Goal: Contribute content: Contribute content

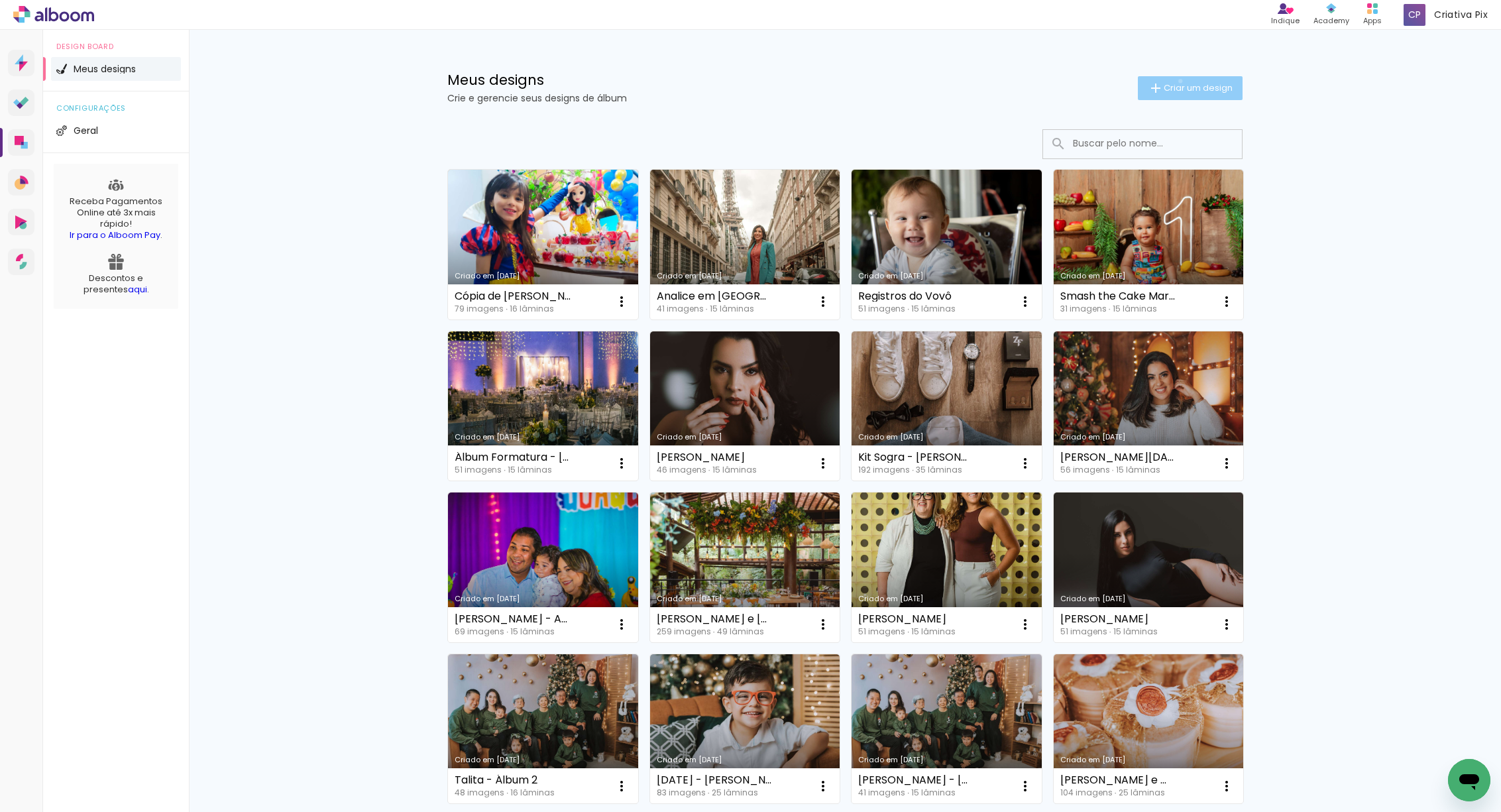
click at [1173, 83] on span "Criar um design" at bounding box center [1198, 87] width 69 height 9
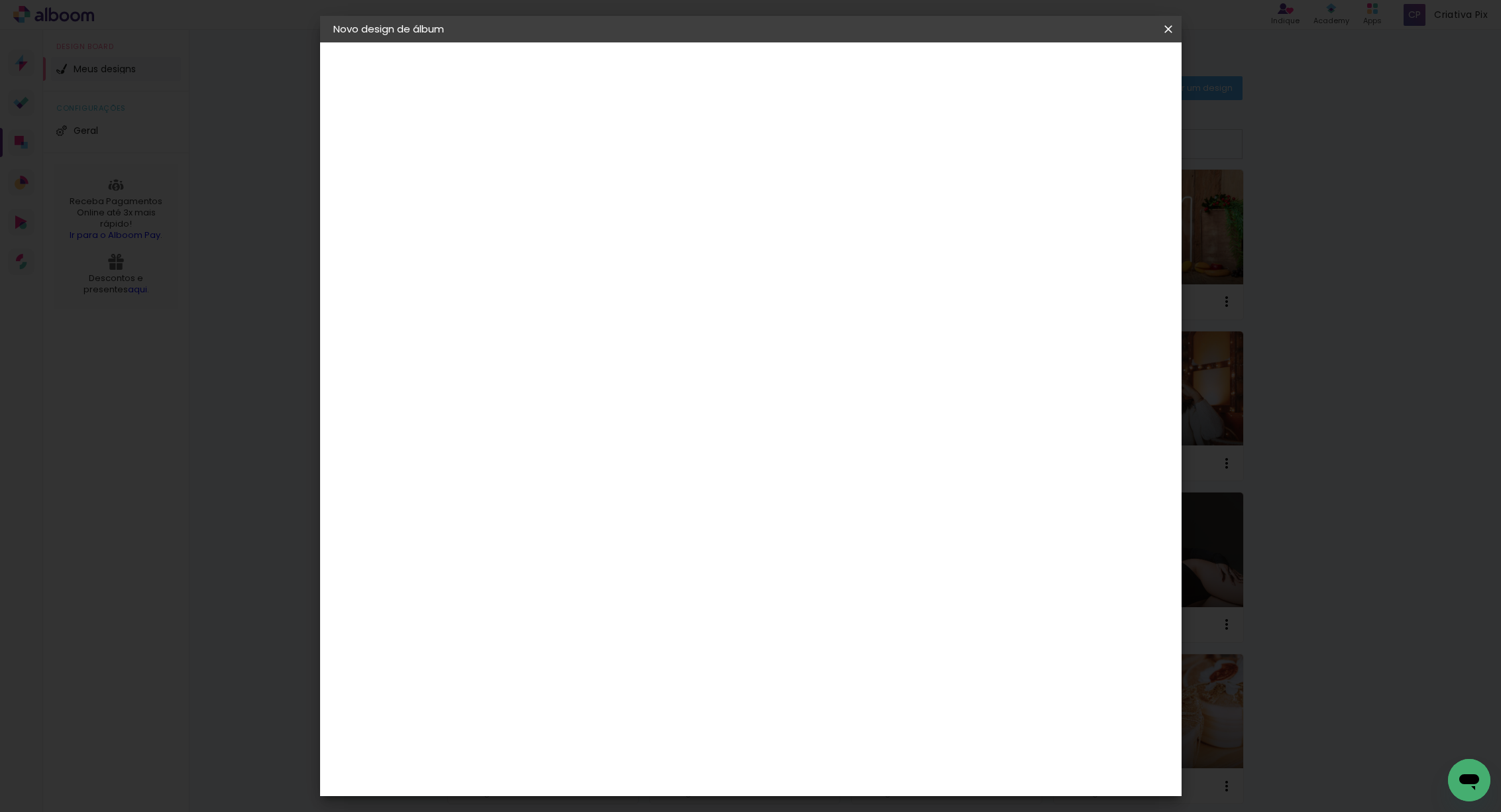
click at [550, 173] on input at bounding box center [550, 178] width 0 height 21
click at [550, 178] on input at bounding box center [550, 178] width 0 height 21
paste input "Simone Siqueira Gonçalves Pelegrine"
drag, startPoint x: 842, startPoint y: 181, endPoint x: 764, endPoint y: 178, distance: 78.1
click at [550, 178] on input "Simone Siqueira Gonçalves Pelegrine" at bounding box center [550, 178] width 0 height 21
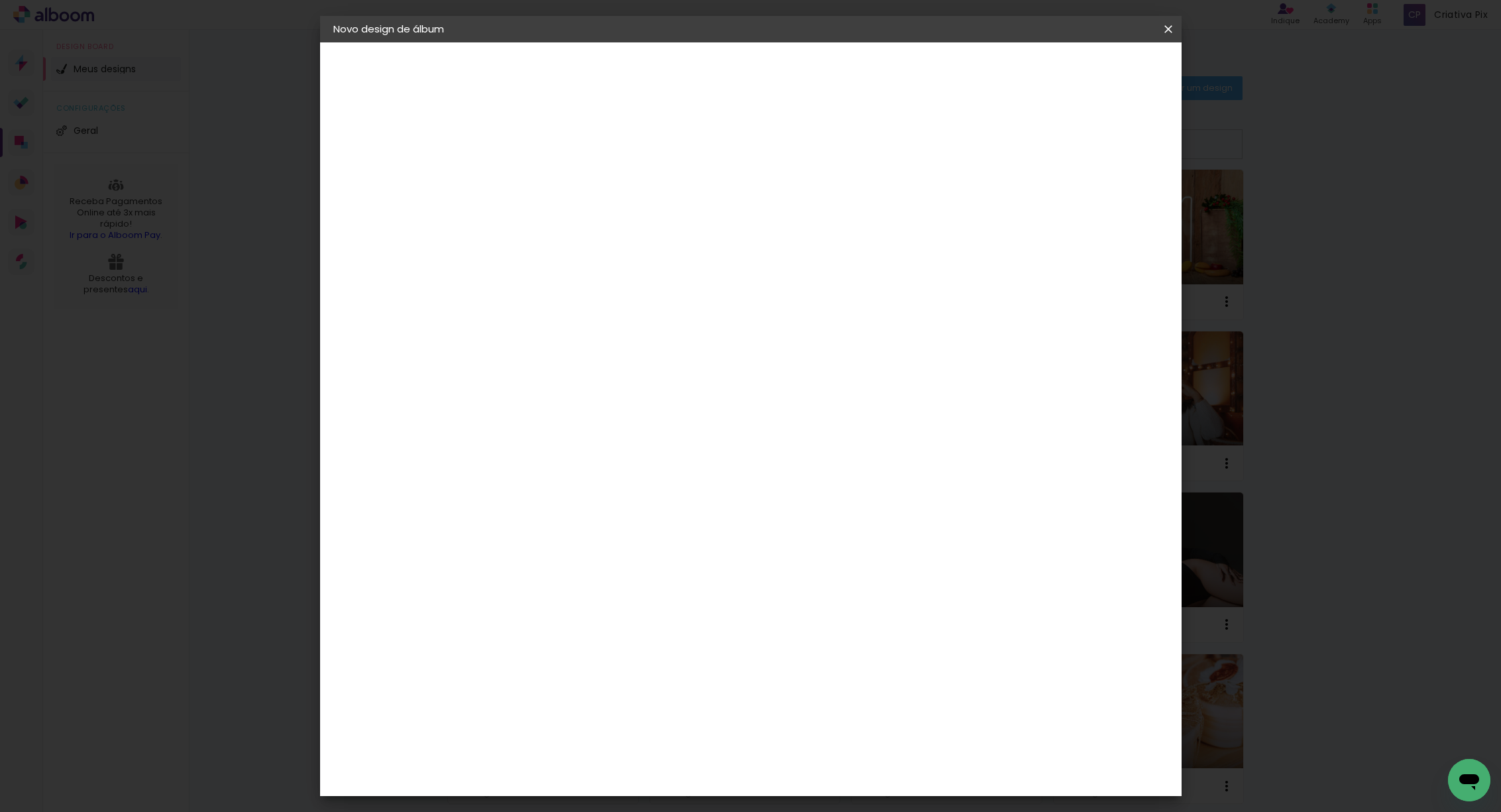
type input "[PERSON_NAME]"
type paper-input "[PERSON_NAME]"
click at [0, 0] on slot "Avançar" at bounding box center [0, 0] width 0 height 0
click at [605, 509] on div "Photoalbum Universal" at bounding box center [573, 519] width 64 height 22
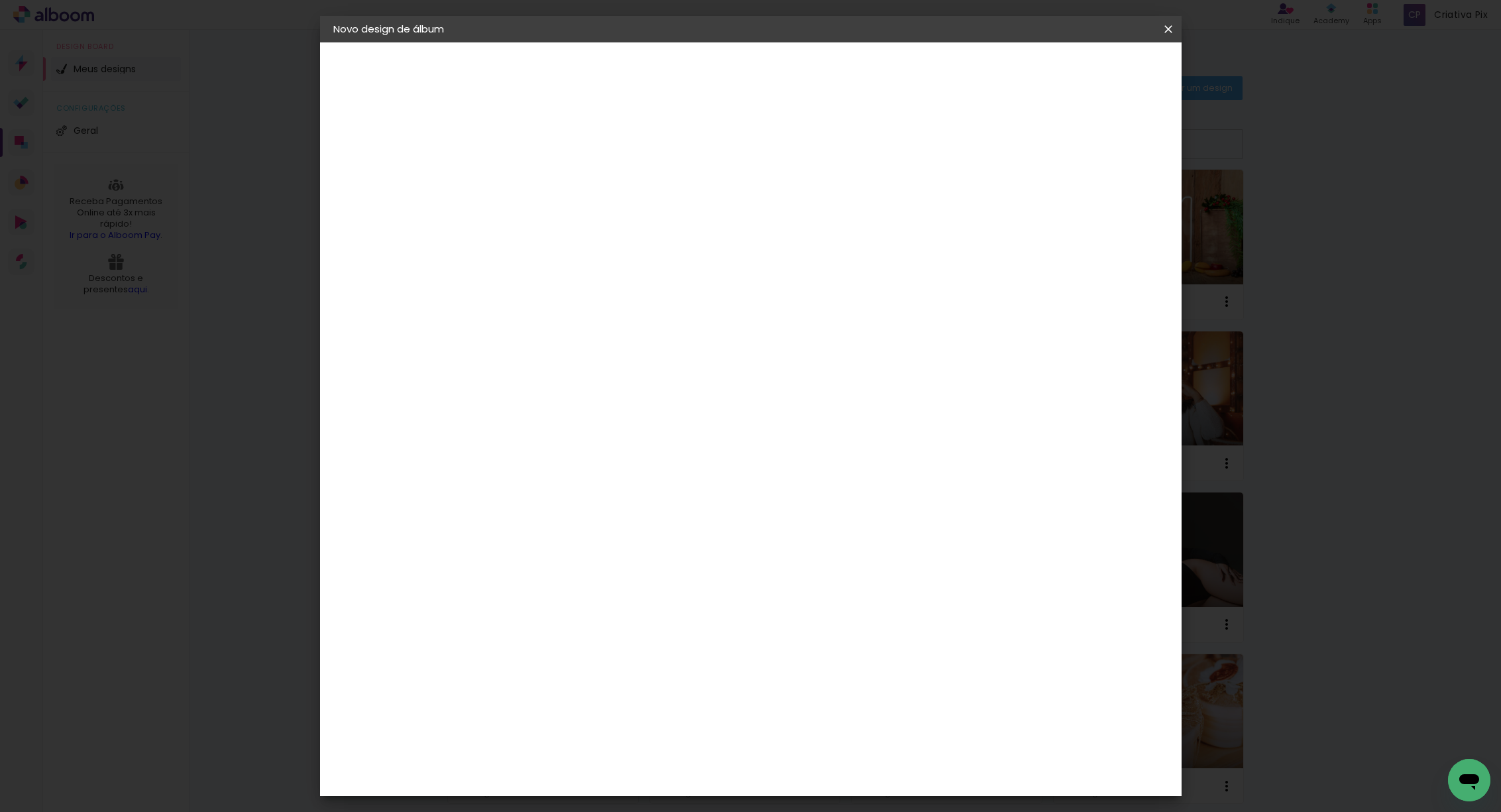
click at [0, 0] on slot "Avançar" at bounding box center [0, 0] width 0 height 0
click at [602, 221] on input "text" at bounding box center [575, 231] width 52 height 21
click at [770, 219] on paper-item "Padrão" at bounding box center [837, 220] width 265 height 26
type input "Padrão"
click at [639, 806] on span "20 × 20" at bounding box center [608, 823] width 62 height 35
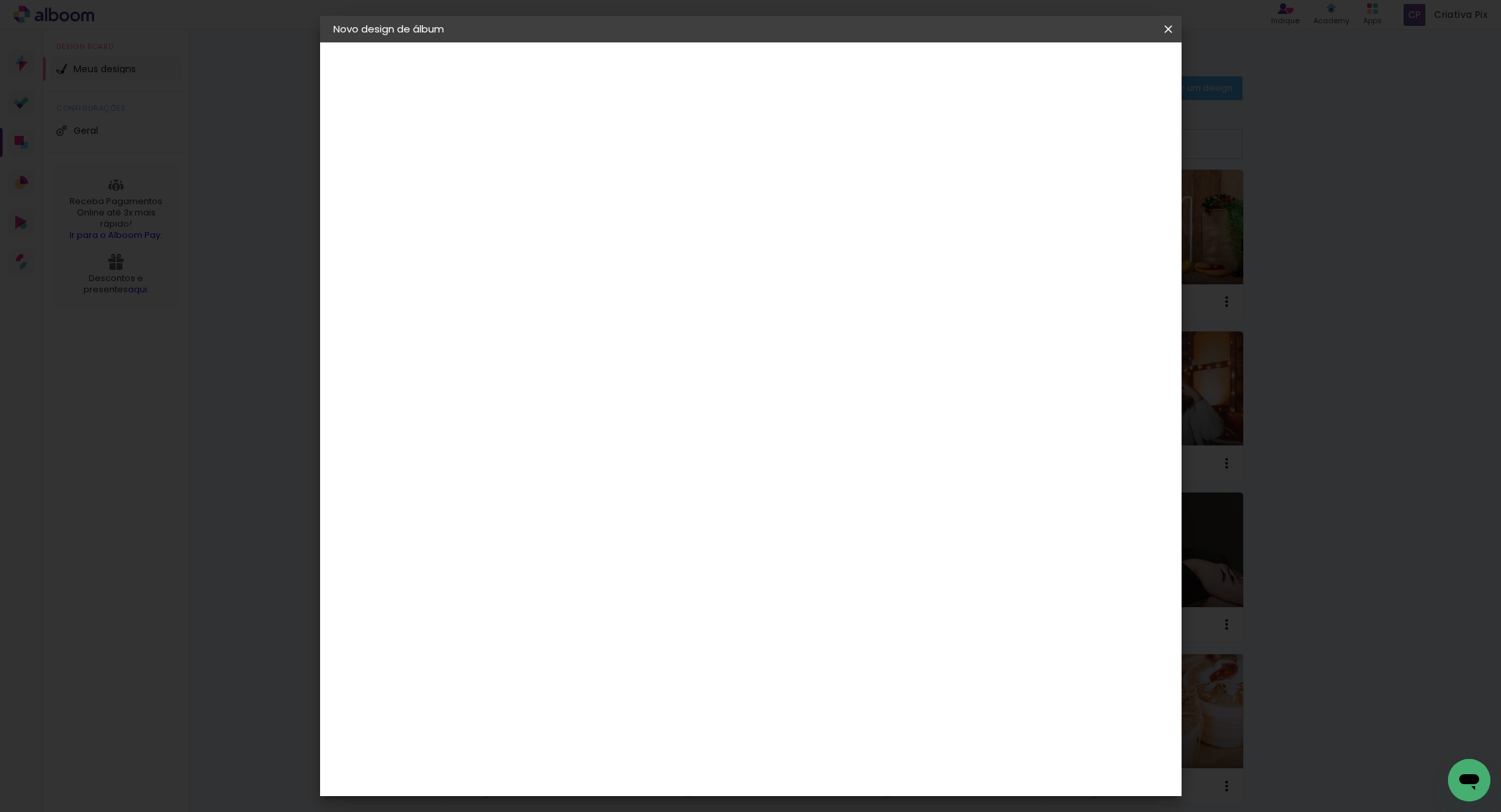
click at [0, 0] on slot "Avançar" at bounding box center [0, 0] width 0 height 0
click at [1085, 68] on span "Iniciar design" at bounding box center [1055, 70] width 60 height 10
click at [1010, 141] on div at bounding box center [1004, 143] width 12 height 12
type paper-checkbox "on"
click at [1085, 70] on span "Iniciar design" at bounding box center [1055, 70] width 60 height 10
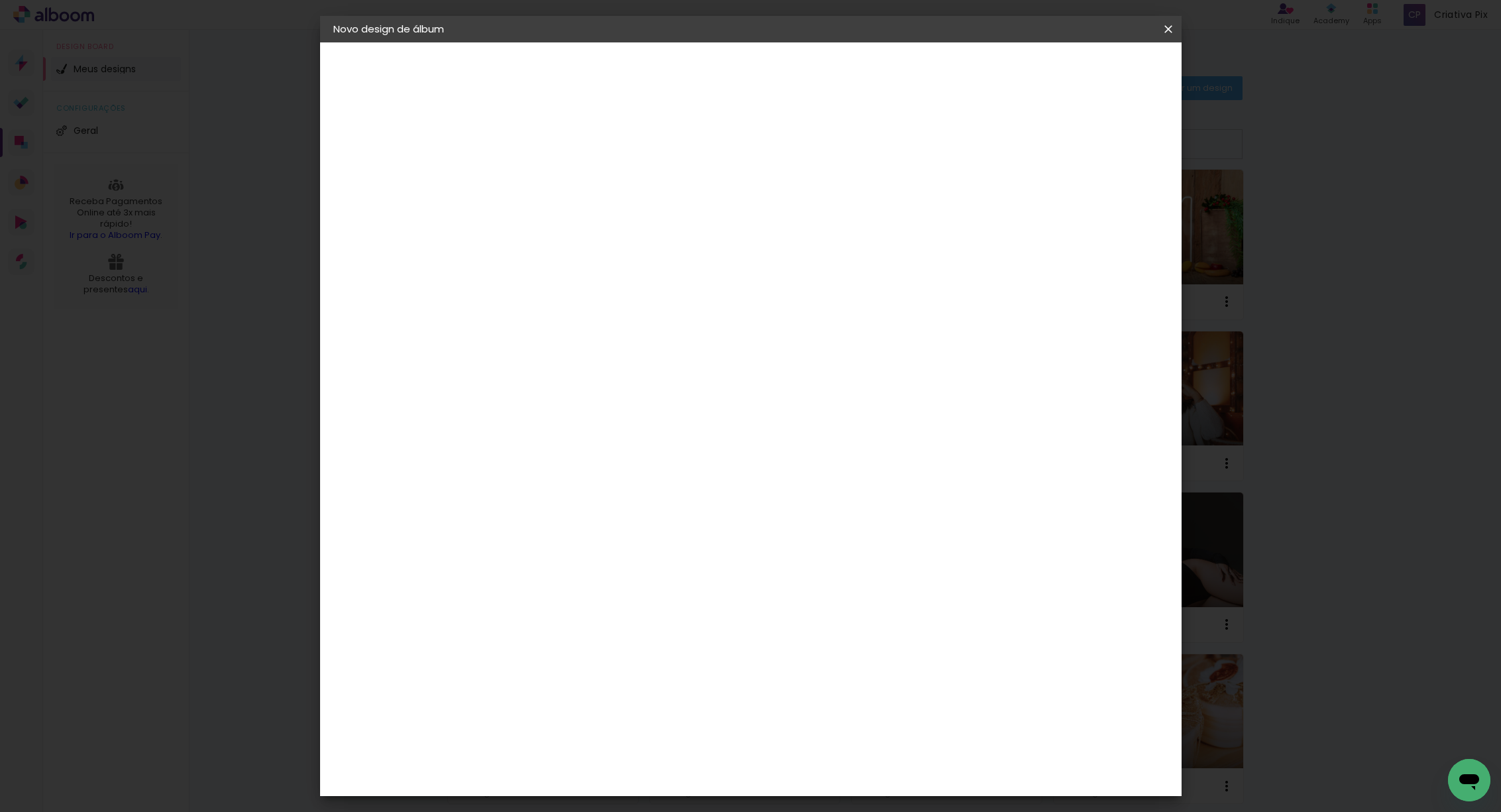
click at [1085, 72] on span "Iniciar design" at bounding box center [1055, 70] width 60 height 10
click at [1085, 68] on span "Iniciar design" at bounding box center [1055, 70] width 60 height 10
click at [1085, 70] on span "Iniciar design" at bounding box center [1055, 70] width 60 height 10
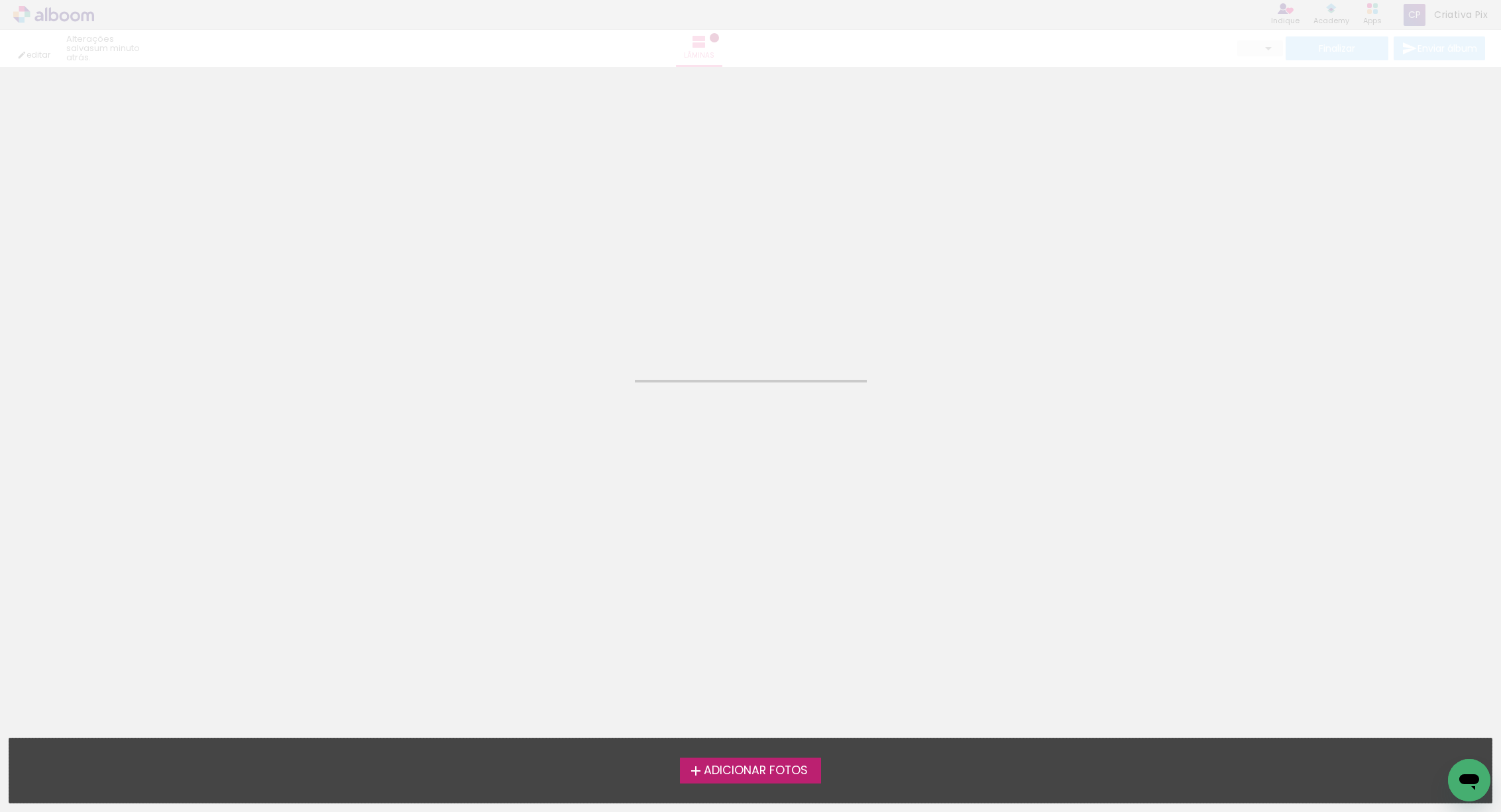
click at [715, 770] on span "Adicionar Fotos" at bounding box center [756, 770] width 104 height 12
click at [0, 0] on input "file" at bounding box center [0, 0] width 0 height 0
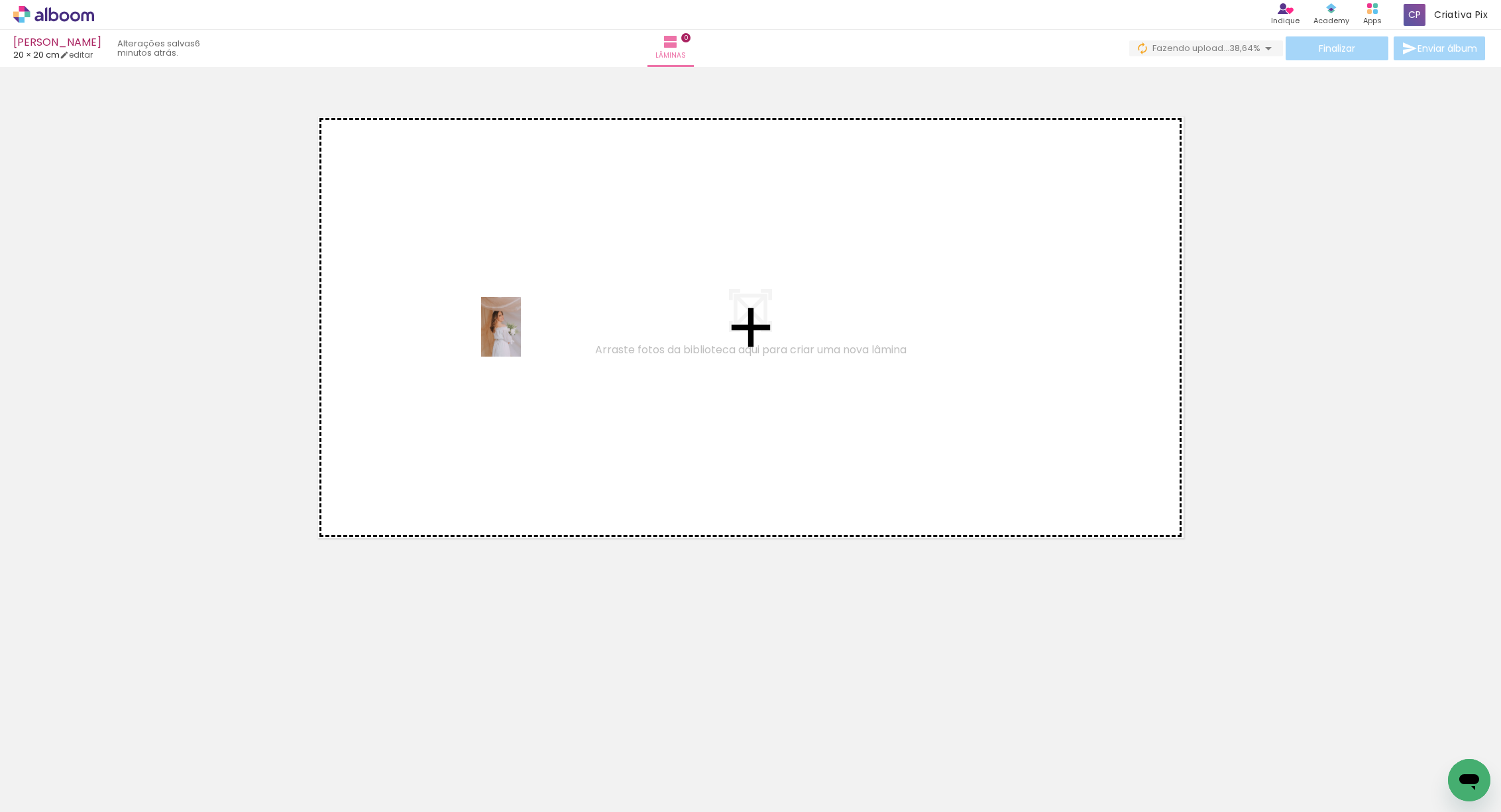
drag, startPoint x: 128, startPoint y: 771, endPoint x: 242, endPoint y: 811, distance: 120.8
click at [520, 336] on quentale-workspace at bounding box center [750, 406] width 1501 height 812
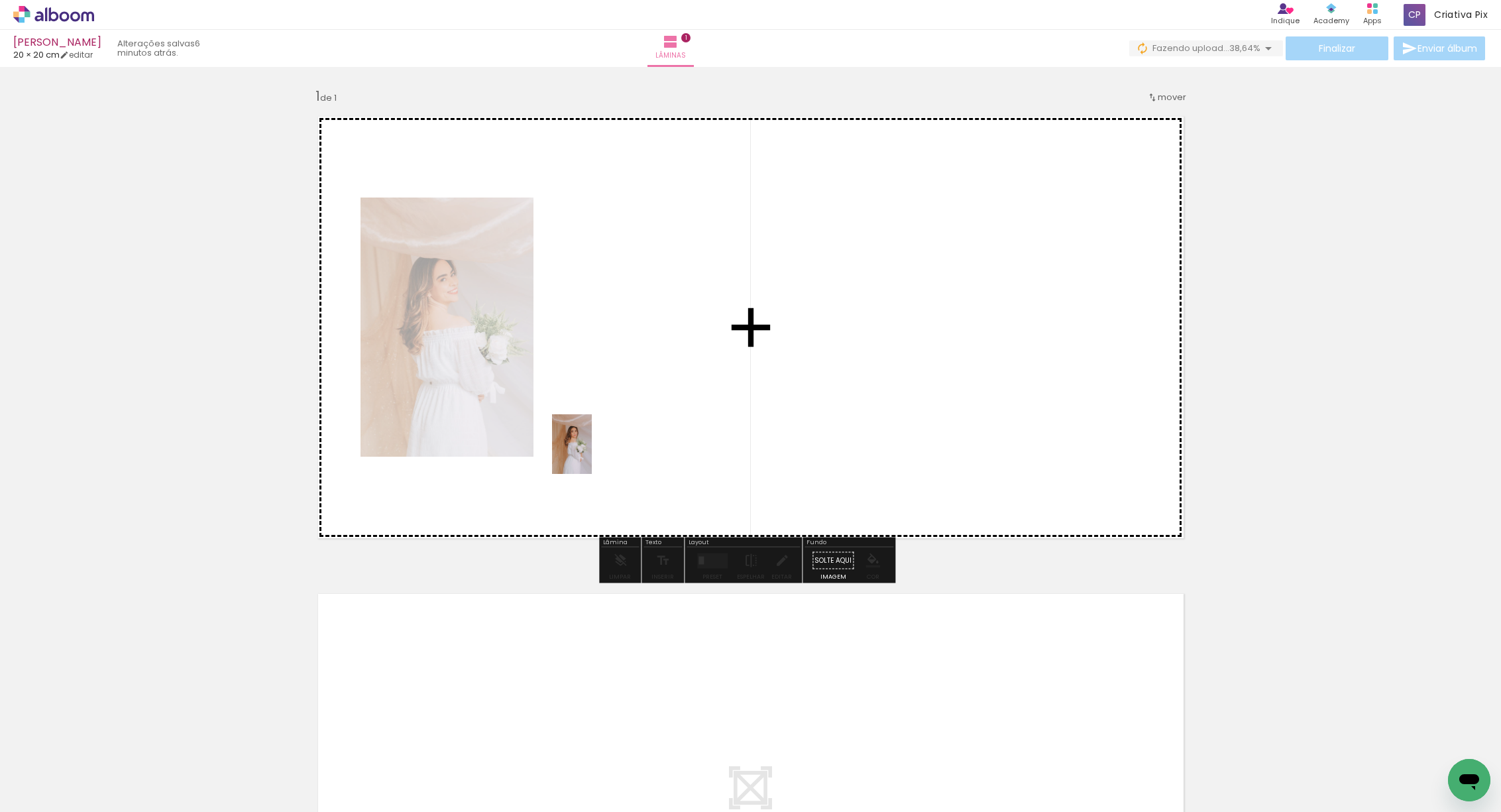
drag, startPoint x: 221, startPoint y: 771, endPoint x: 287, endPoint y: 790, distance: 68.7
click at [608, 409] on quentale-workspace at bounding box center [750, 406] width 1501 height 812
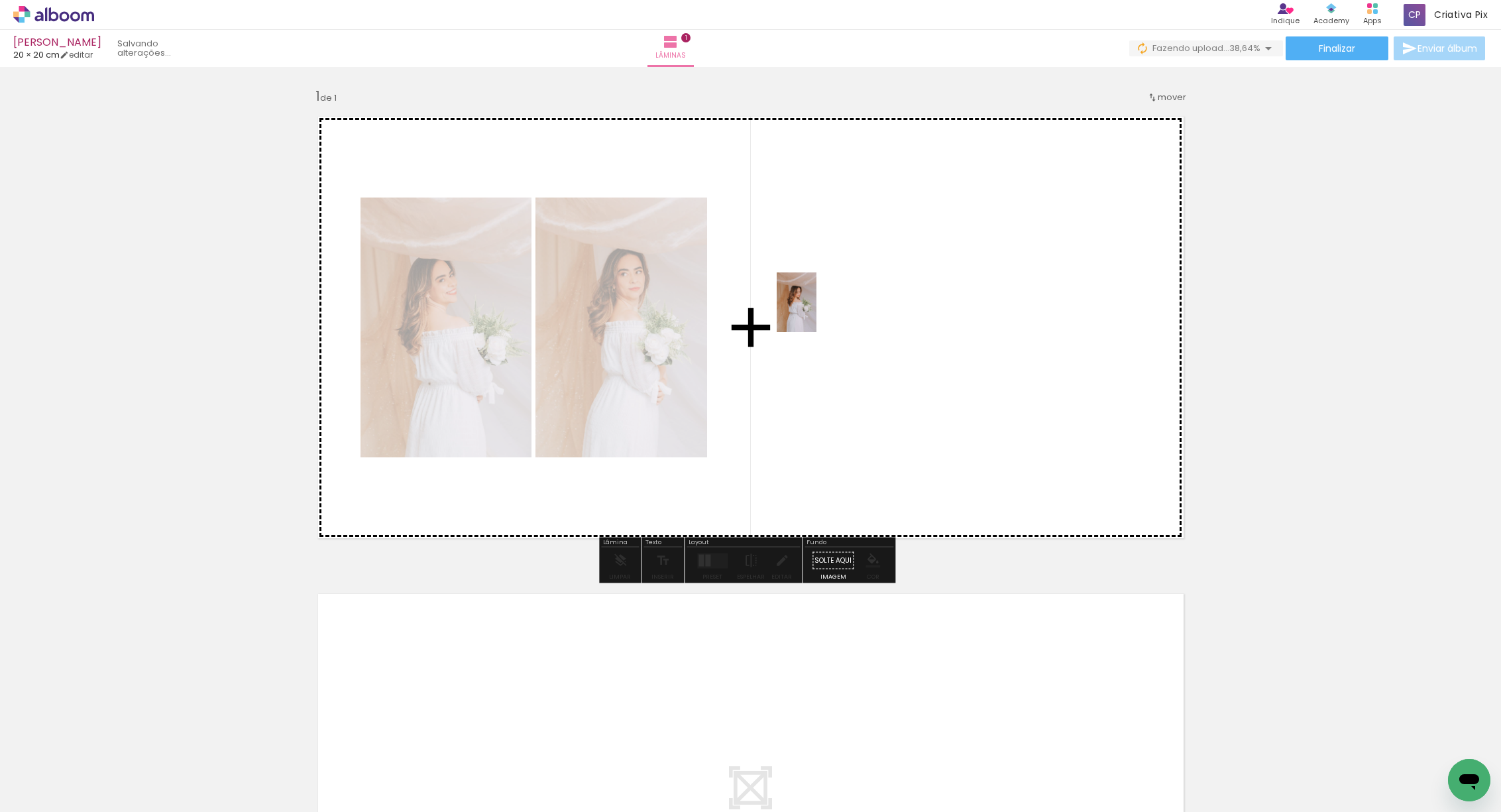
drag, startPoint x: 286, startPoint y: 772, endPoint x: 818, endPoint y: 310, distance: 704.6
click at [818, 310] on quentale-workspace at bounding box center [750, 406] width 1501 height 812
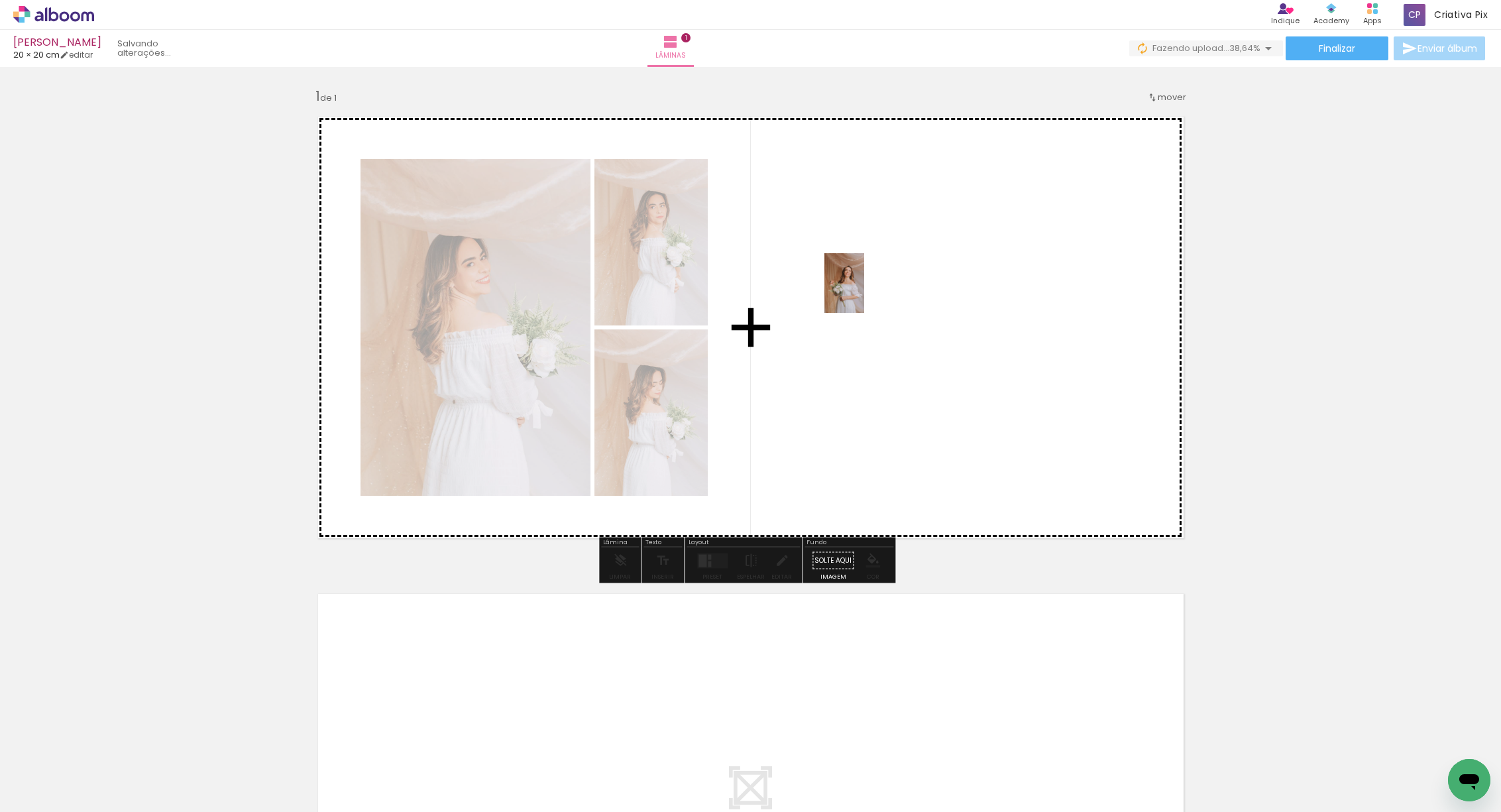
drag, startPoint x: 355, startPoint y: 774, endPoint x: 1056, endPoint y: 384, distance: 802.2
click at [881, 285] on quentale-workspace at bounding box center [750, 406] width 1501 height 812
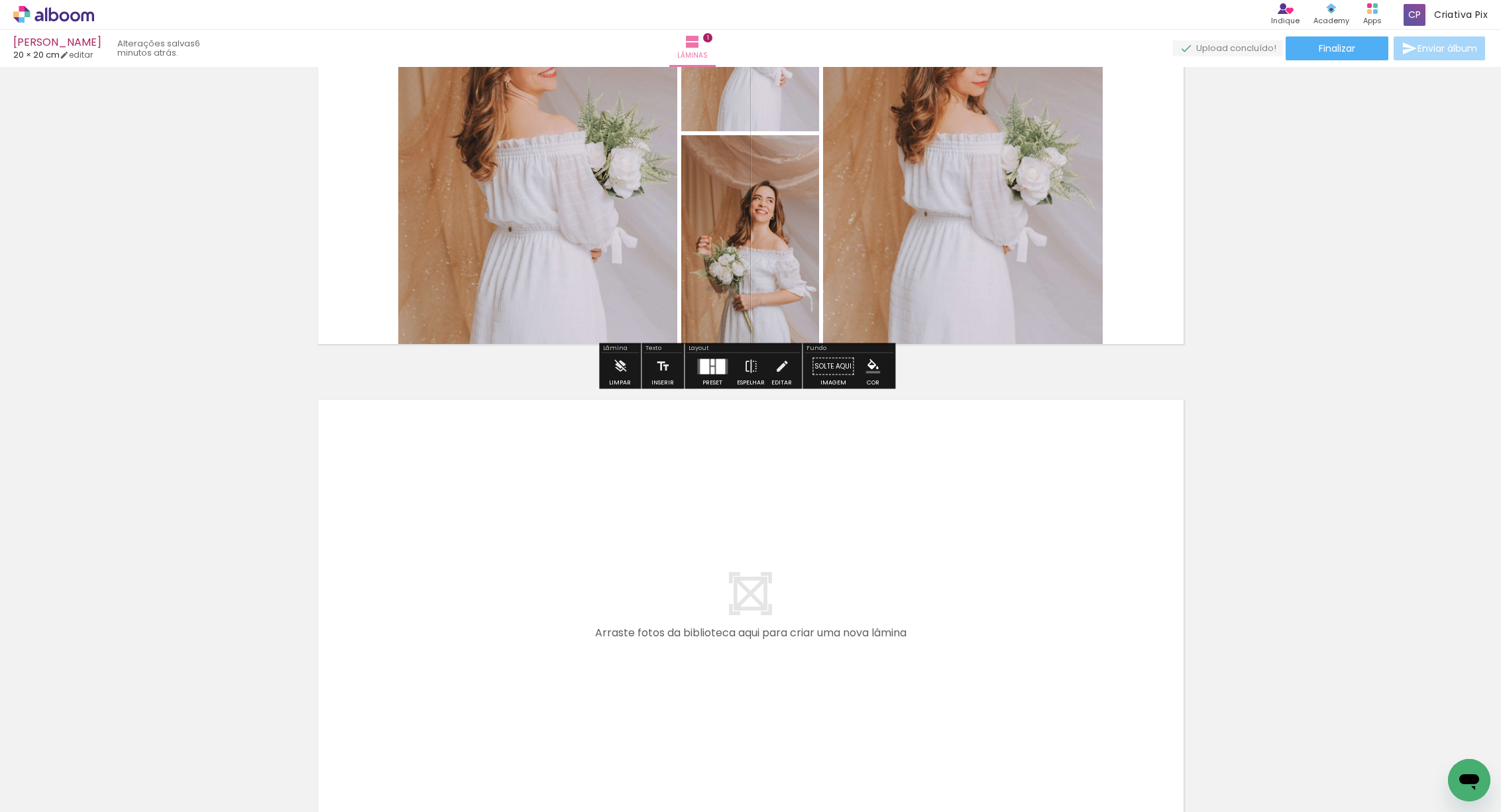
scroll to position [269, 0]
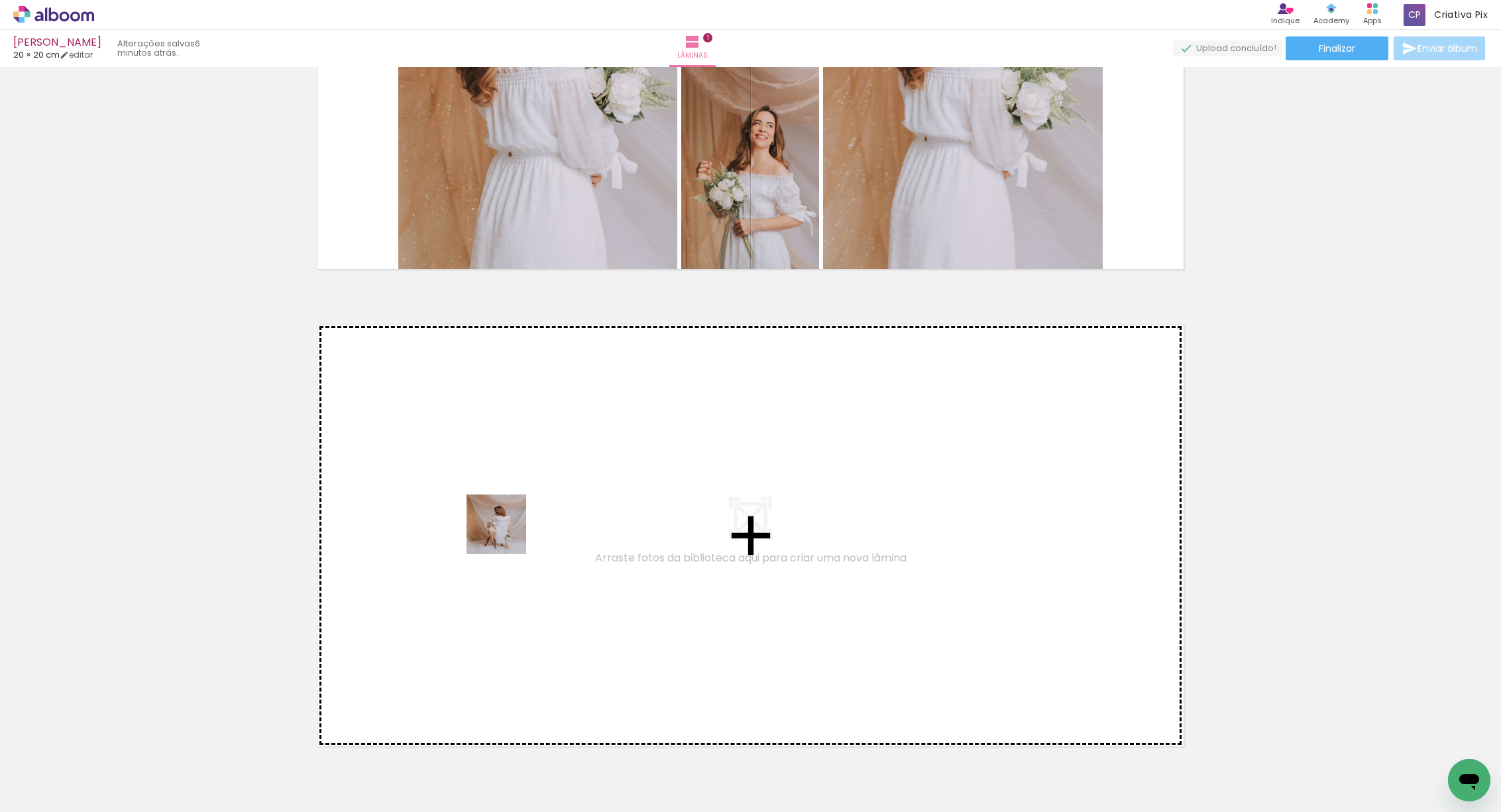
drag, startPoint x: 447, startPoint y: 722, endPoint x: 534, endPoint y: 778, distance: 103.5
click at [506, 524] on quentale-workspace at bounding box center [750, 406] width 1501 height 812
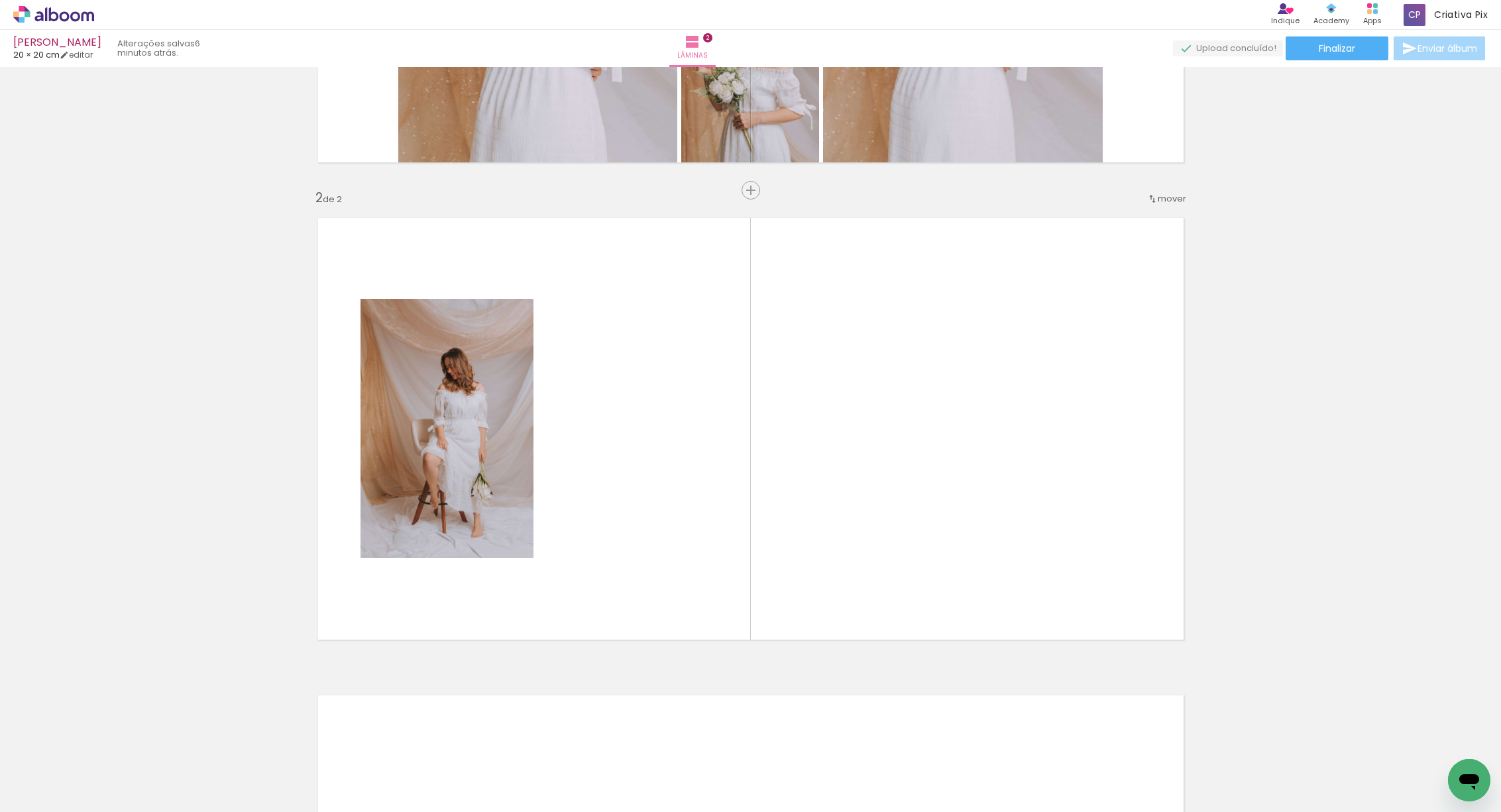
scroll to position [406, 0]
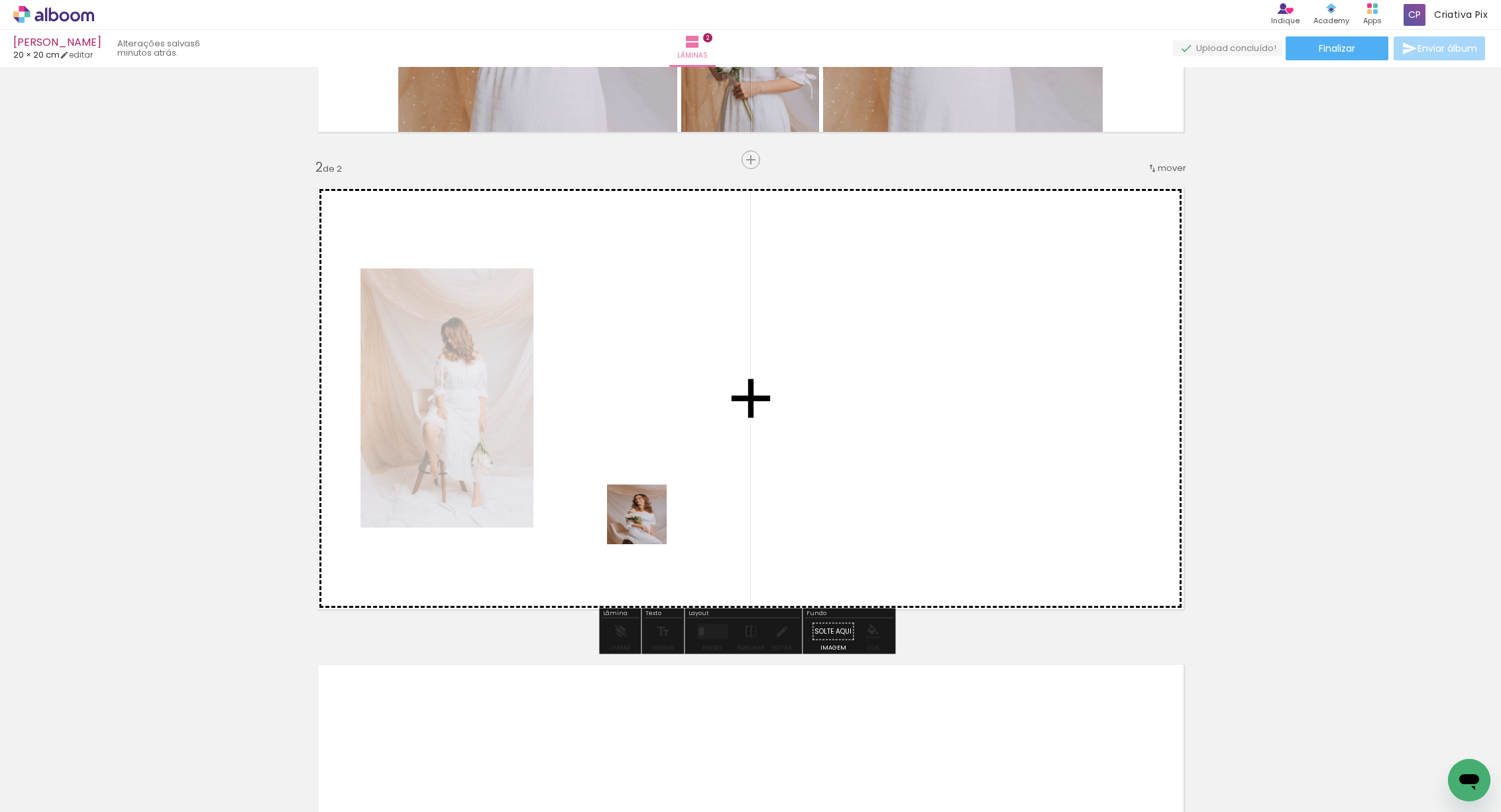
drag, startPoint x: 554, startPoint y: 722, endPoint x: 631, endPoint y: 752, distance: 82.6
click at [668, 436] on quentale-workspace at bounding box center [750, 406] width 1501 height 812
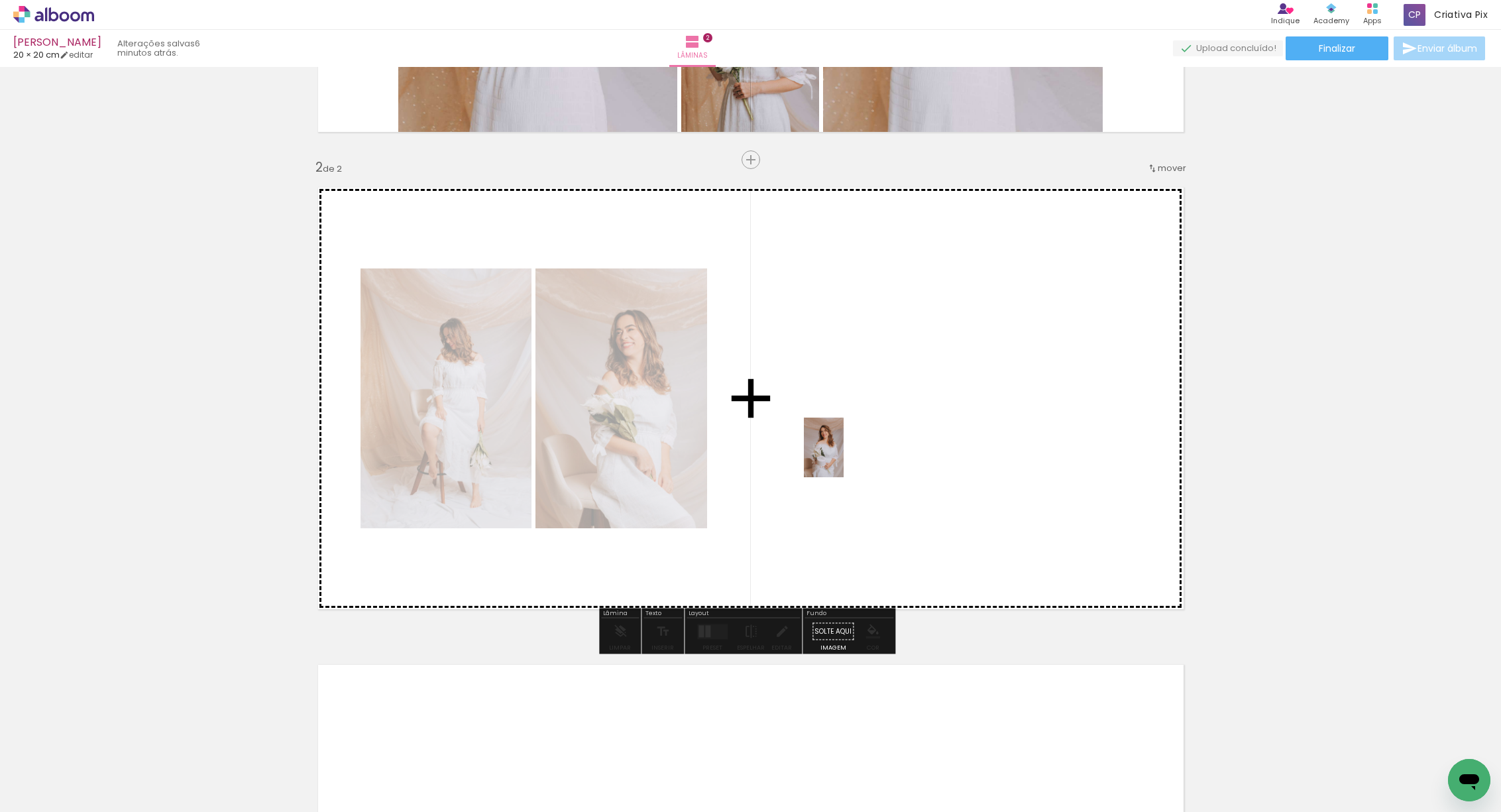
drag, startPoint x: 579, startPoint y: 777, endPoint x: 854, endPoint y: 447, distance: 429.6
click at [854, 447] on quentale-workspace at bounding box center [750, 406] width 1501 height 812
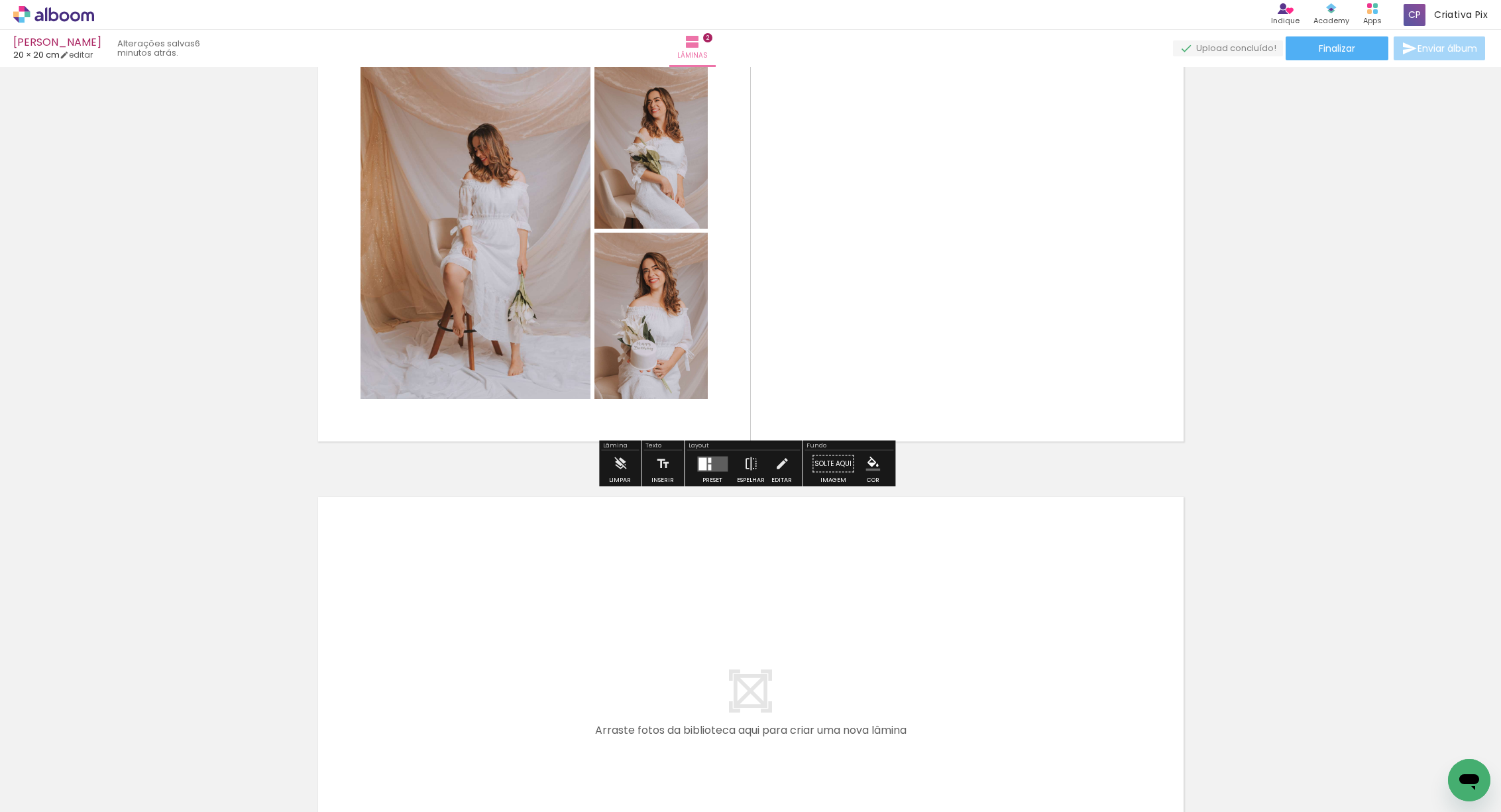
scroll to position [651, 0]
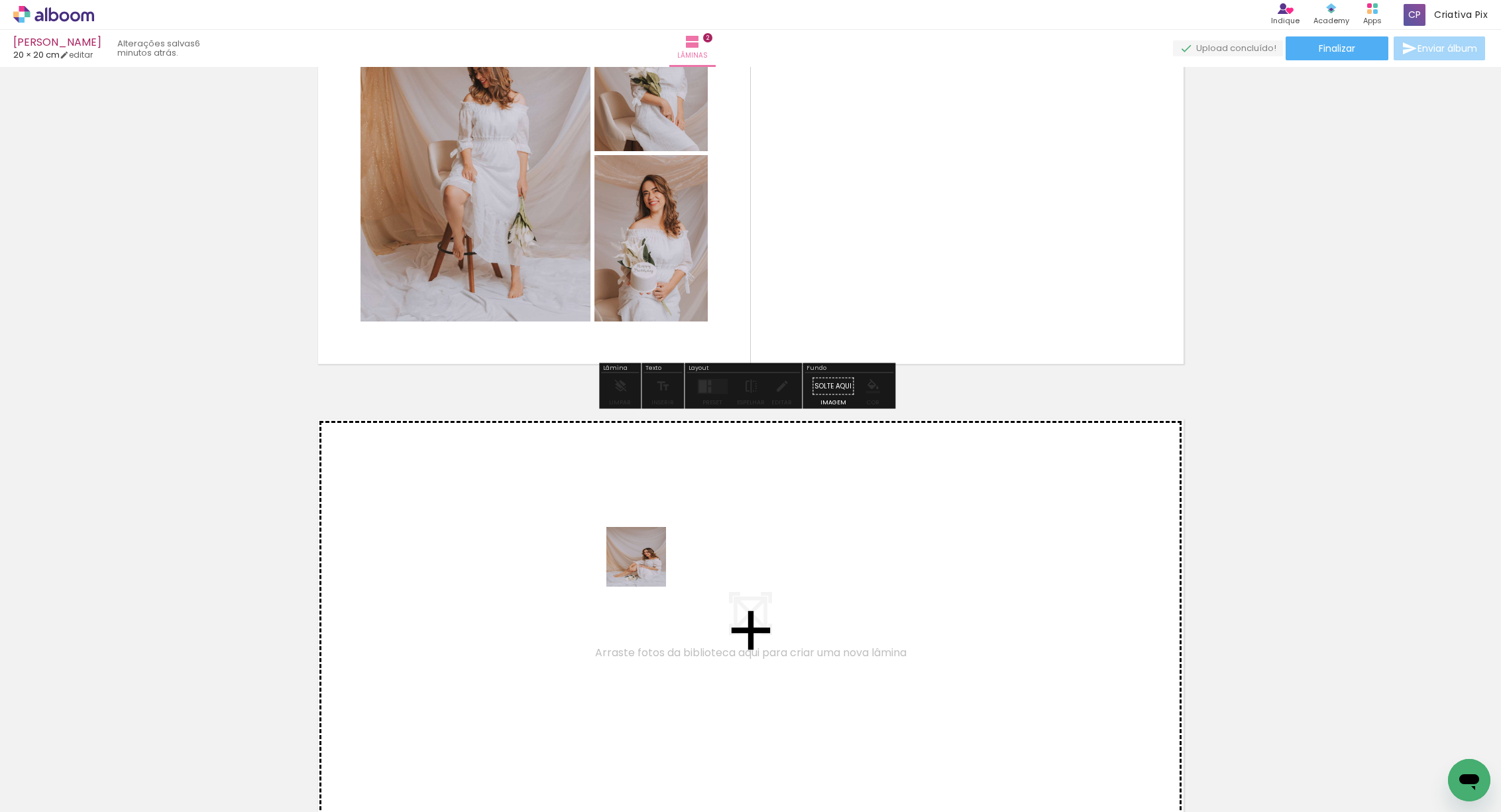
drag, startPoint x: 654, startPoint y: 608, endPoint x: 739, endPoint y: 769, distance: 182.1
click at [654, 599] on quentale-workspace at bounding box center [750, 406] width 1501 height 812
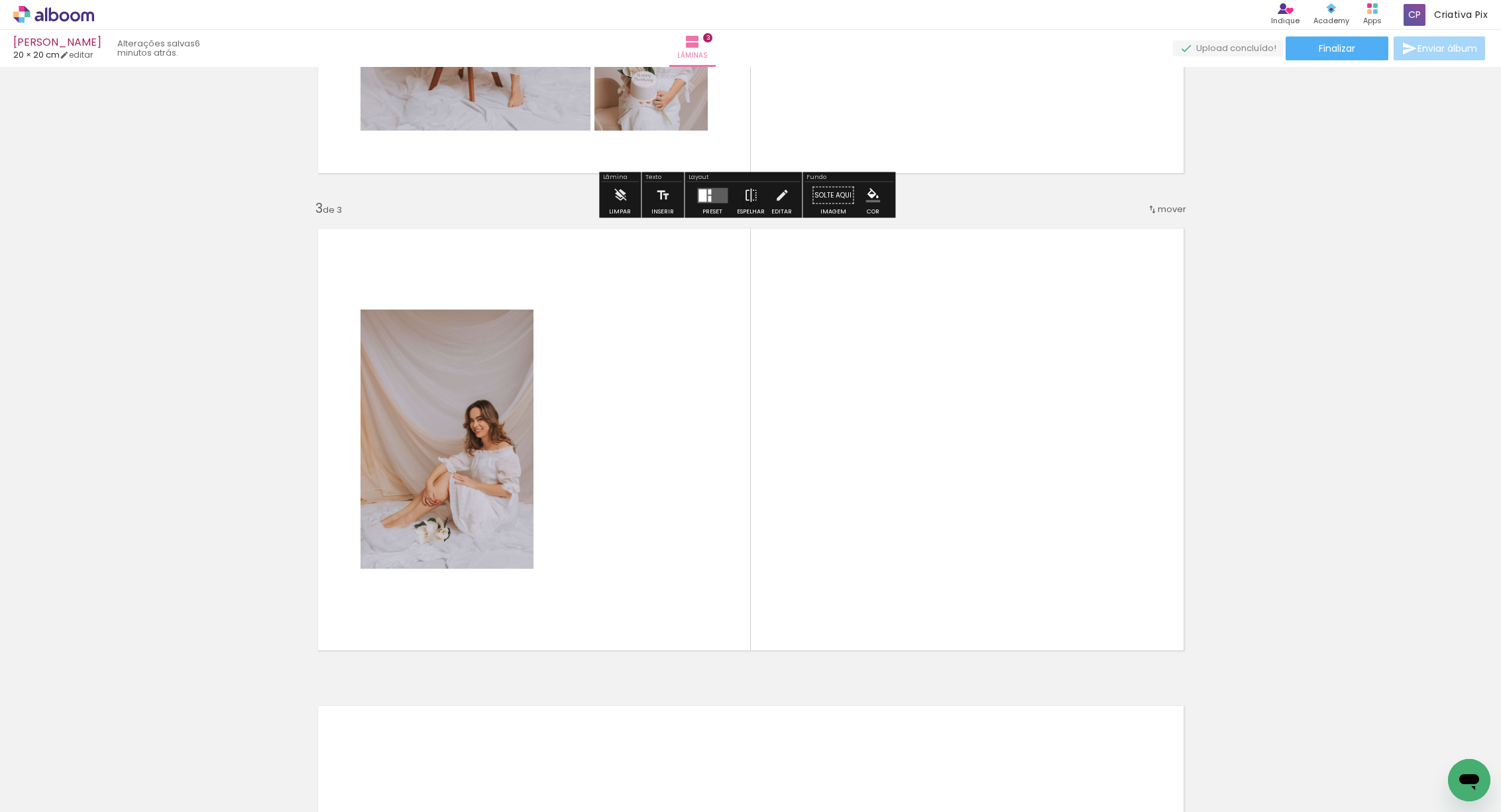
scroll to position [883, 0]
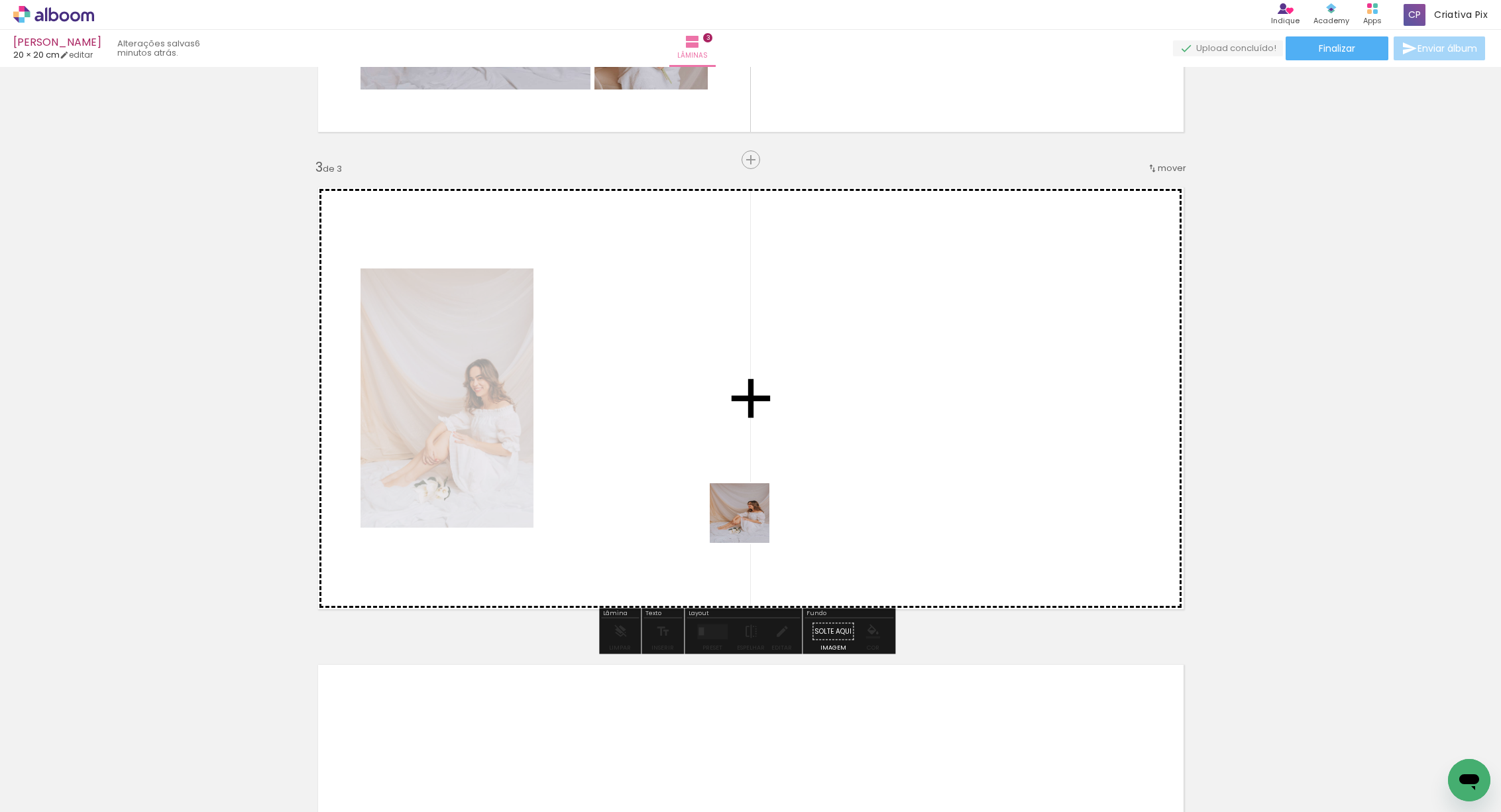
drag, startPoint x: 739, startPoint y: 769, endPoint x: 754, endPoint y: 496, distance: 273.4
click at [754, 496] on quentale-workspace at bounding box center [750, 406] width 1501 height 812
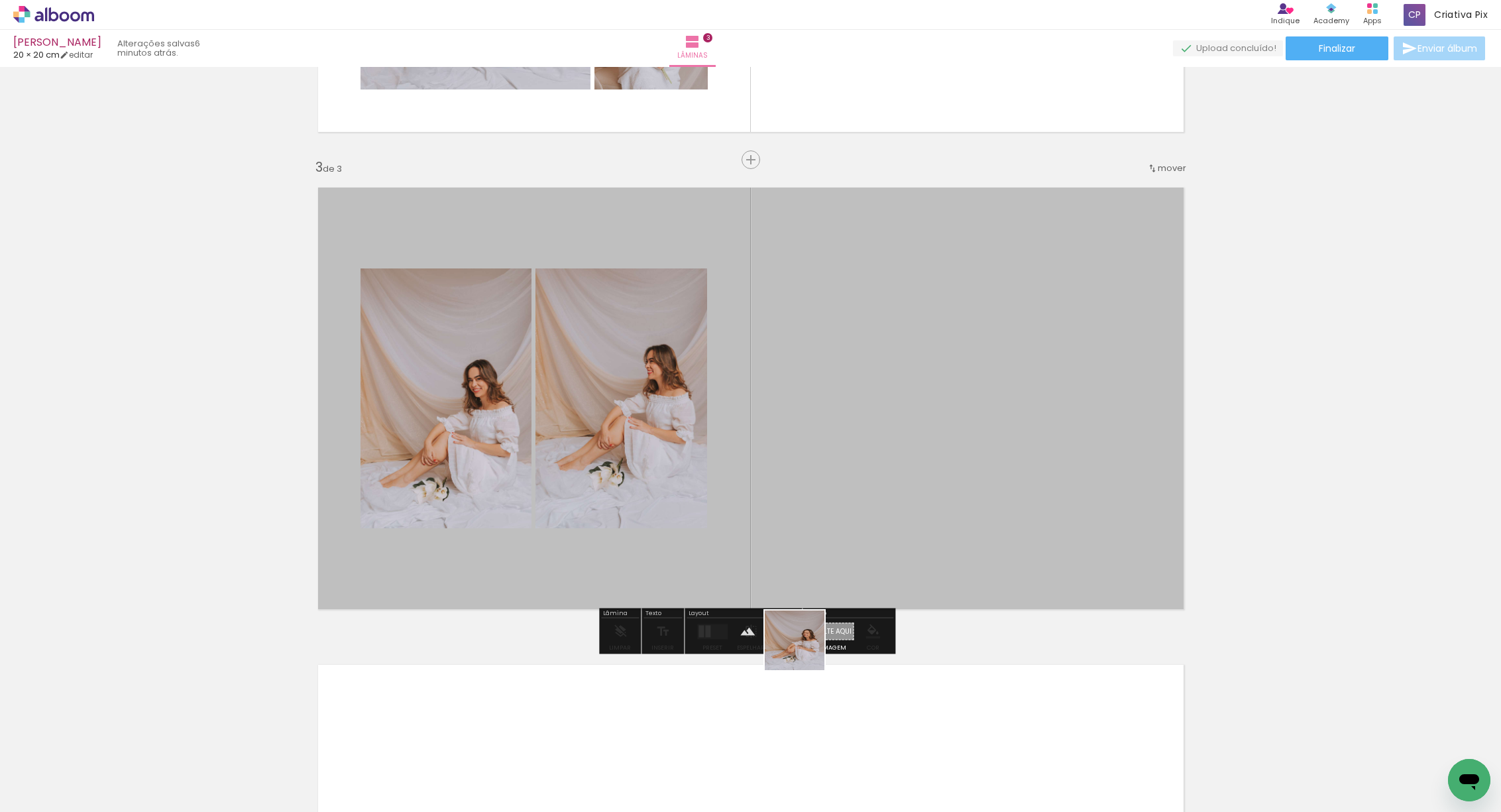
drag, startPoint x: 802, startPoint y: 778, endPoint x: 855, endPoint y: 782, distance: 53.2
click at [803, 523] on quentale-workspace at bounding box center [750, 406] width 1501 height 812
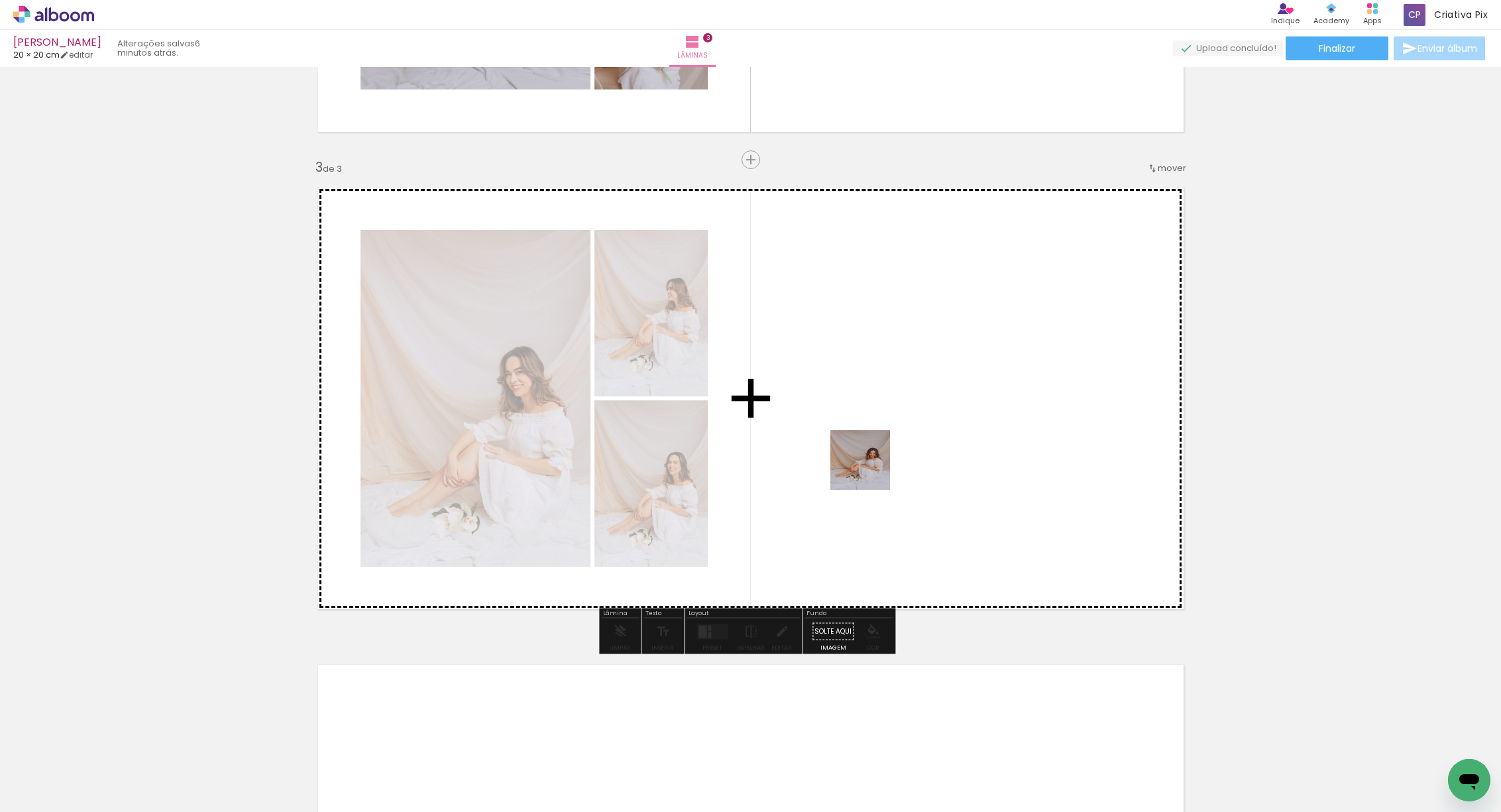
drag, startPoint x: 869, startPoint y: 774, endPoint x: 876, endPoint y: 455, distance: 319.1
click at [876, 455] on quentale-workspace at bounding box center [750, 406] width 1501 height 812
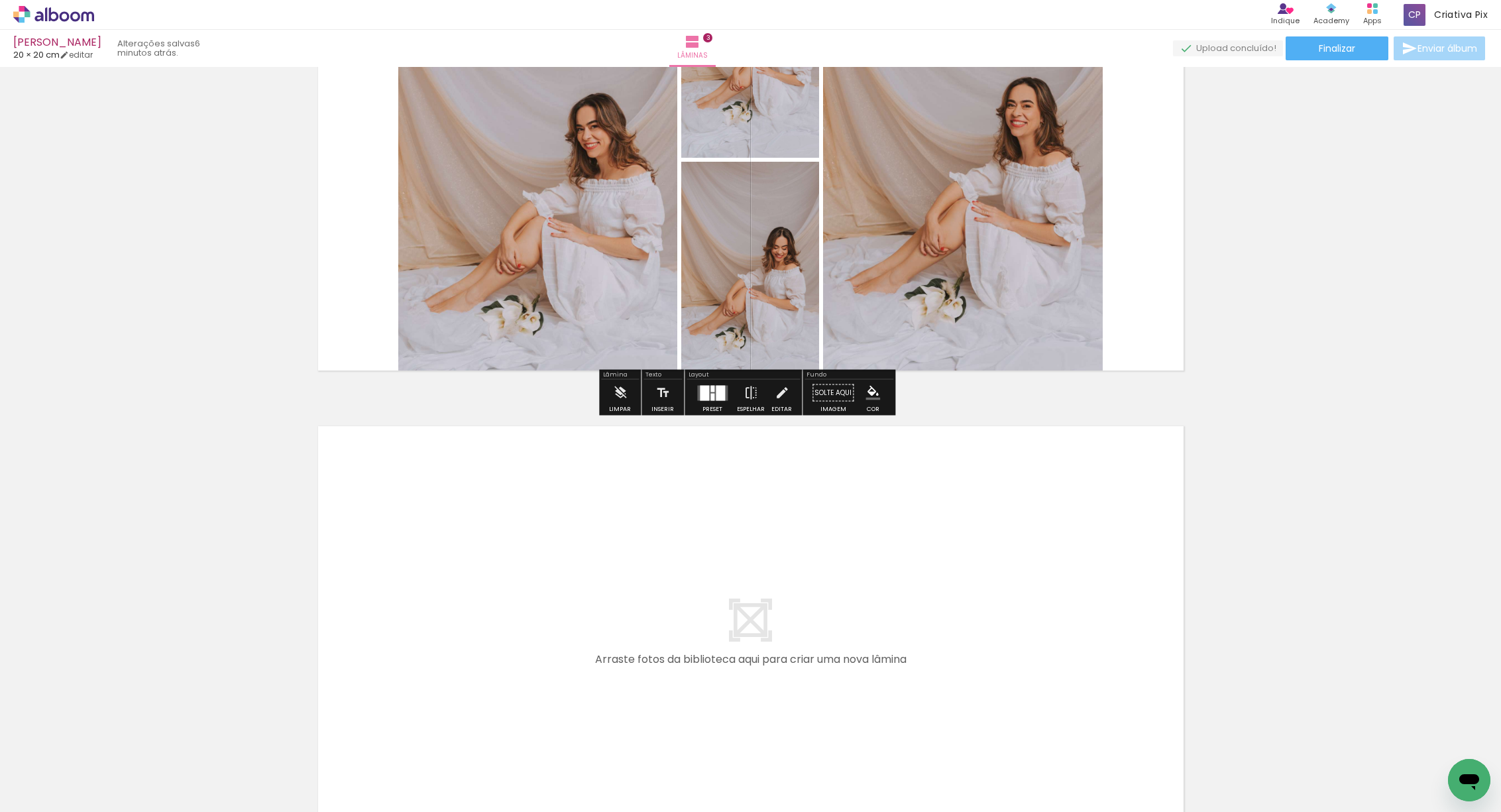
scroll to position [1123, 0]
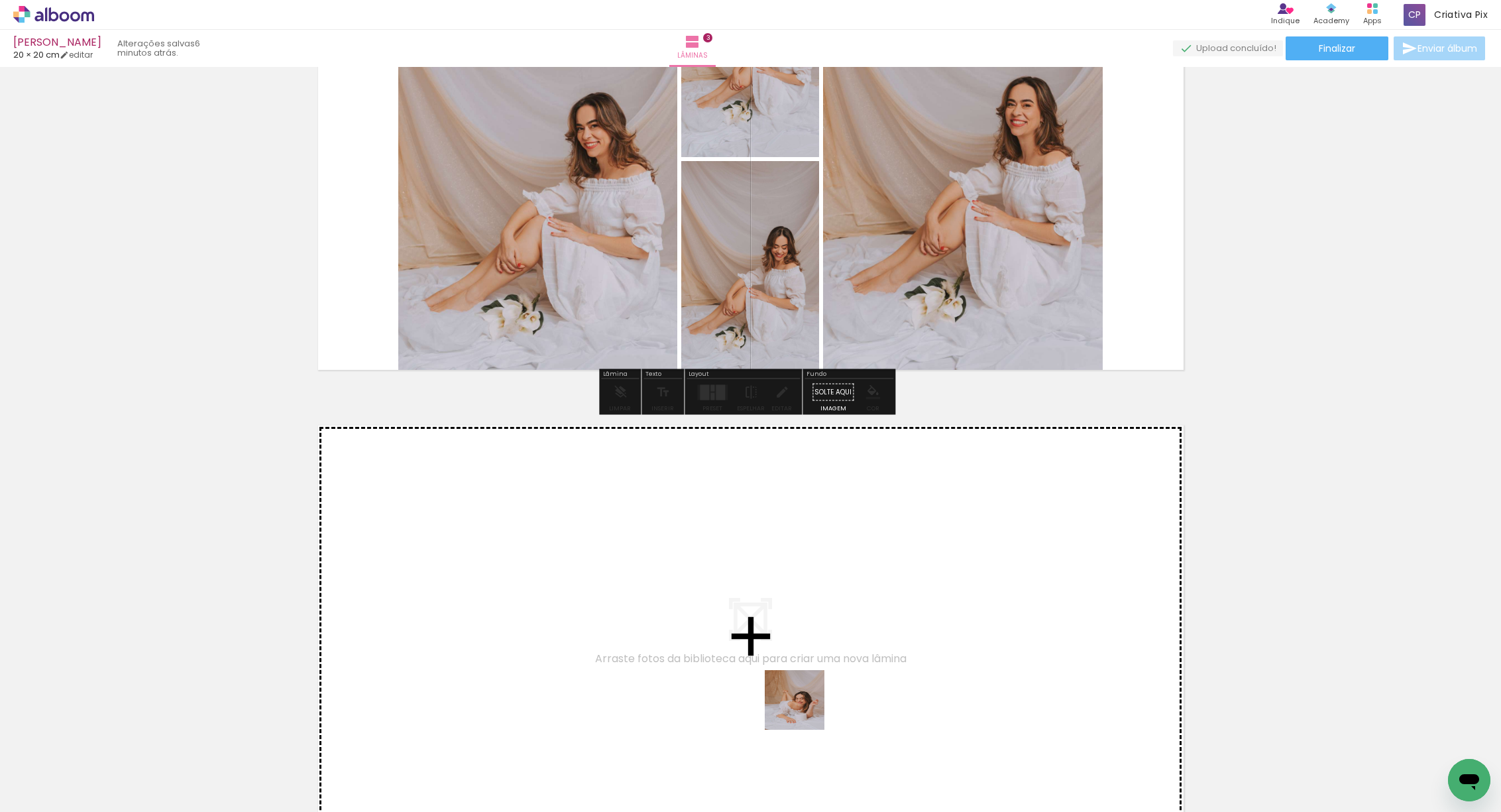
drag, startPoint x: 805, startPoint y: 710, endPoint x: 627, endPoint y: 655, distance: 186.3
click at [627, 655] on quentale-workspace at bounding box center [750, 406] width 1501 height 812
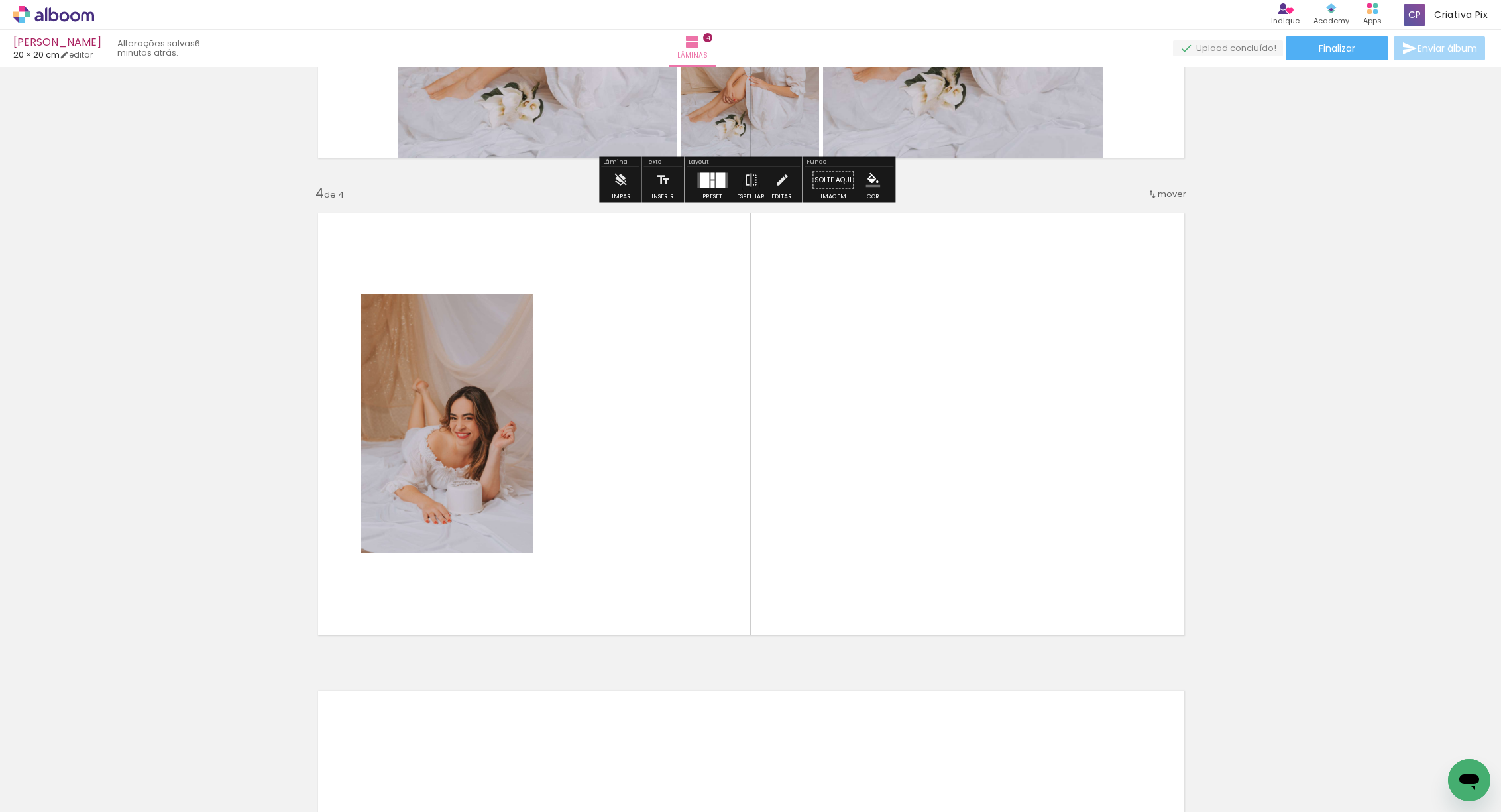
scroll to position [1360, 0]
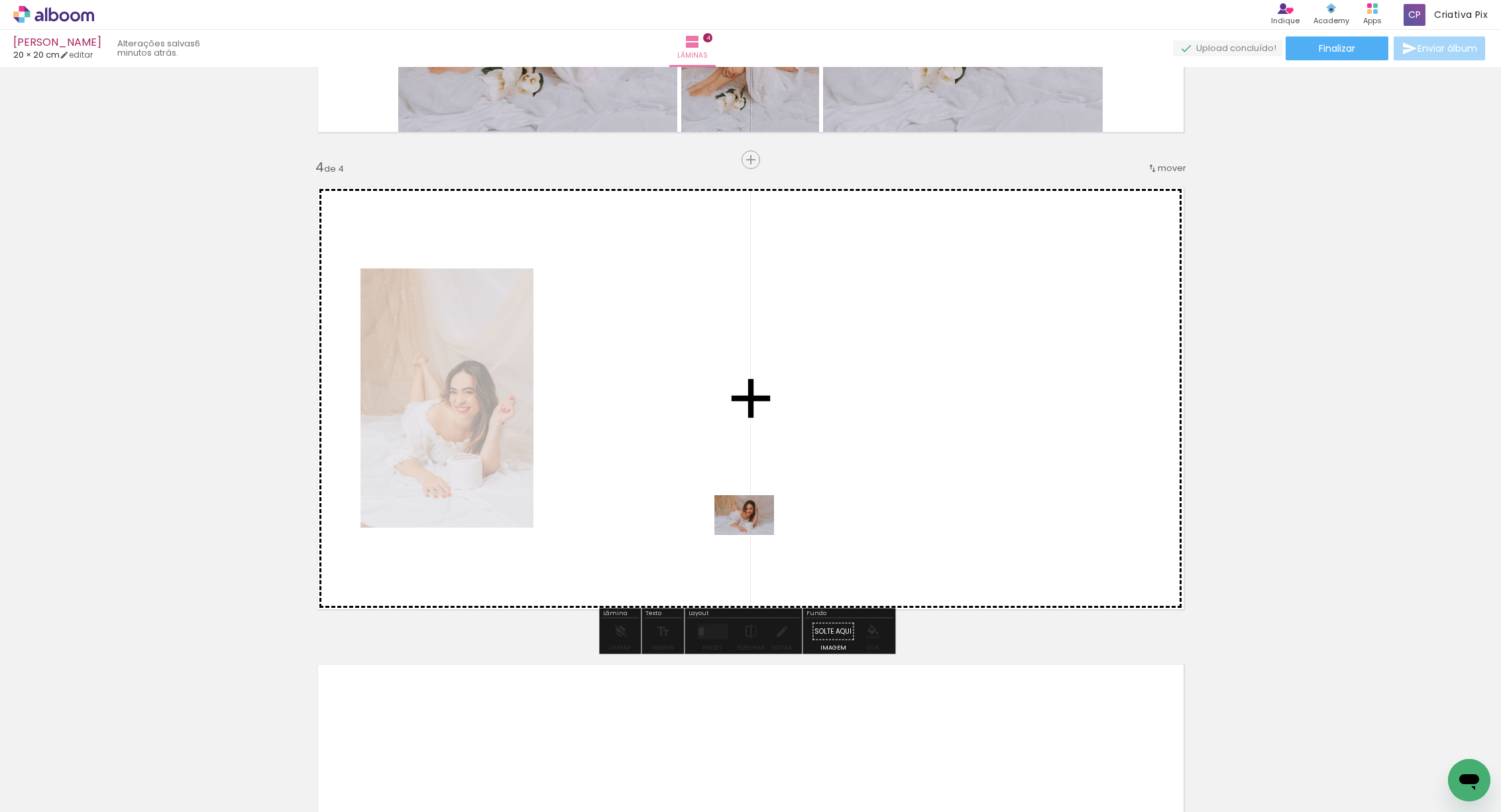
drag, startPoint x: 862, startPoint y: 624, endPoint x: 1153, endPoint y: 789, distance: 334.5
click at [758, 538] on quentale-workspace at bounding box center [750, 406] width 1501 height 812
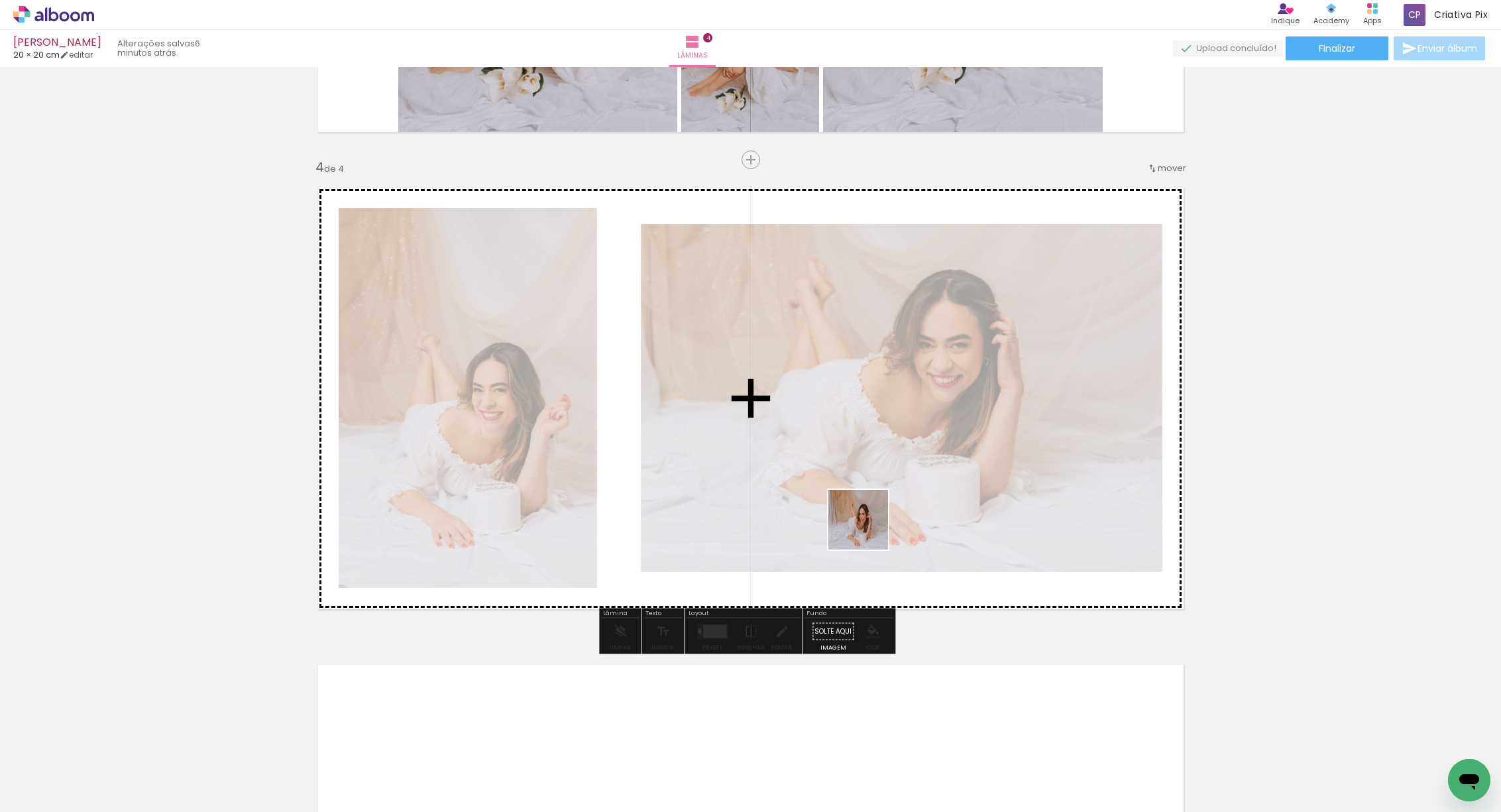
drag, startPoint x: 1109, startPoint y: 769, endPoint x: 851, endPoint y: 511, distance: 364.9
click at [851, 511] on quentale-workspace at bounding box center [750, 406] width 1501 height 812
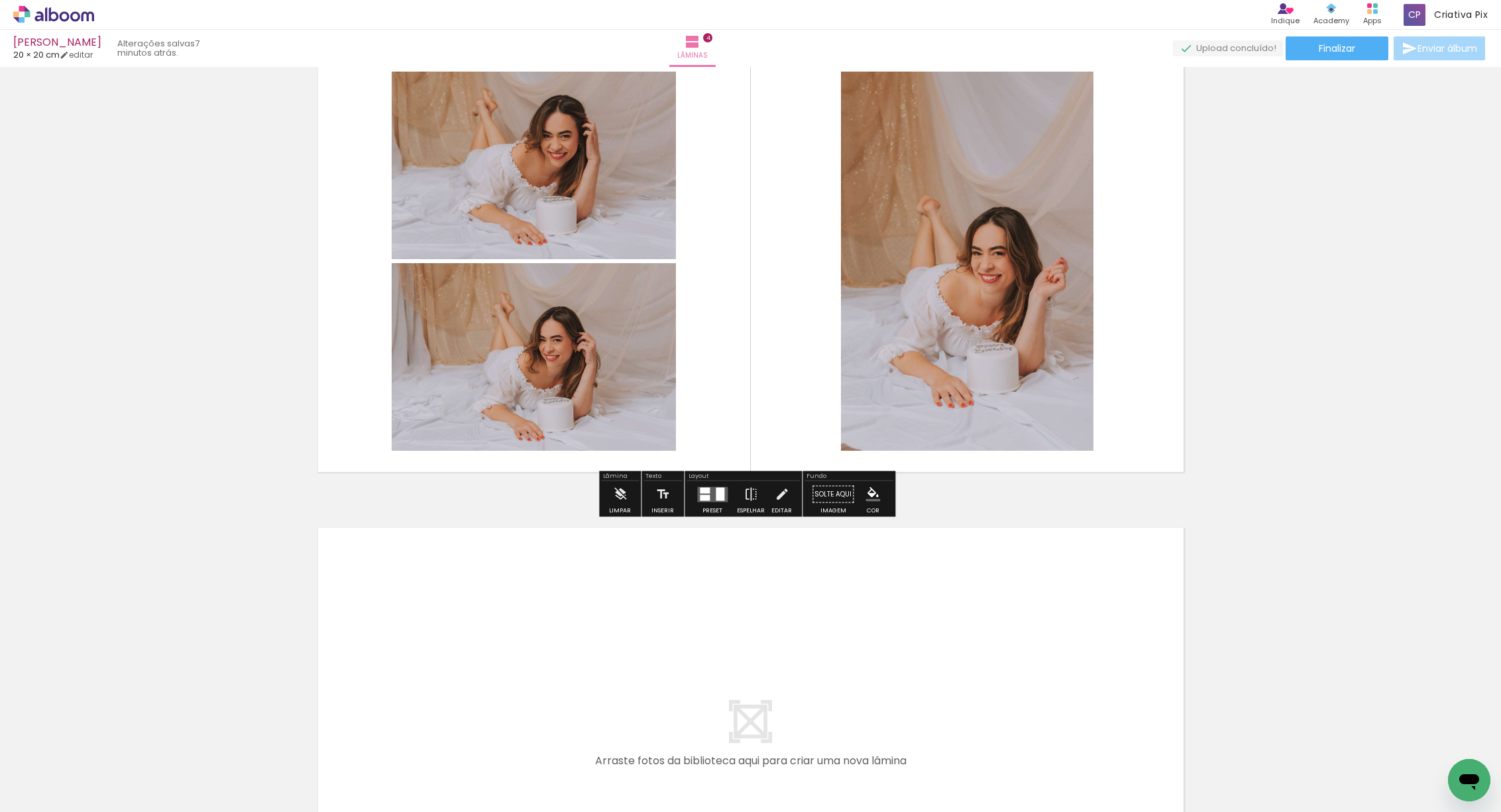
scroll to position [1530, 0]
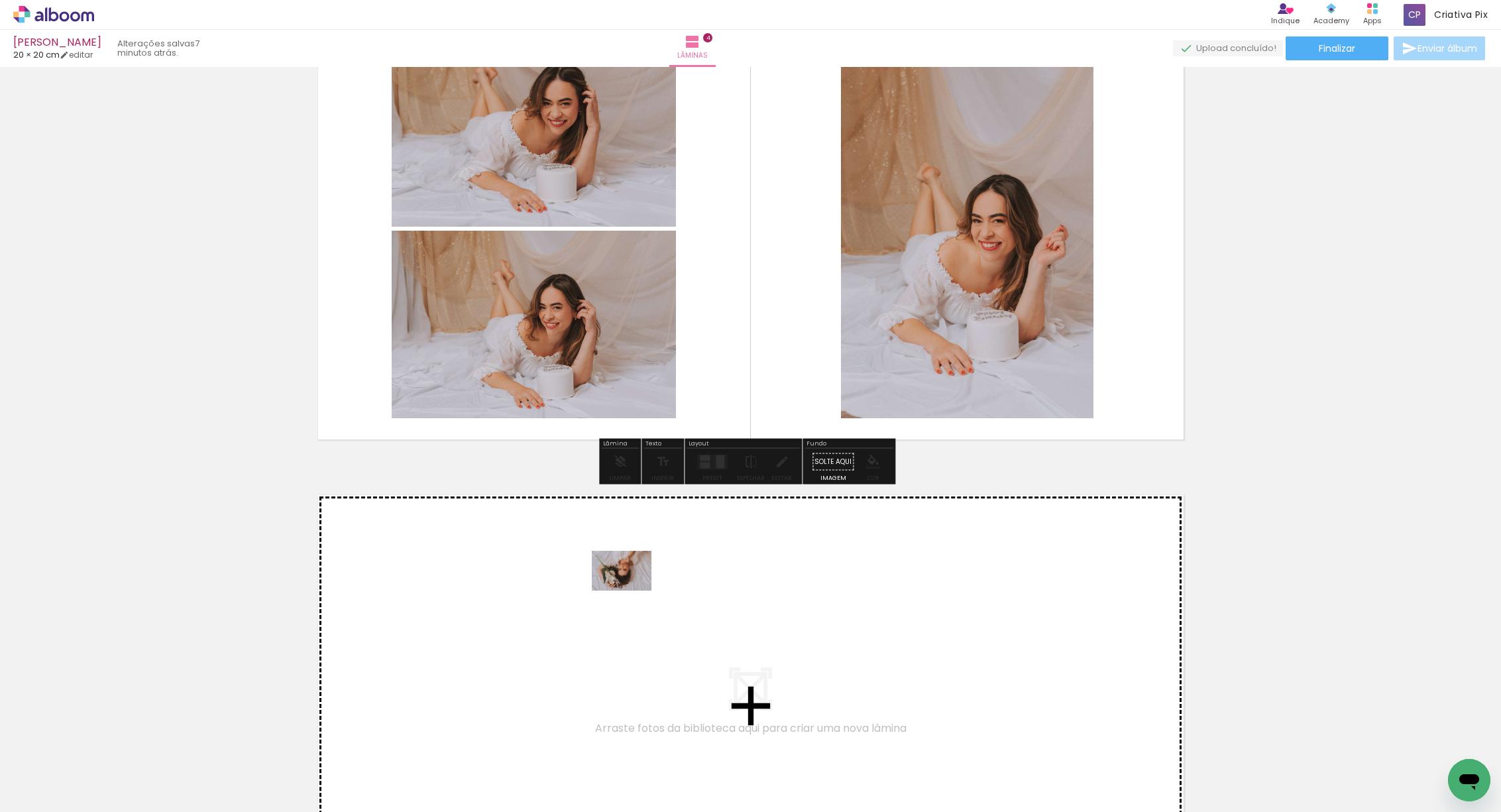
drag, startPoint x: 619, startPoint y: 776, endPoint x: 669, endPoint y: 776, distance: 50.0
click at [631, 601] on quentale-workspace at bounding box center [750, 406] width 1501 height 812
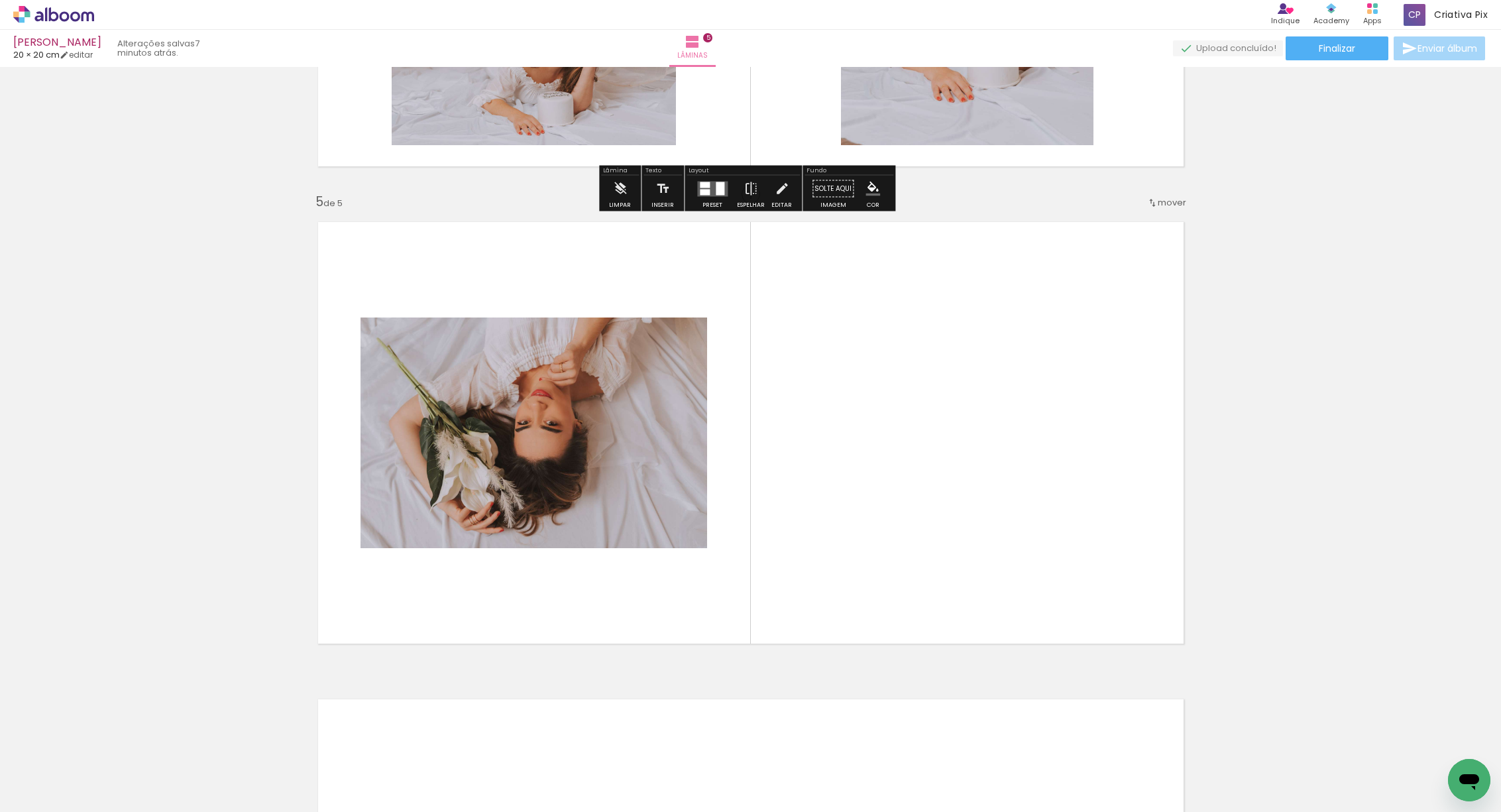
scroll to position [1837, 0]
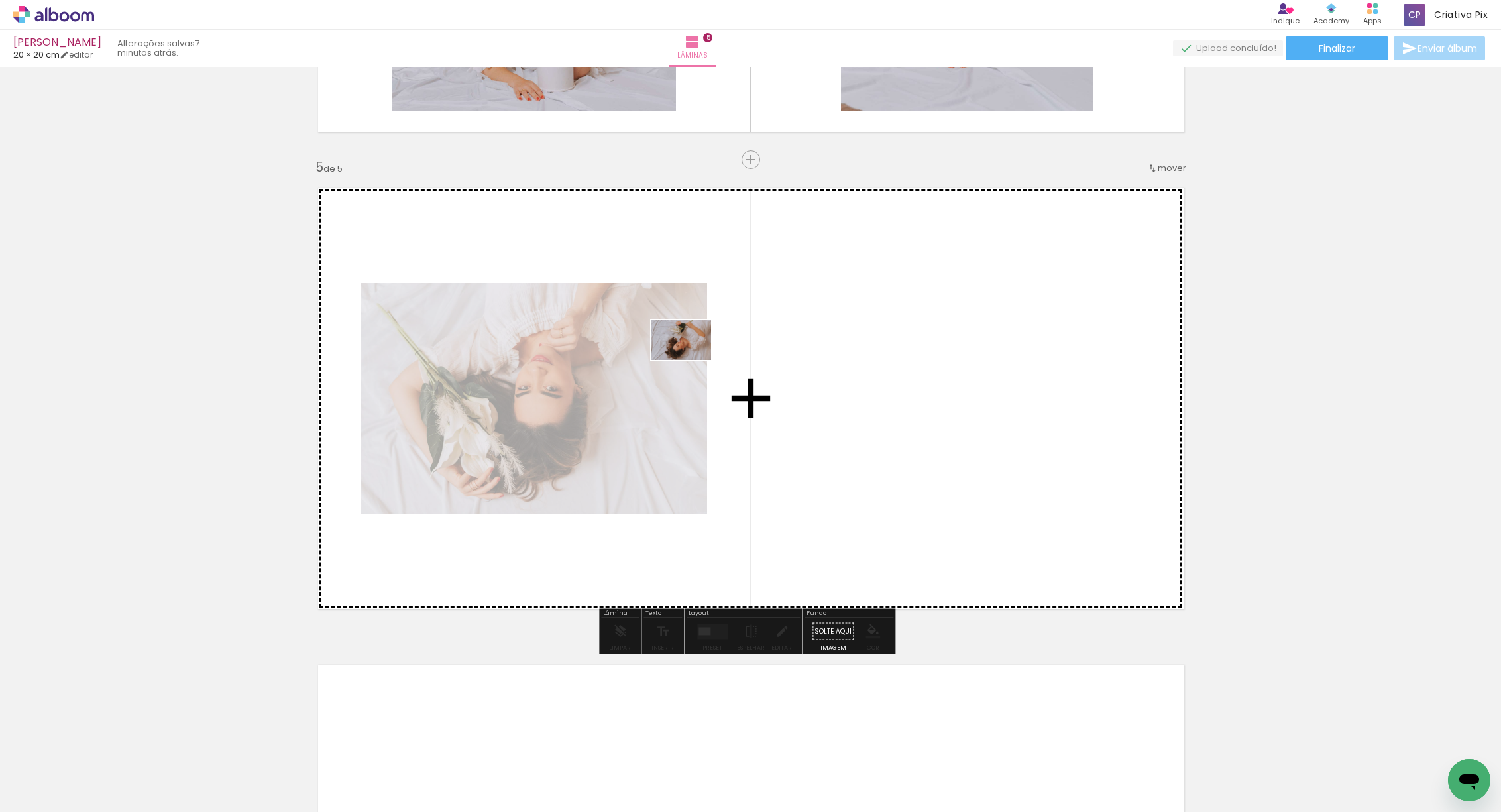
drag, startPoint x: 666, startPoint y: 766, endPoint x: 691, endPoint y: 360, distance: 406.8
click at [691, 360] on quentale-workspace at bounding box center [750, 406] width 1501 height 812
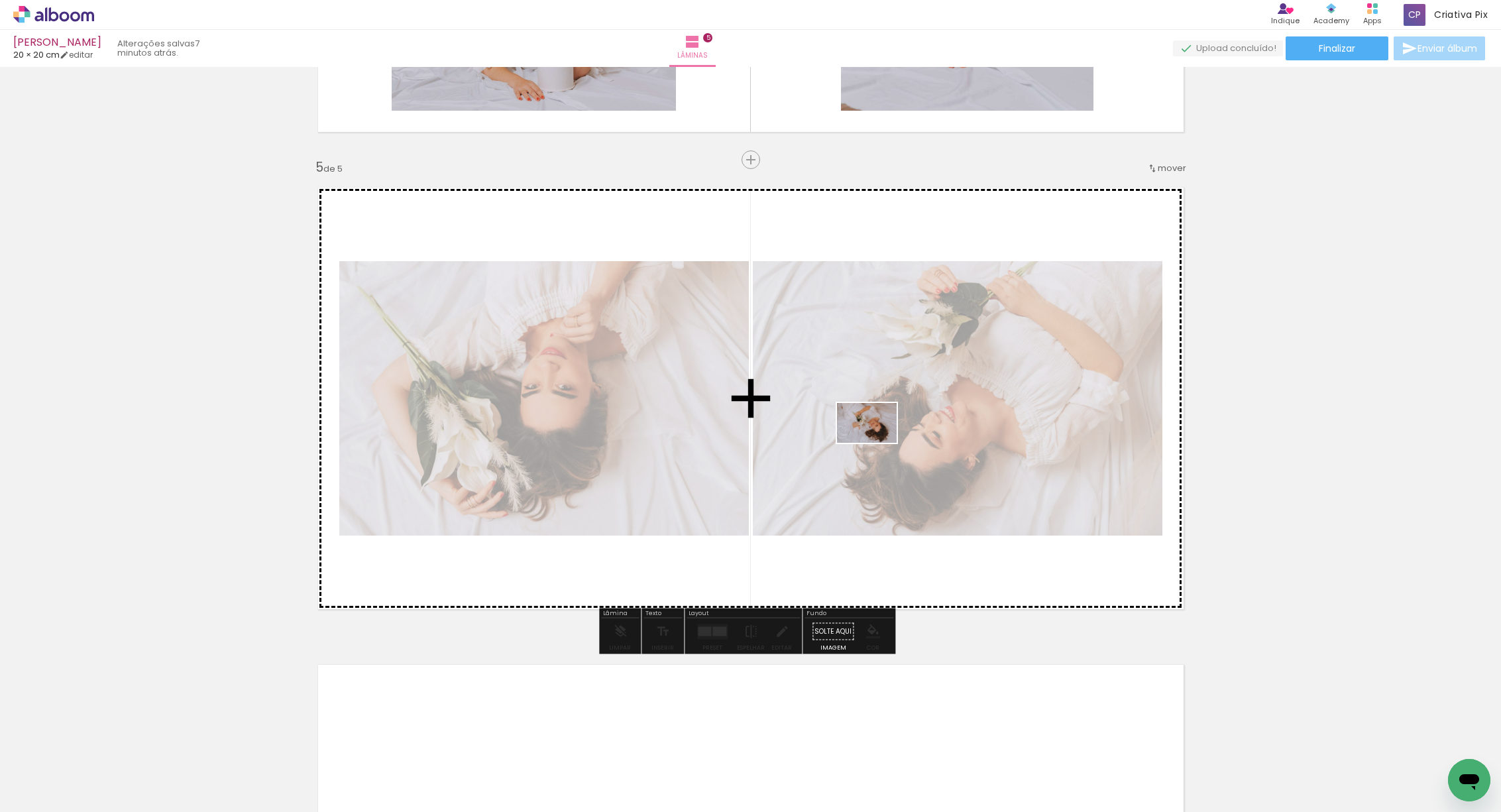
drag, startPoint x: 746, startPoint y: 770, endPoint x: 818, endPoint y: 753, distance: 74.0
click at [876, 445] on quentale-workspace at bounding box center [750, 406] width 1501 height 812
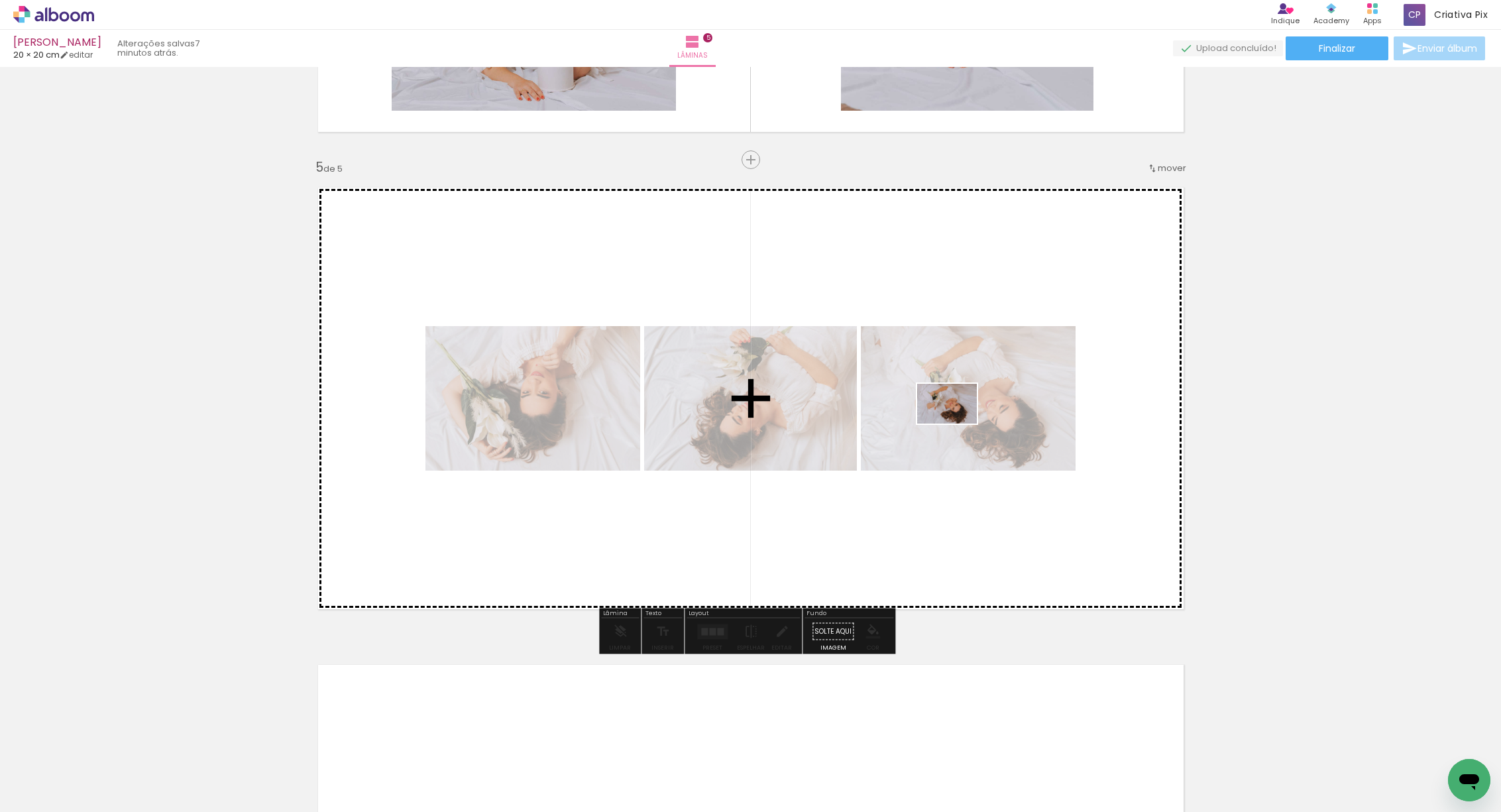
drag, startPoint x: 804, startPoint y: 770, endPoint x: 867, endPoint y: 712, distance: 85.6
click at [958, 421] on quentale-workspace at bounding box center [750, 406] width 1501 height 812
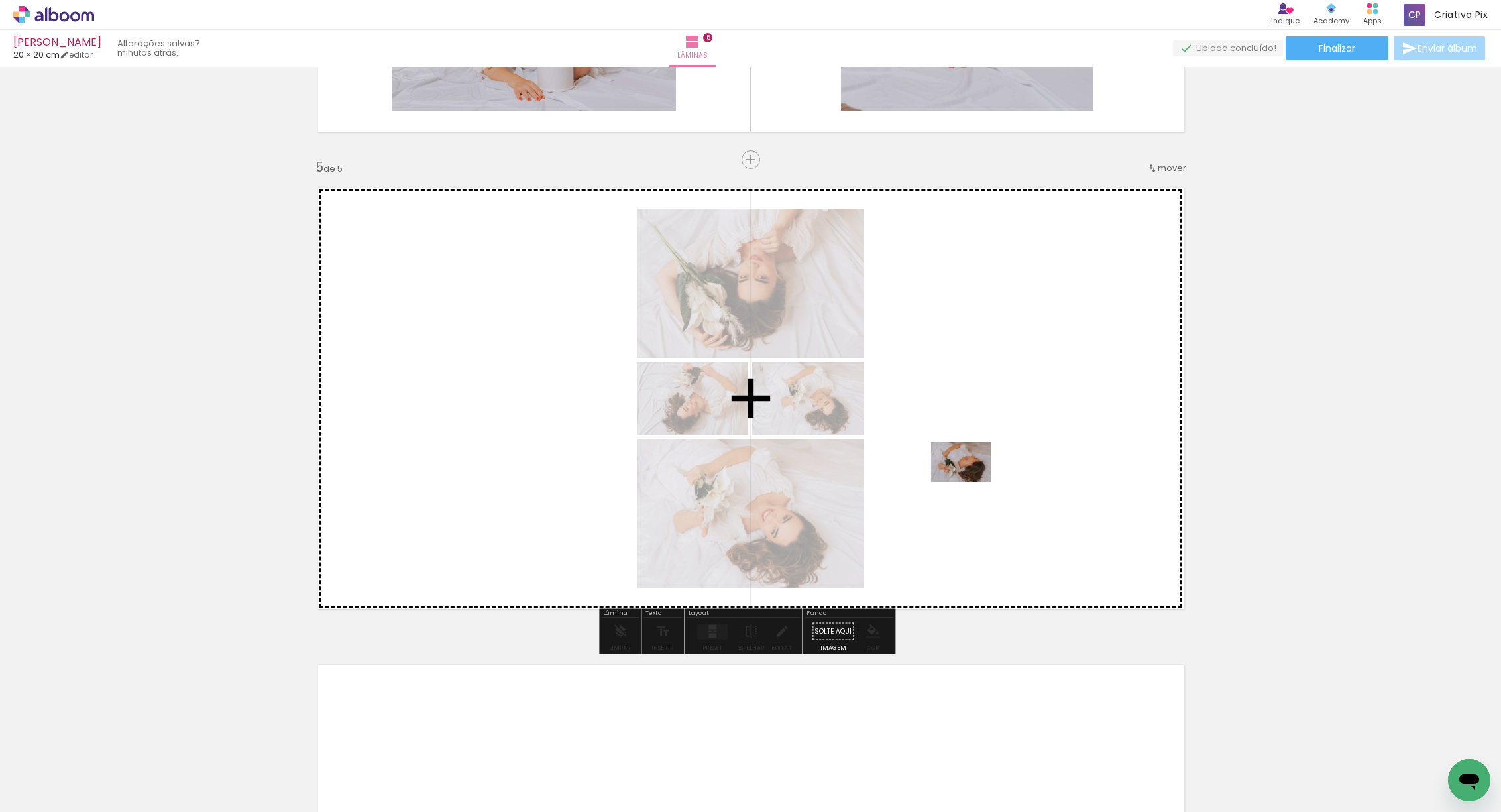
drag, startPoint x: 880, startPoint y: 771, endPoint x: 971, endPoint y: 481, distance: 303.9
click at [971, 481] on quentale-workspace at bounding box center [750, 406] width 1501 height 812
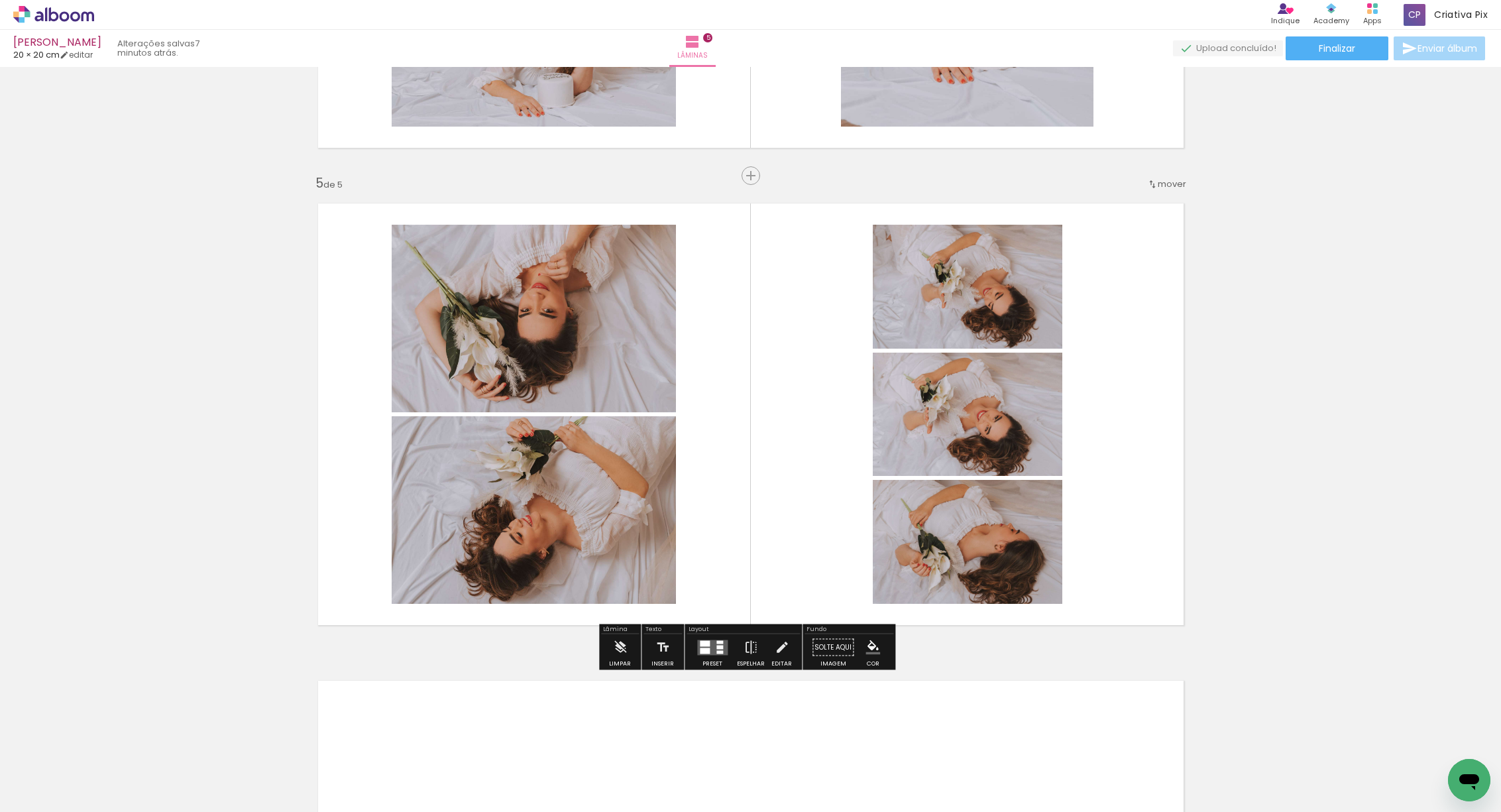
scroll to position [1988, 0]
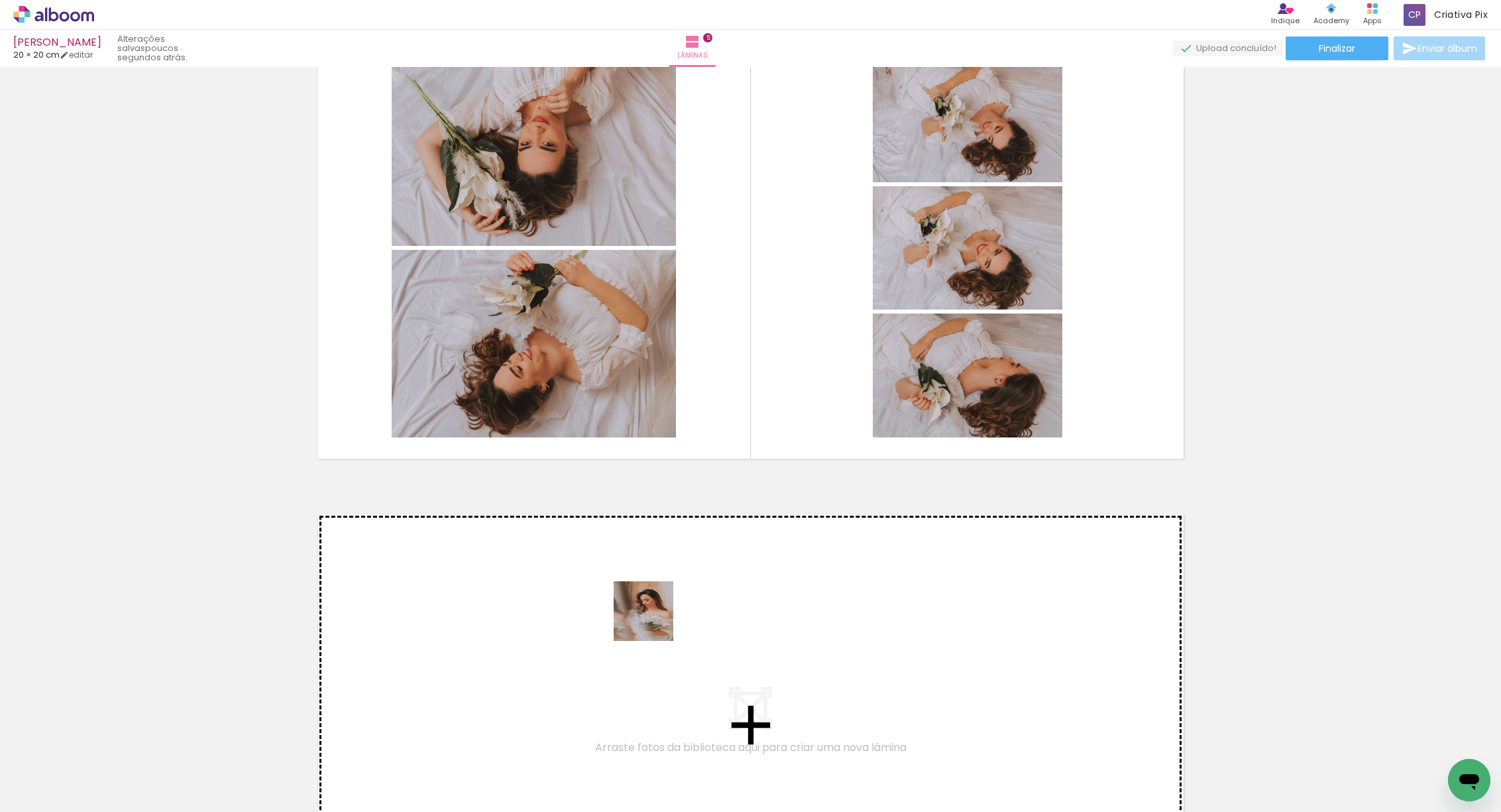
drag, startPoint x: 735, startPoint y: 770, endPoint x: 826, endPoint y: 762, distance: 91.4
click at [650, 615] on quentale-workspace at bounding box center [750, 406] width 1501 height 812
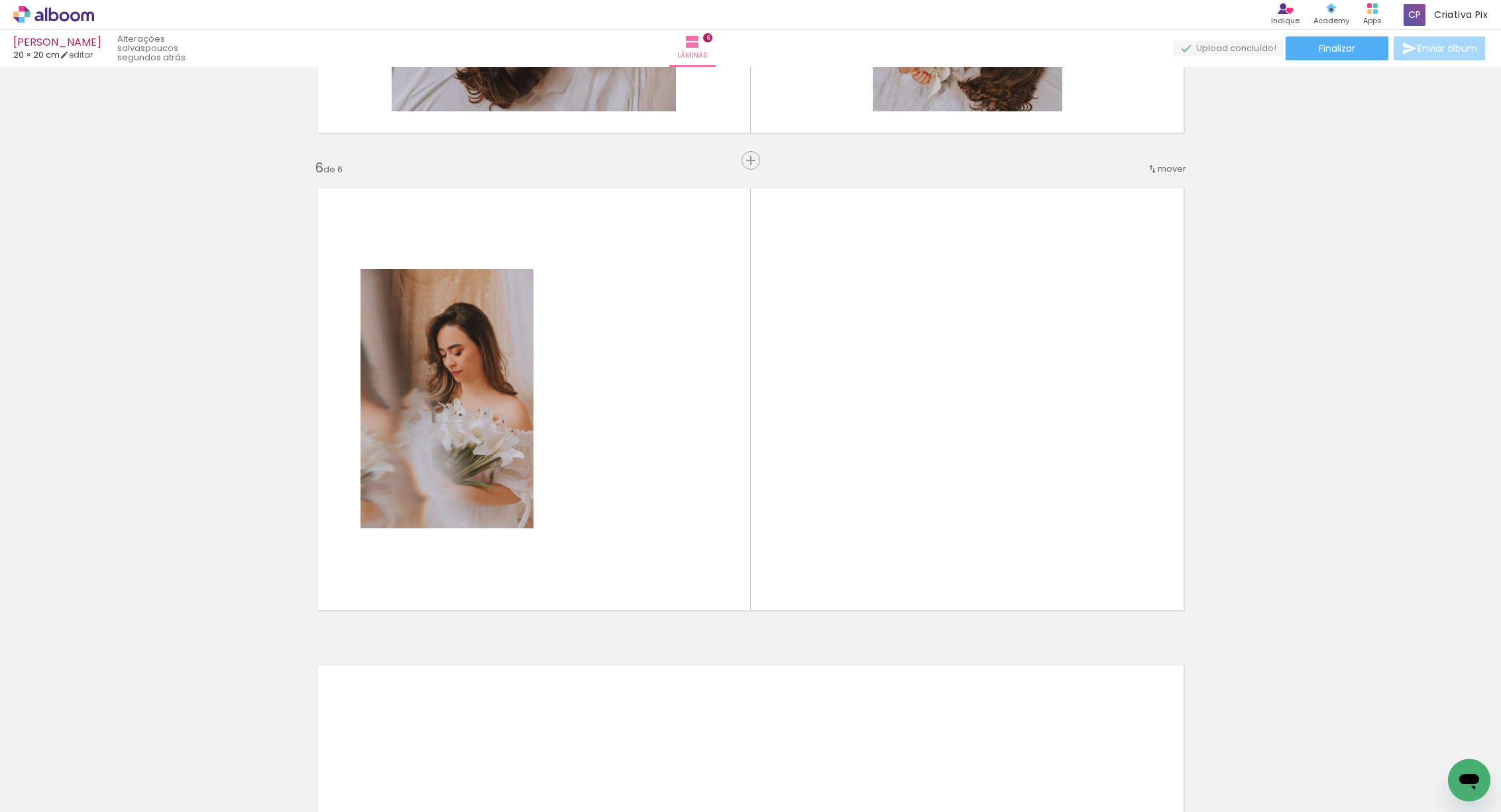
scroll to position [2315, 0]
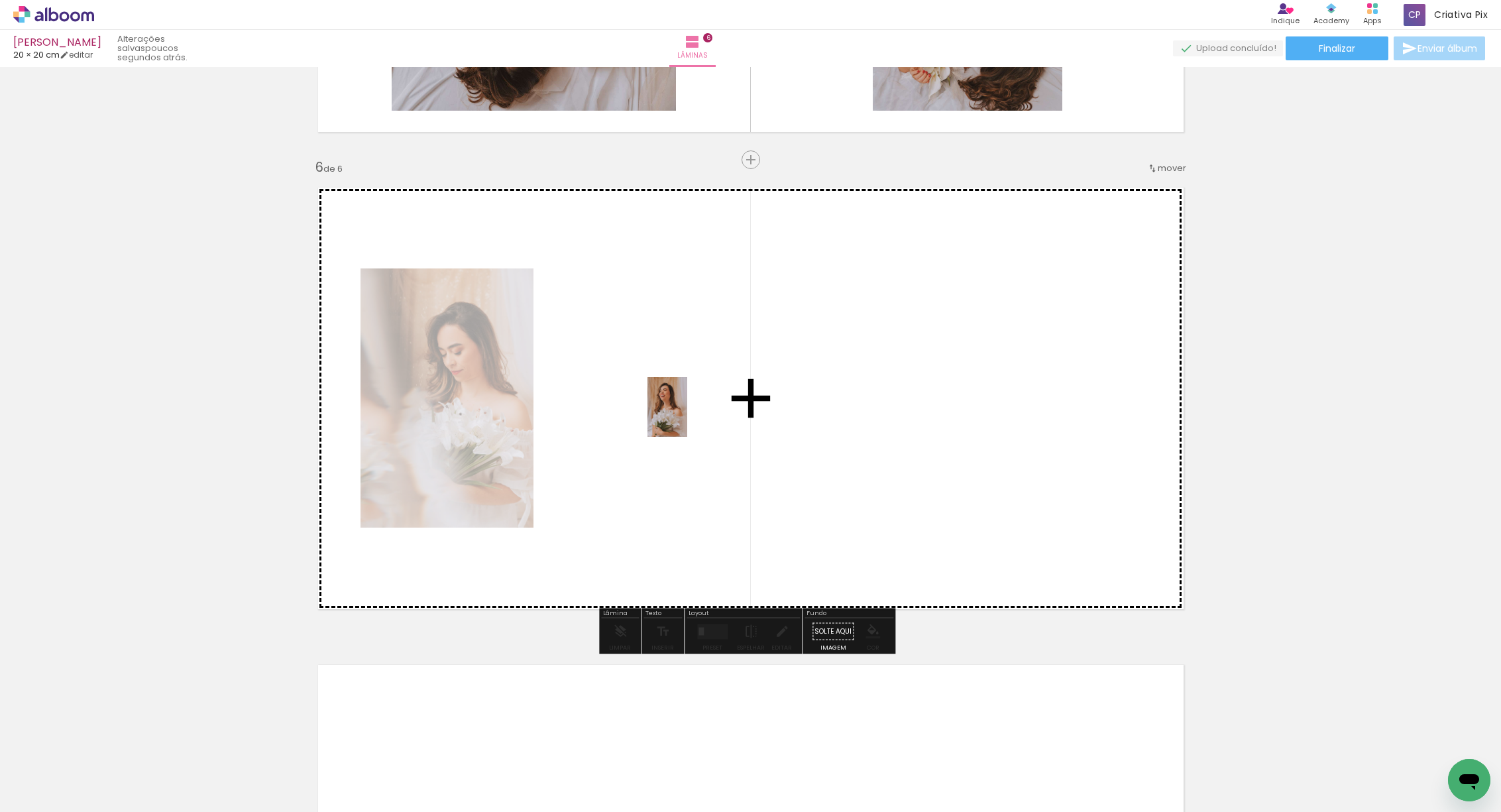
drag, startPoint x: 809, startPoint y: 773, endPoint x: 687, endPoint y: 417, distance: 376.3
click at [687, 417] on quentale-workspace at bounding box center [750, 406] width 1501 height 812
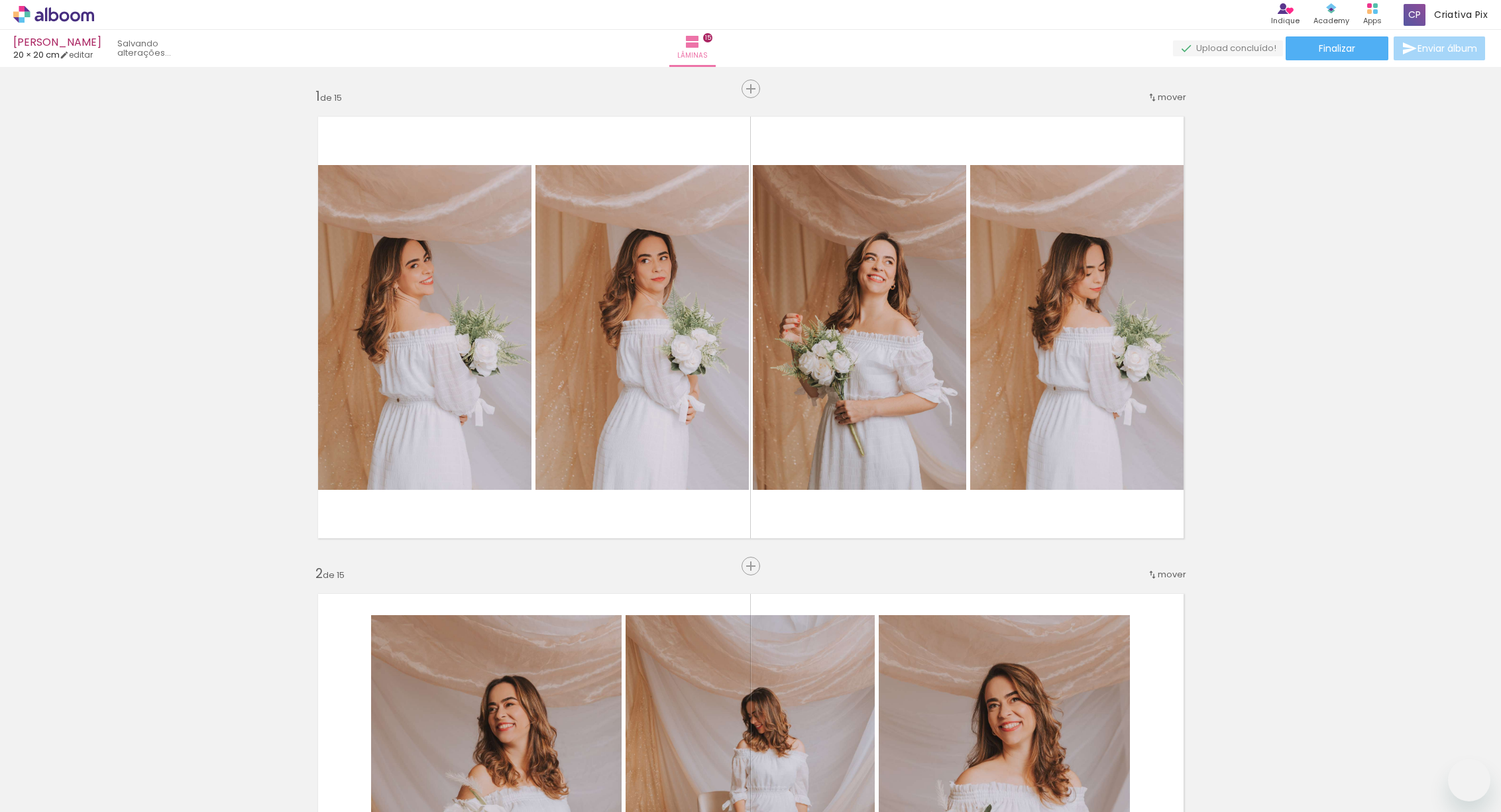
click at [0, 0] on slot at bounding box center [0, 0] width 0 height 0
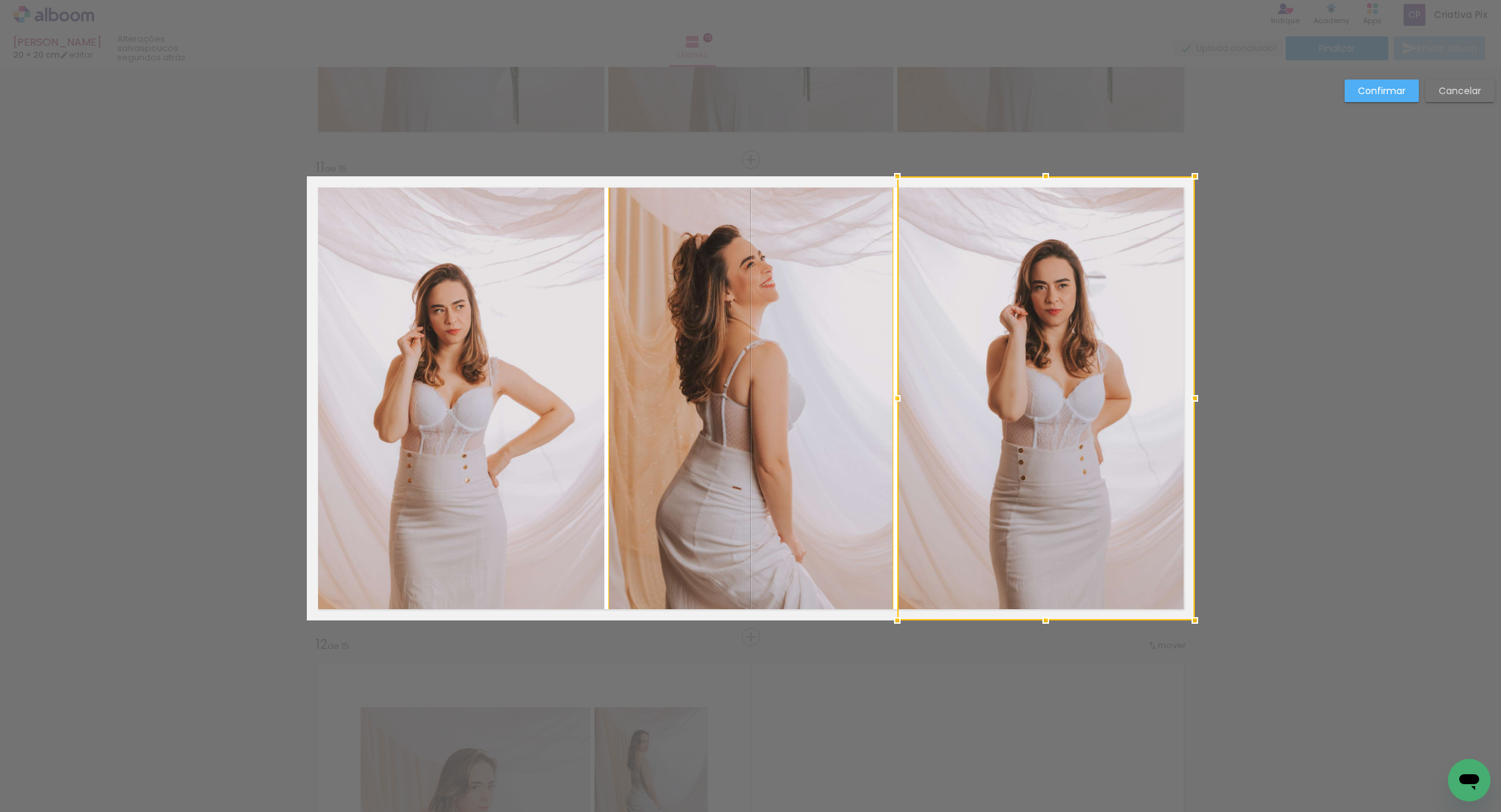
scroll to position [0, 1877]
click at [0, 0] on slot "Cancelar" at bounding box center [0, 0] width 0 height 0
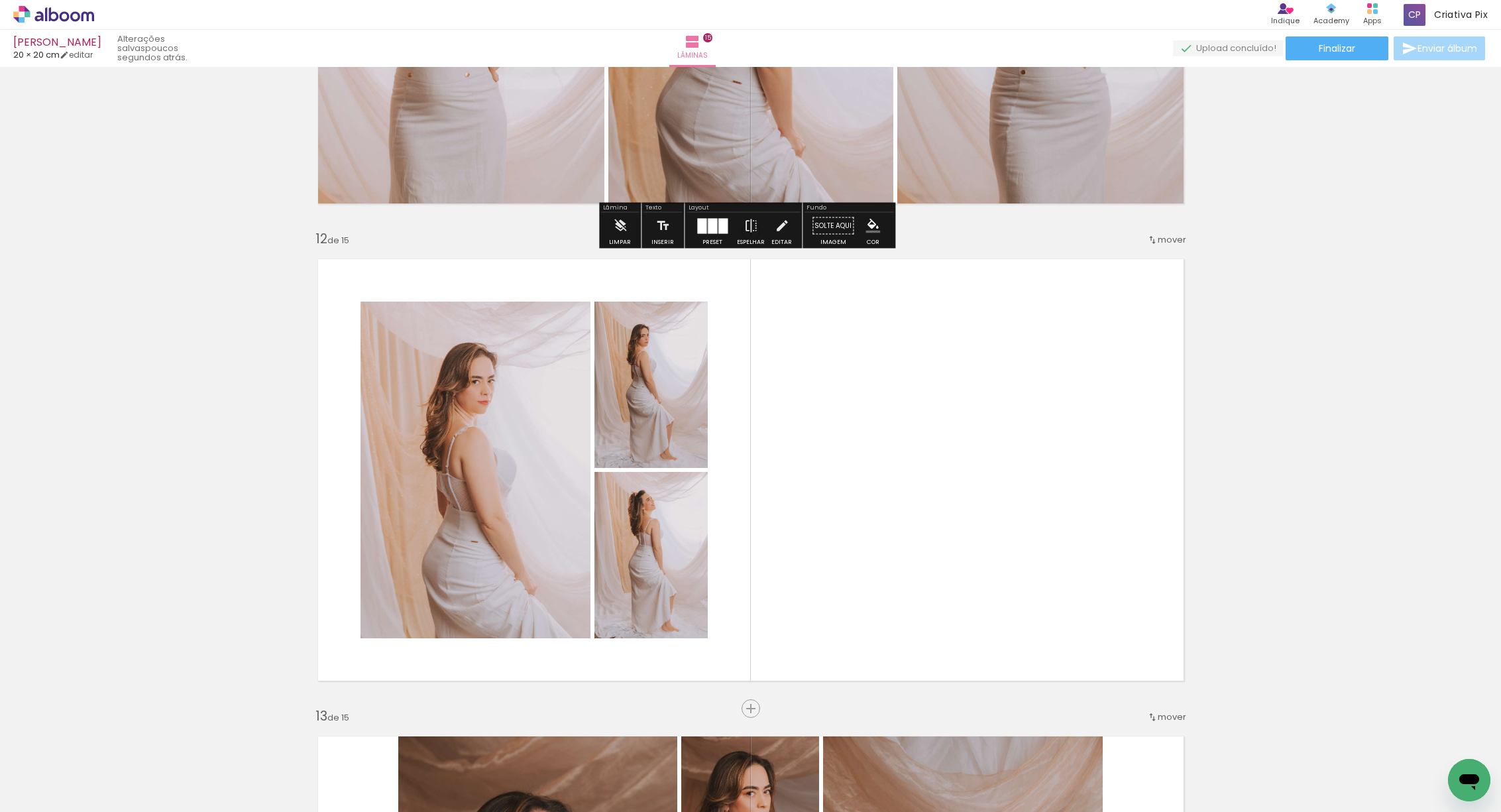
scroll to position [5173, 0]
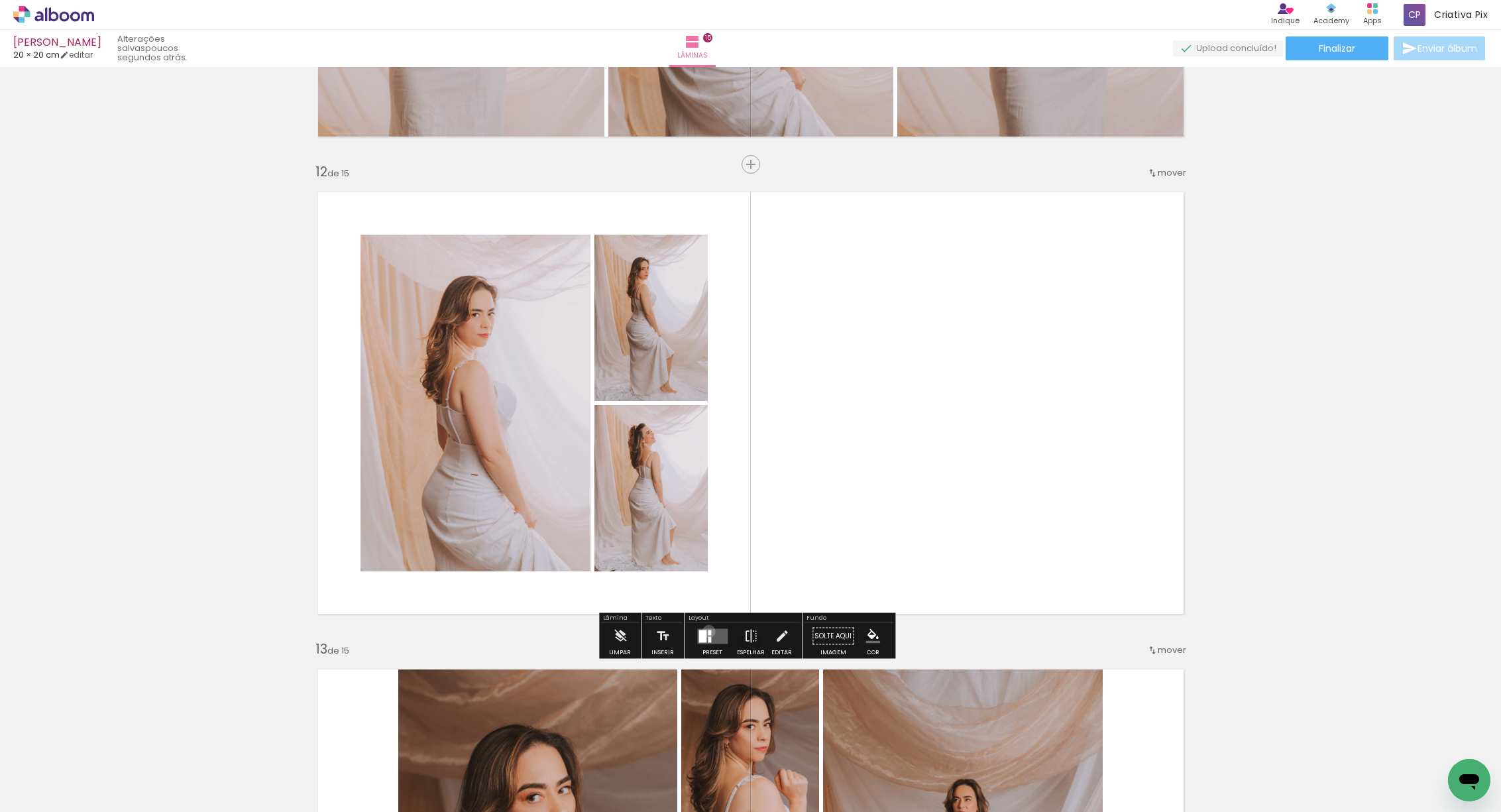
click at [707, 631] on div at bounding box center [709, 632] width 3 height 6
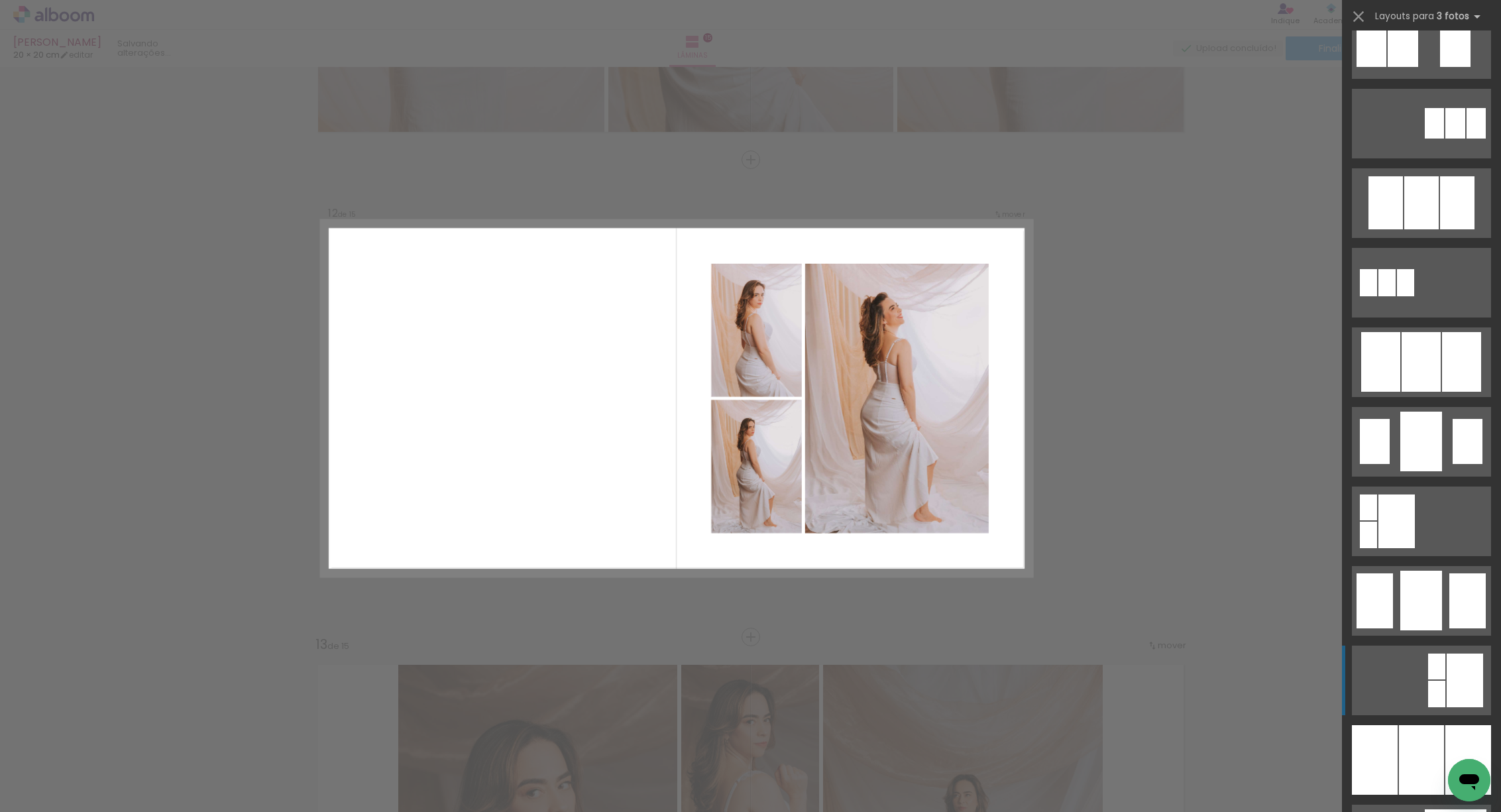
scroll to position [588, 0]
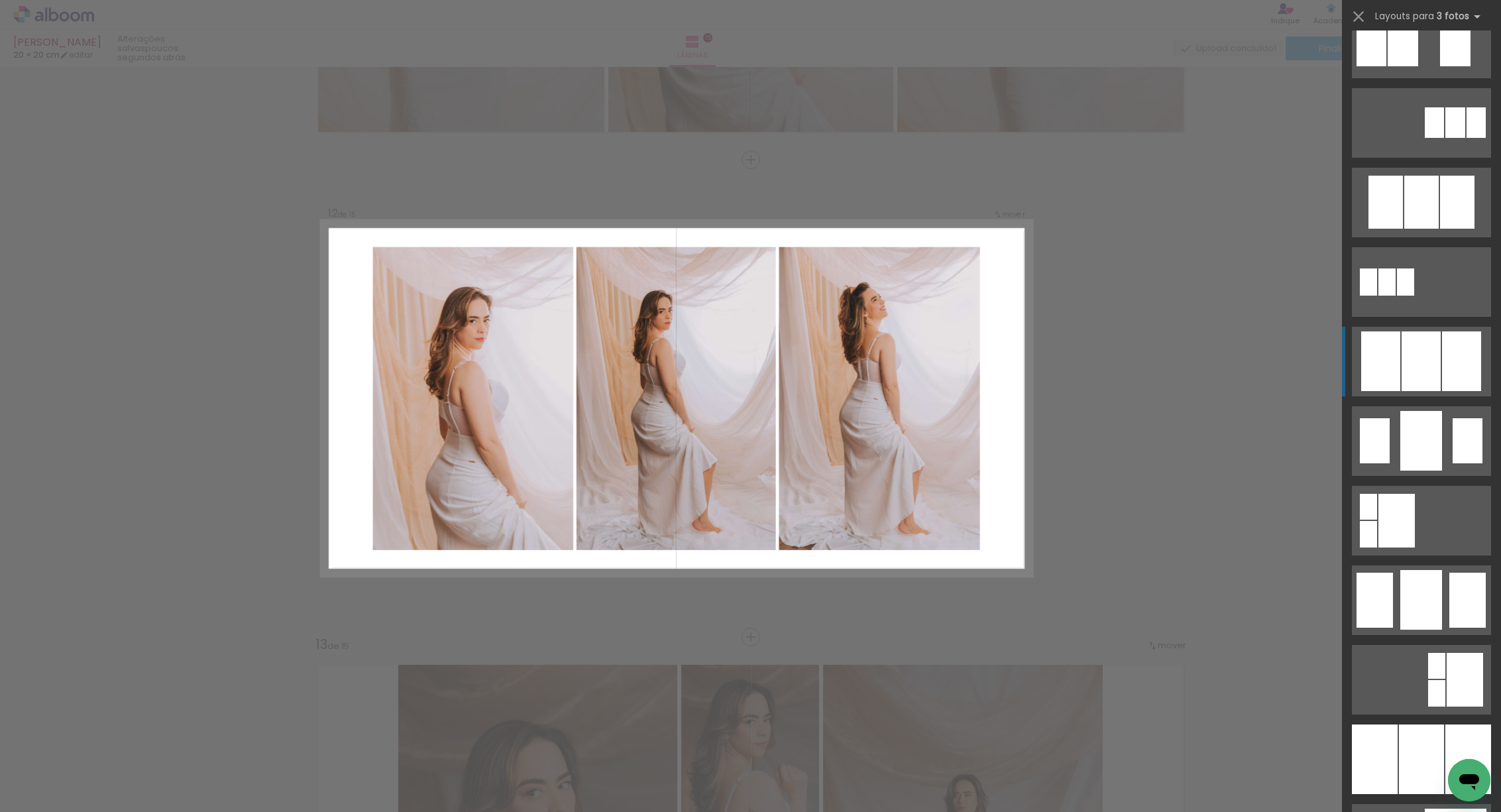
click at [1430, 229] on div at bounding box center [1421, 202] width 34 height 53
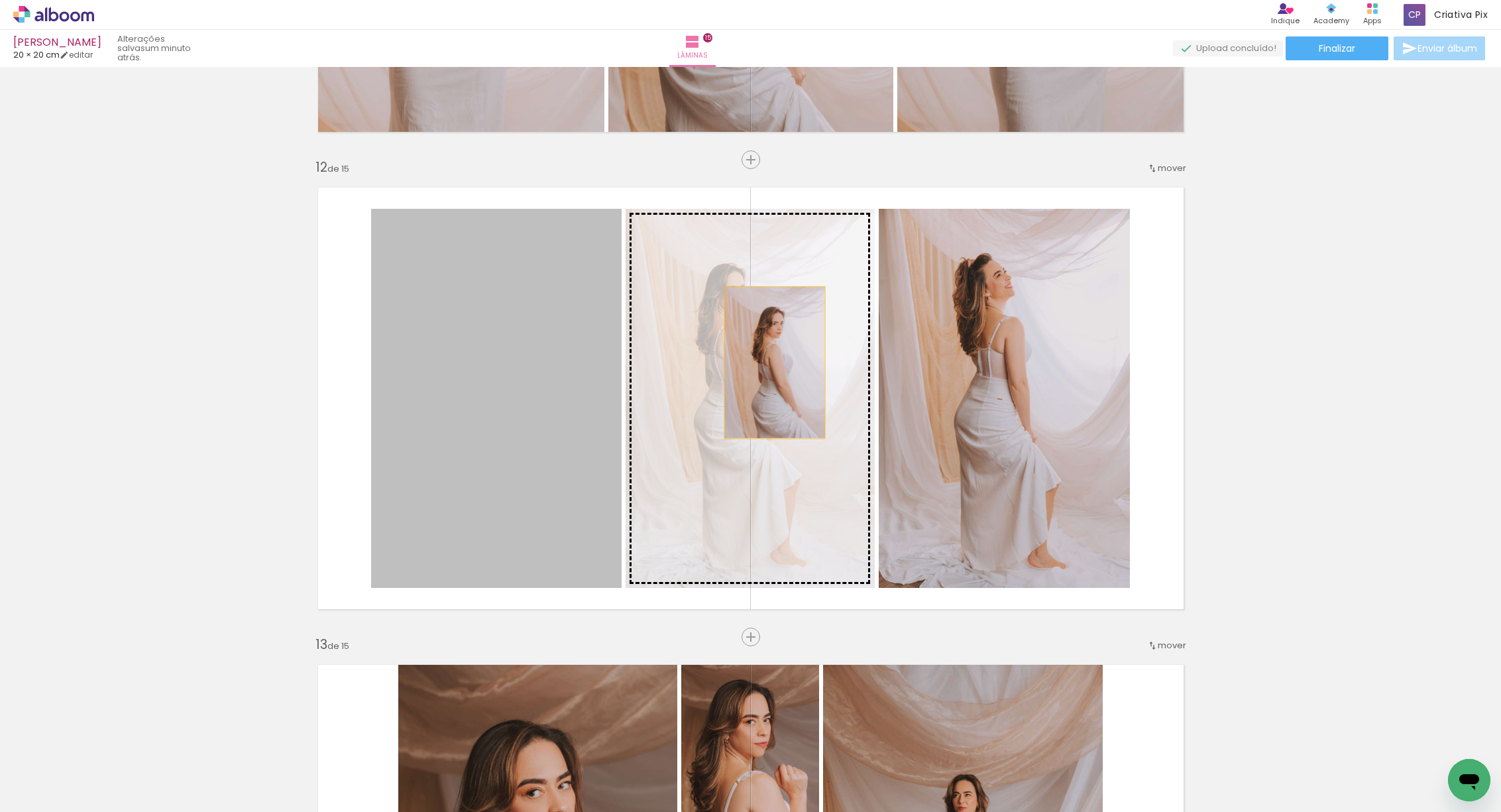
drag, startPoint x: 492, startPoint y: 372, endPoint x: 771, endPoint y: 362, distance: 279.2
click at [0, 0] on slot at bounding box center [0, 0] width 0 height 0
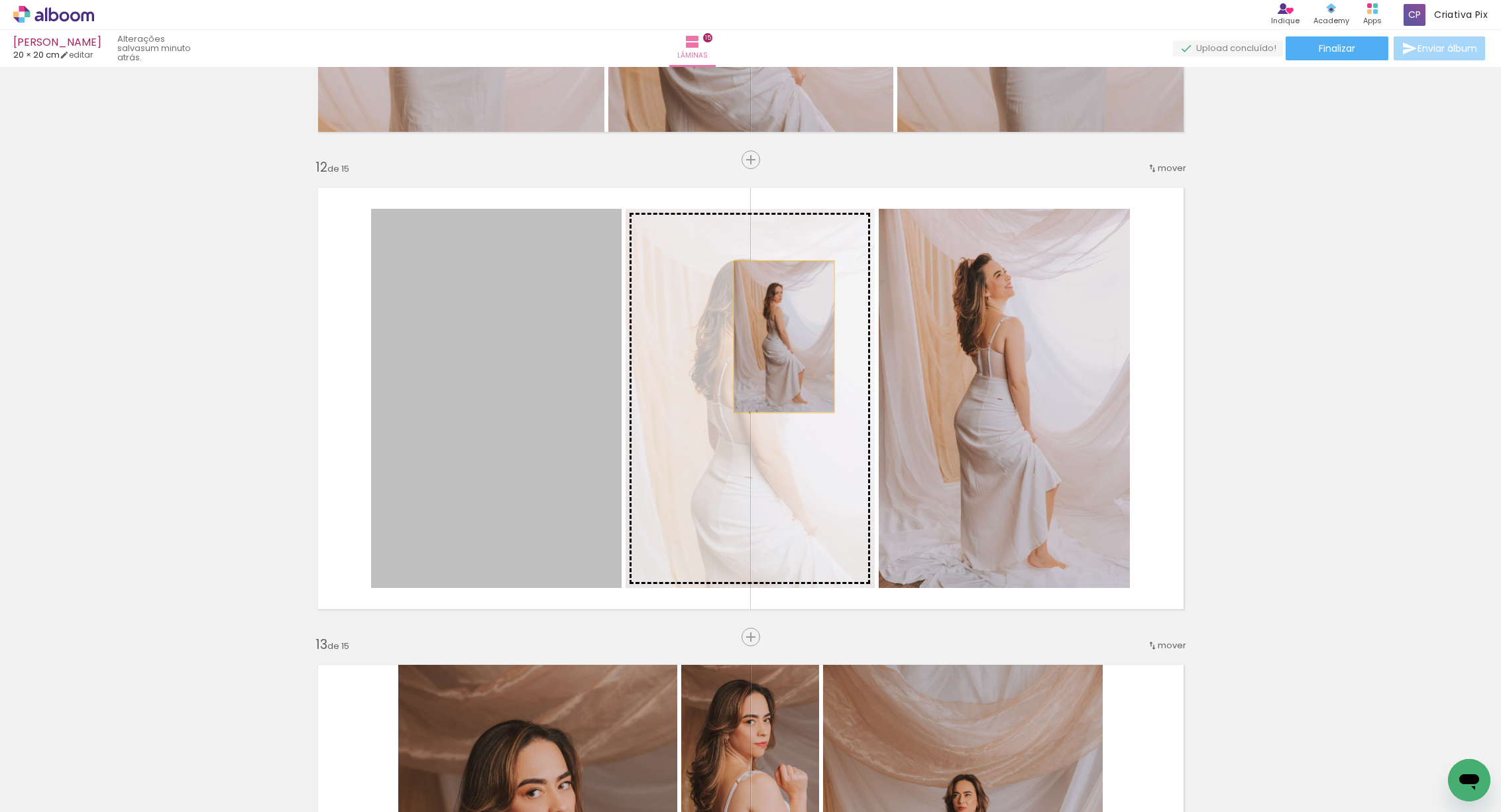
drag, startPoint x: 503, startPoint y: 341, endPoint x: 780, endPoint y: 336, distance: 277.0
click at [0, 0] on slot at bounding box center [0, 0] width 0 height 0
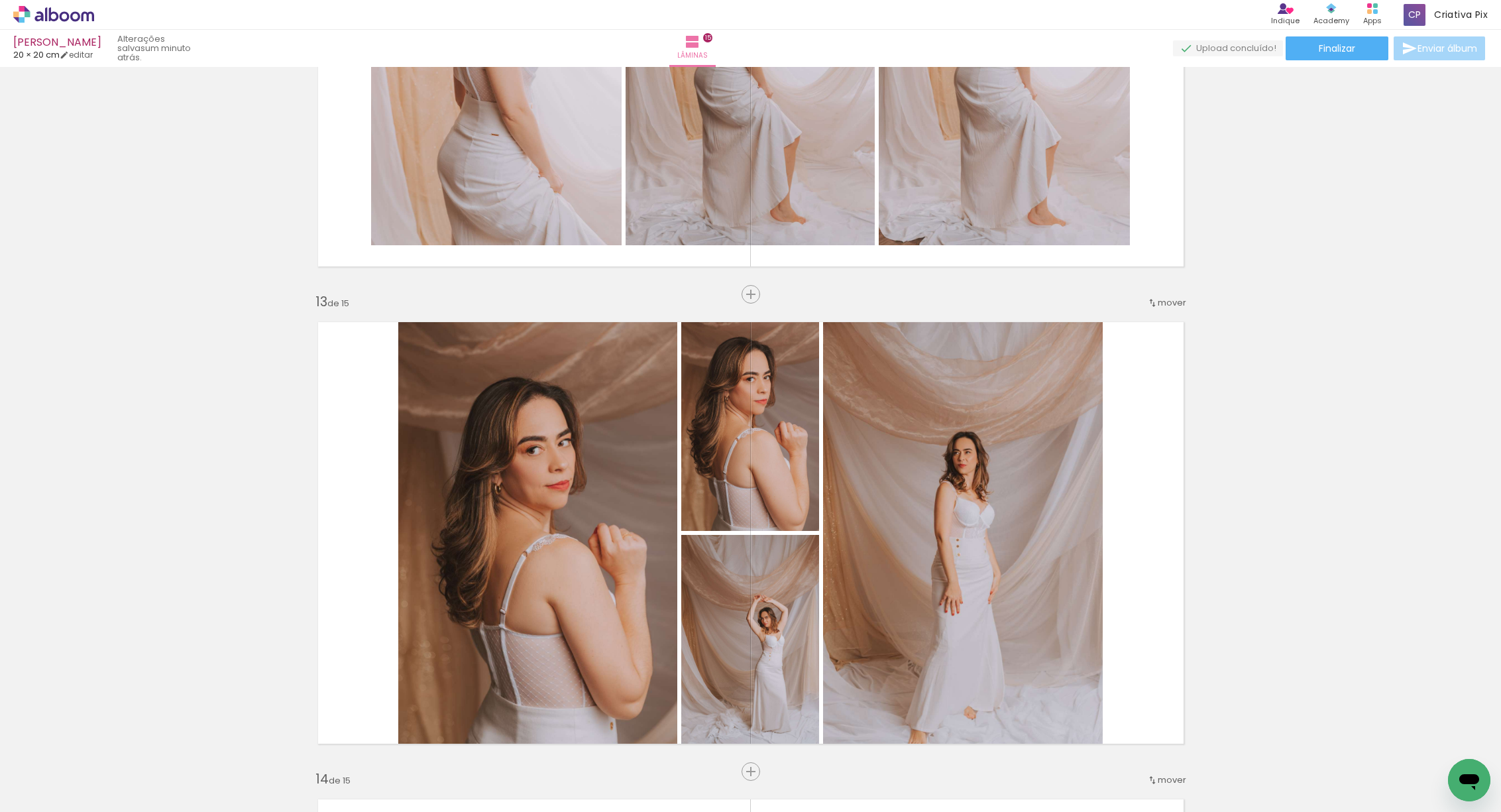
scroll to position [5752, 0]
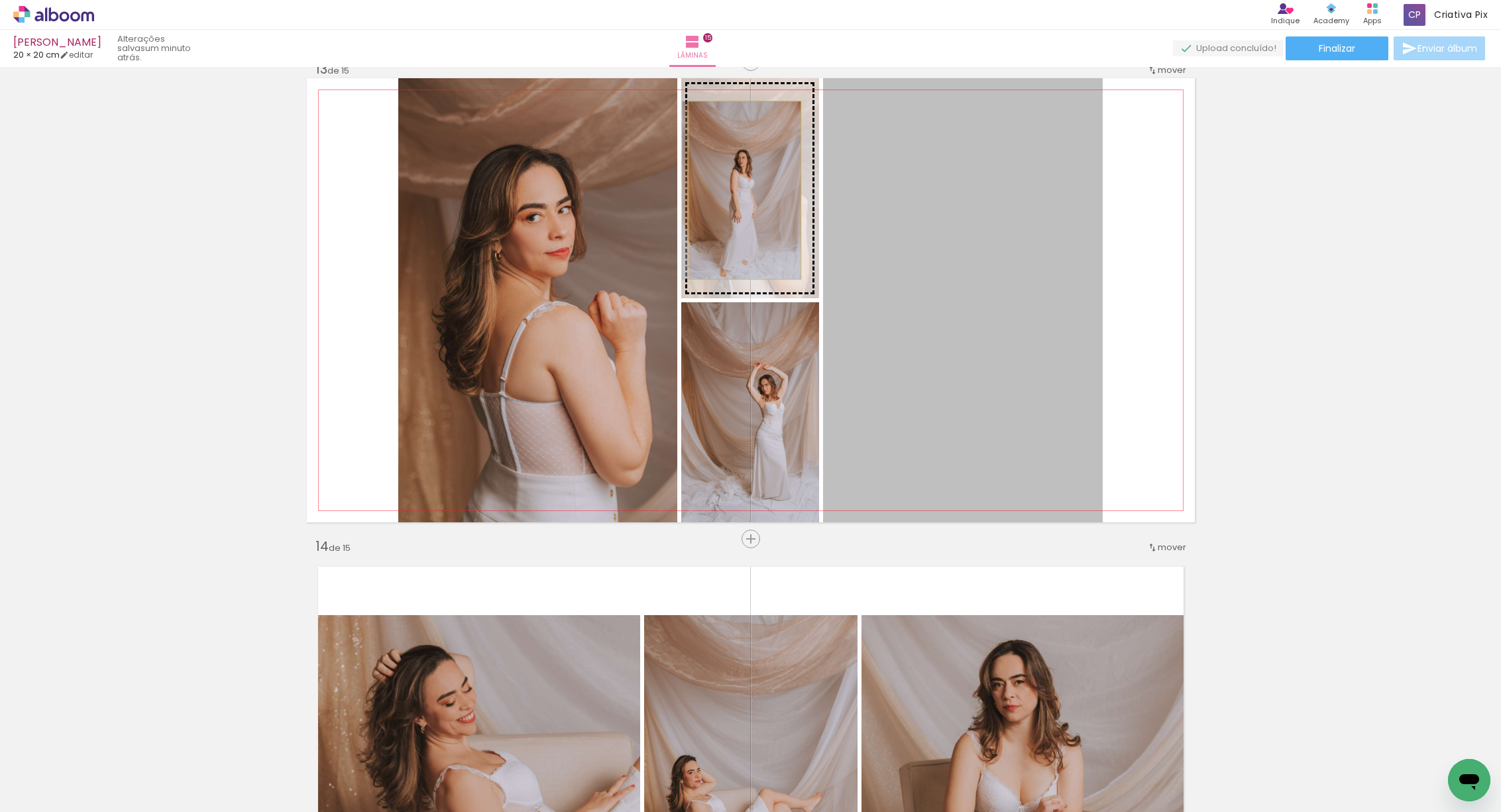
drag, startPoint x: 938, startPoint y: 276, endPoint x: 739, endPoint y: 190, distance: 216.8
click at [0, 0] on slot at bounding box center [0, 0] width 0 height 0
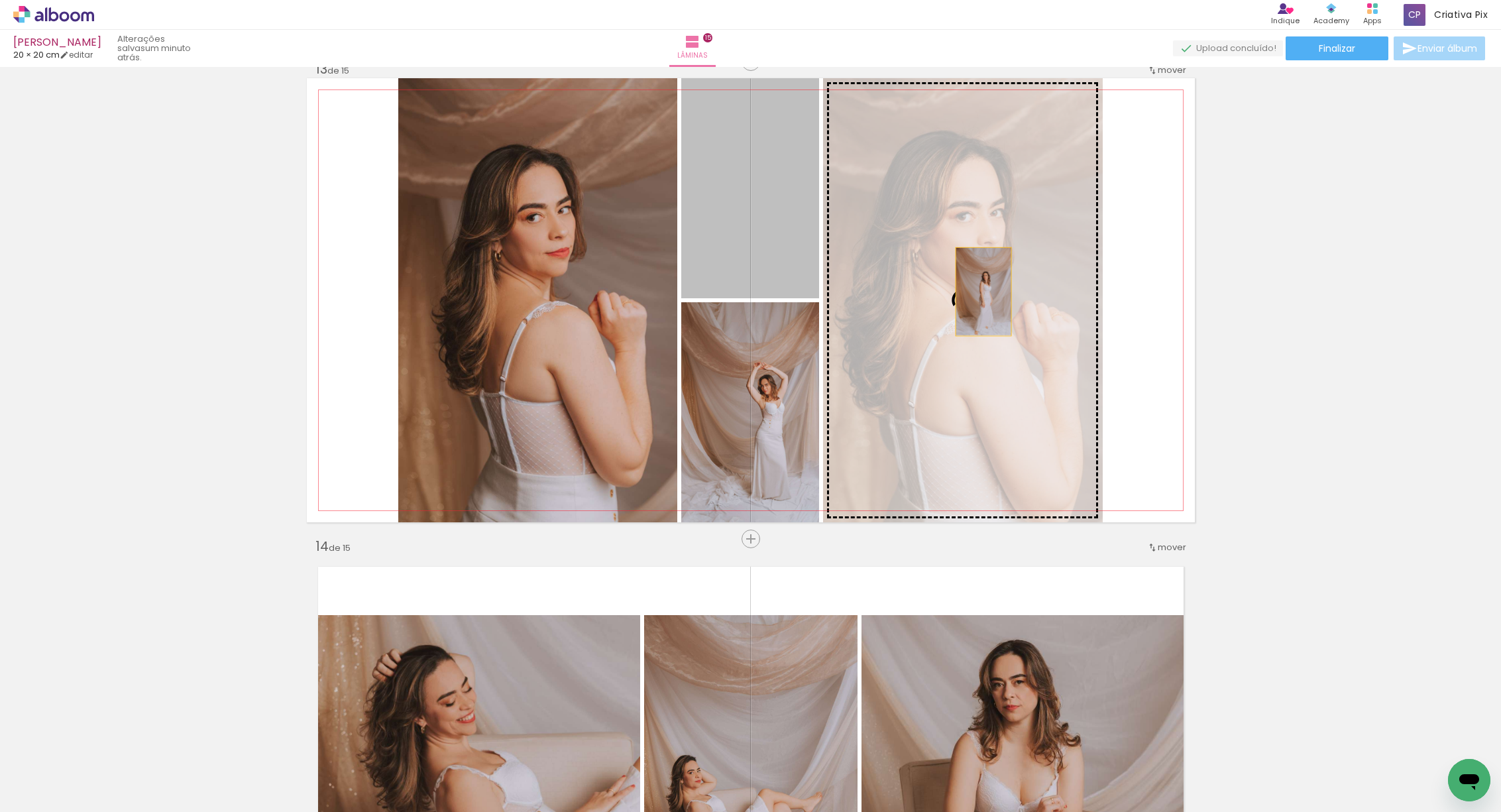
drag, startPoint x: 731, startPoint y: 209, endPoint x: 874, endPoint y: 340, distance: 193.9
click at [0, 0] on slot at bounding box center [0, 0] width 0 height 0
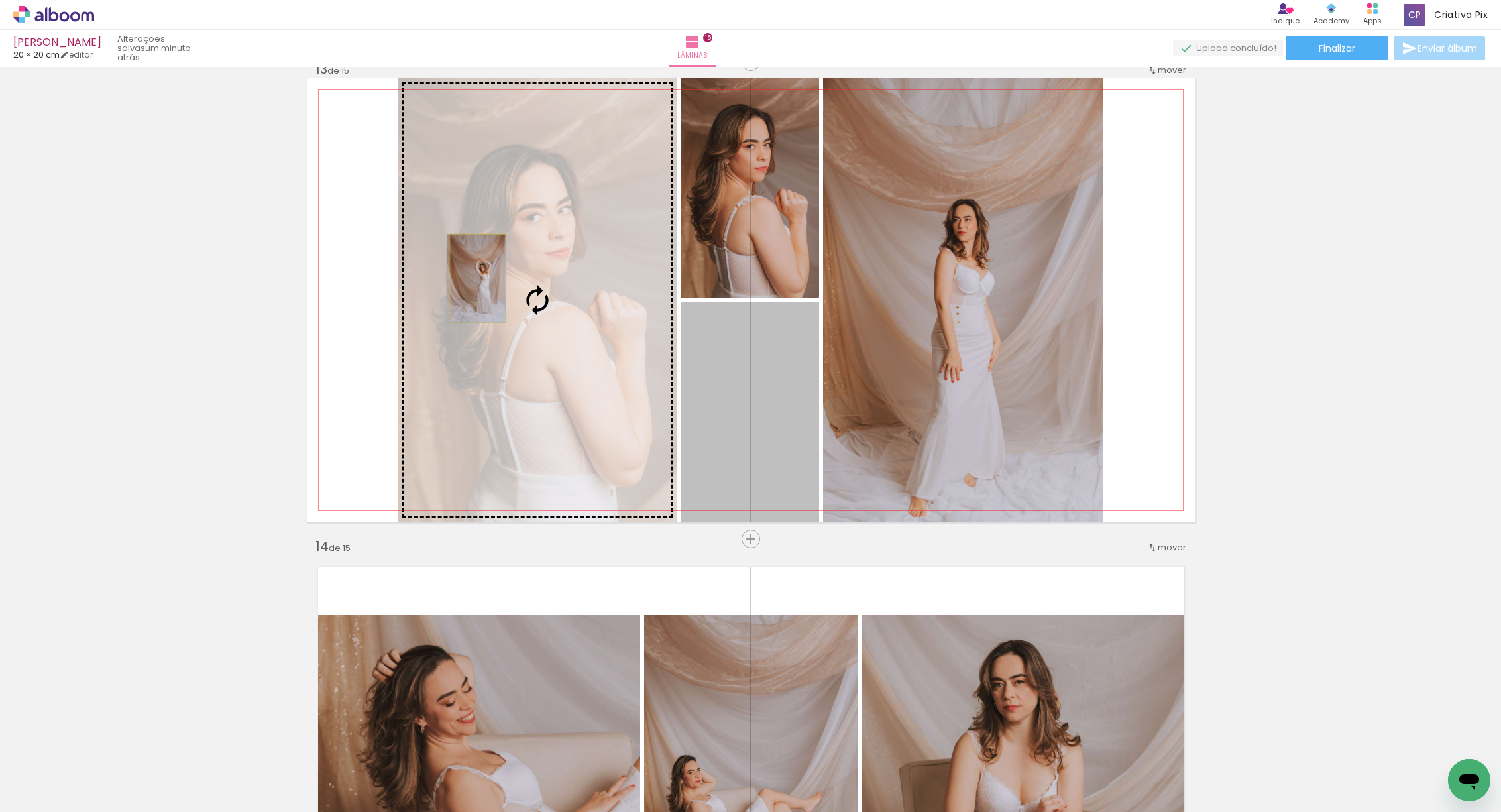
drag, startPoint x: 720, startPoint y: 426, endPoint x: 480, endPoint y: 282, distance: 279.9
click at [0, 0] on slot at bounding box center [0, 0] width 0 height 0
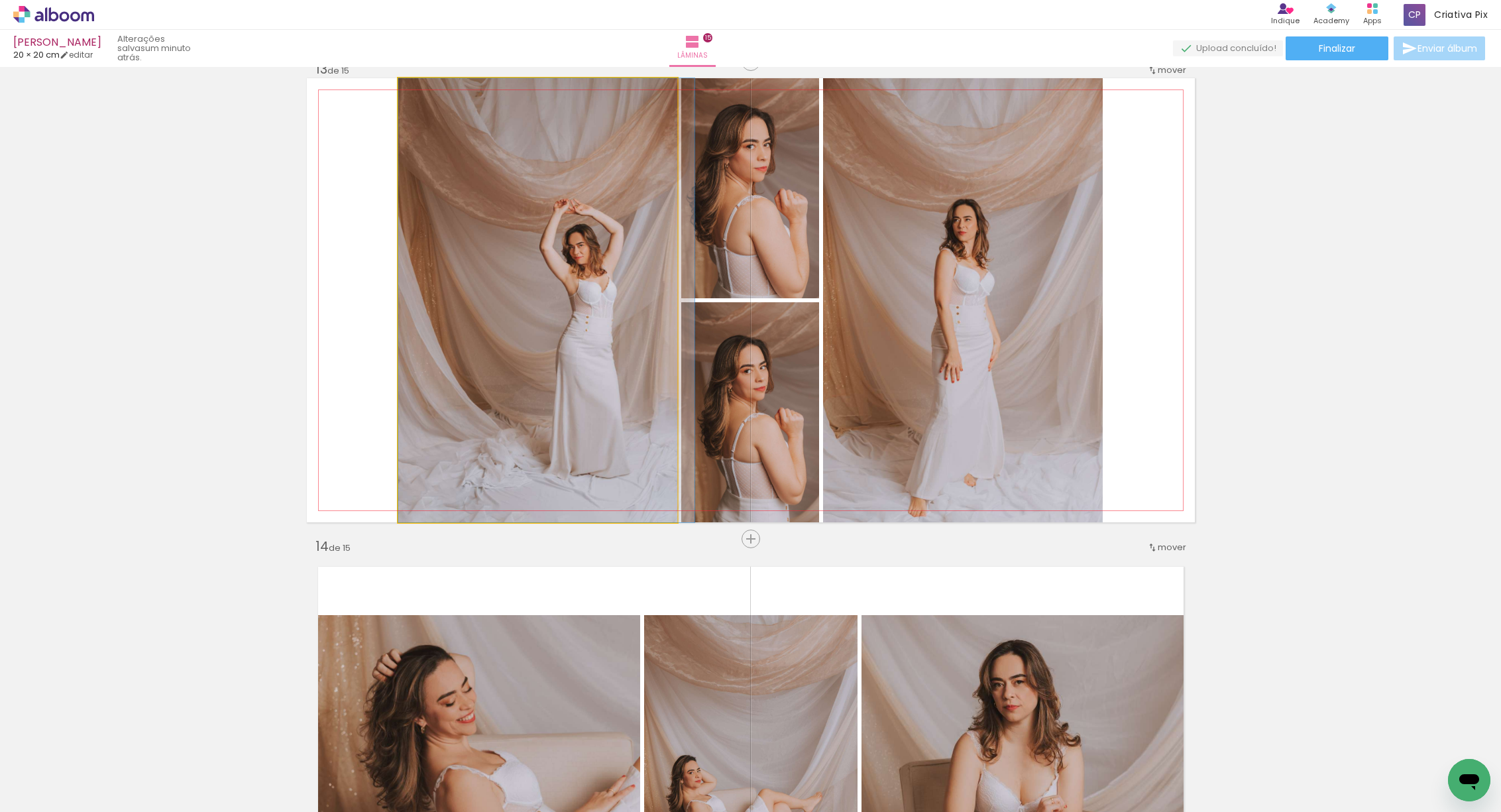
drag, startPoint x: 514, startPoint y: 285, endPoint x: 525, endPoint y: 315, distance: 32.0
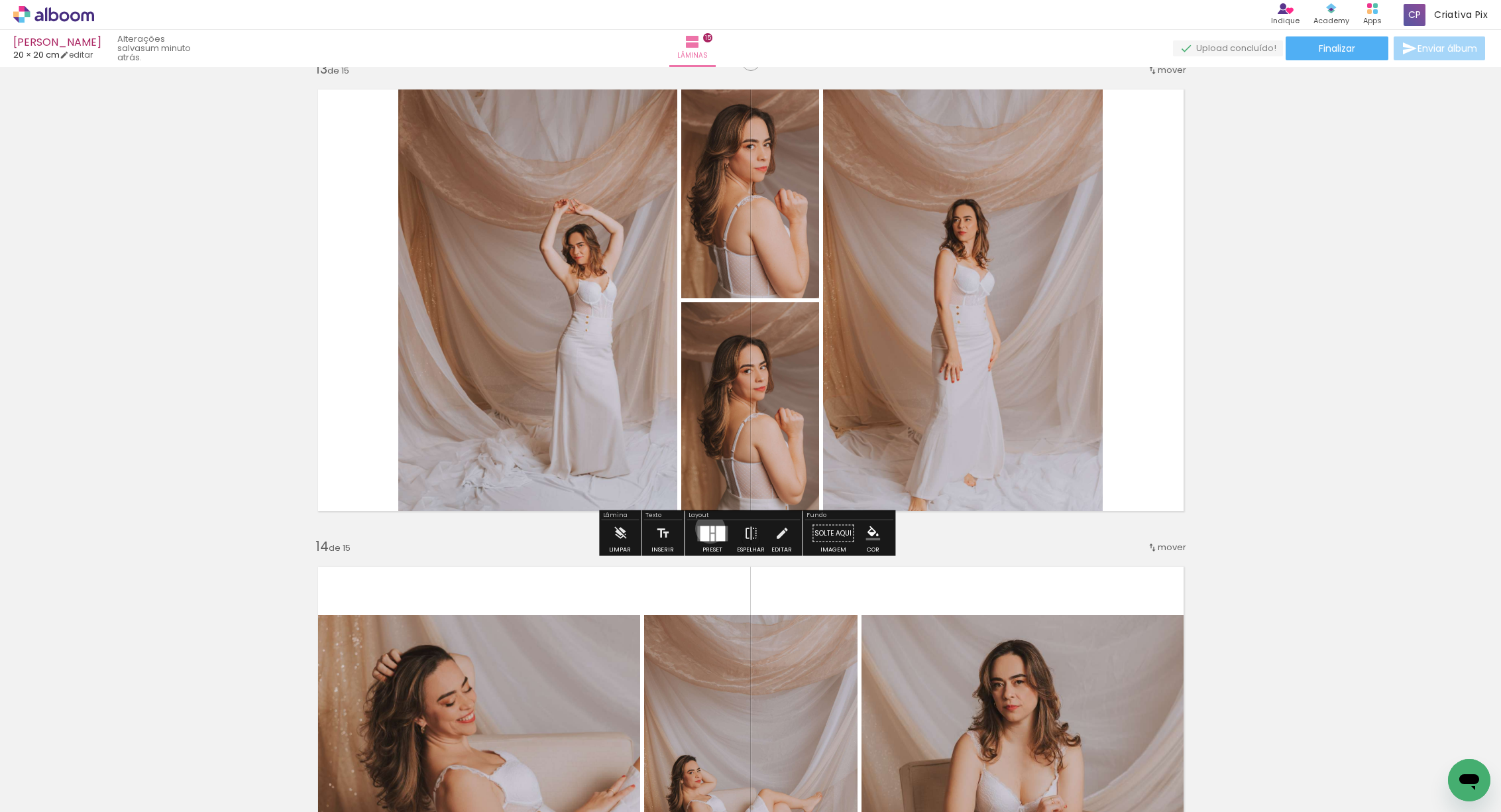
click at [711, 528] on div at bounding box center [712, 528] width 4 height 6
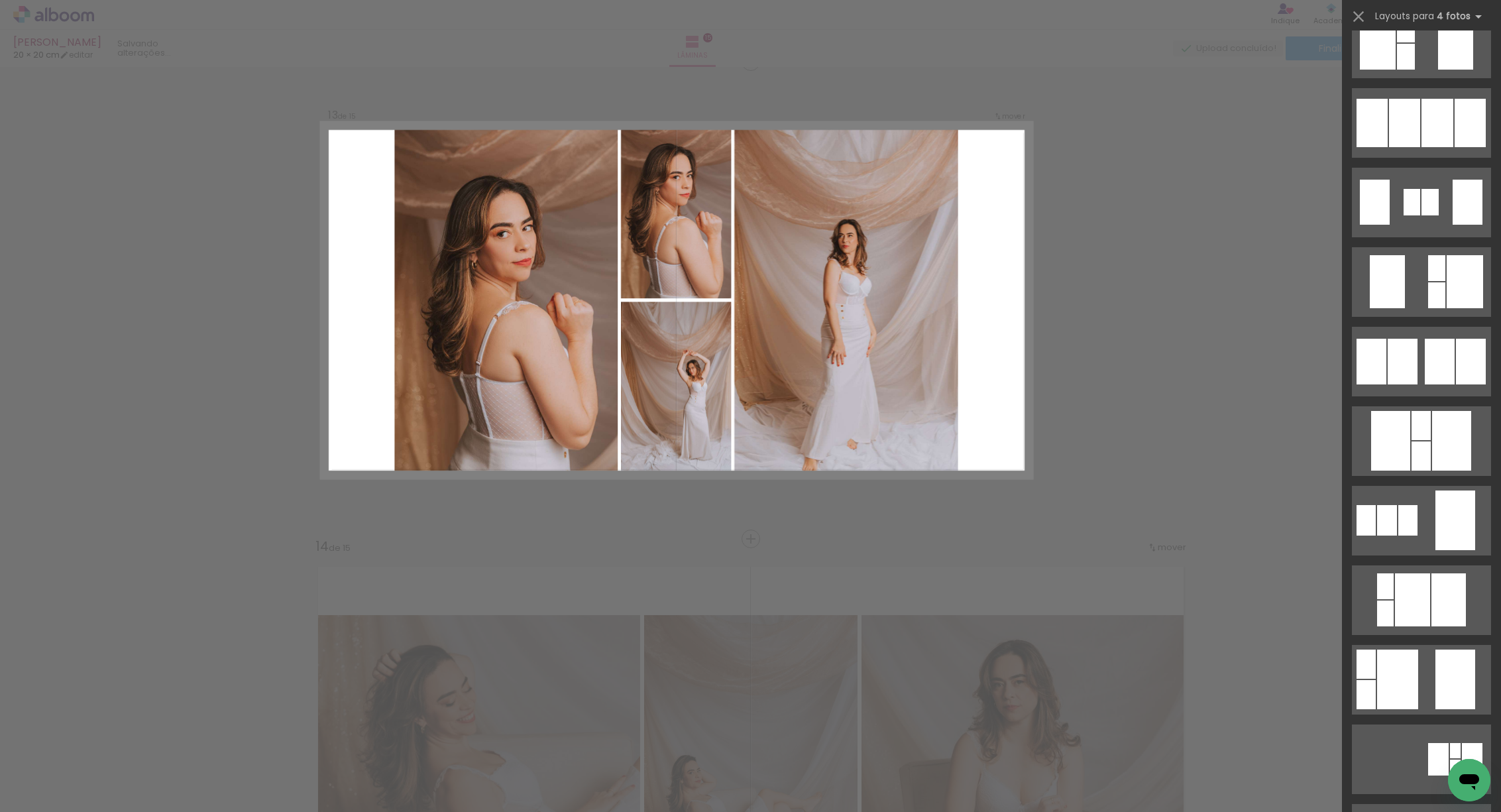
scroll to position [0, 0]
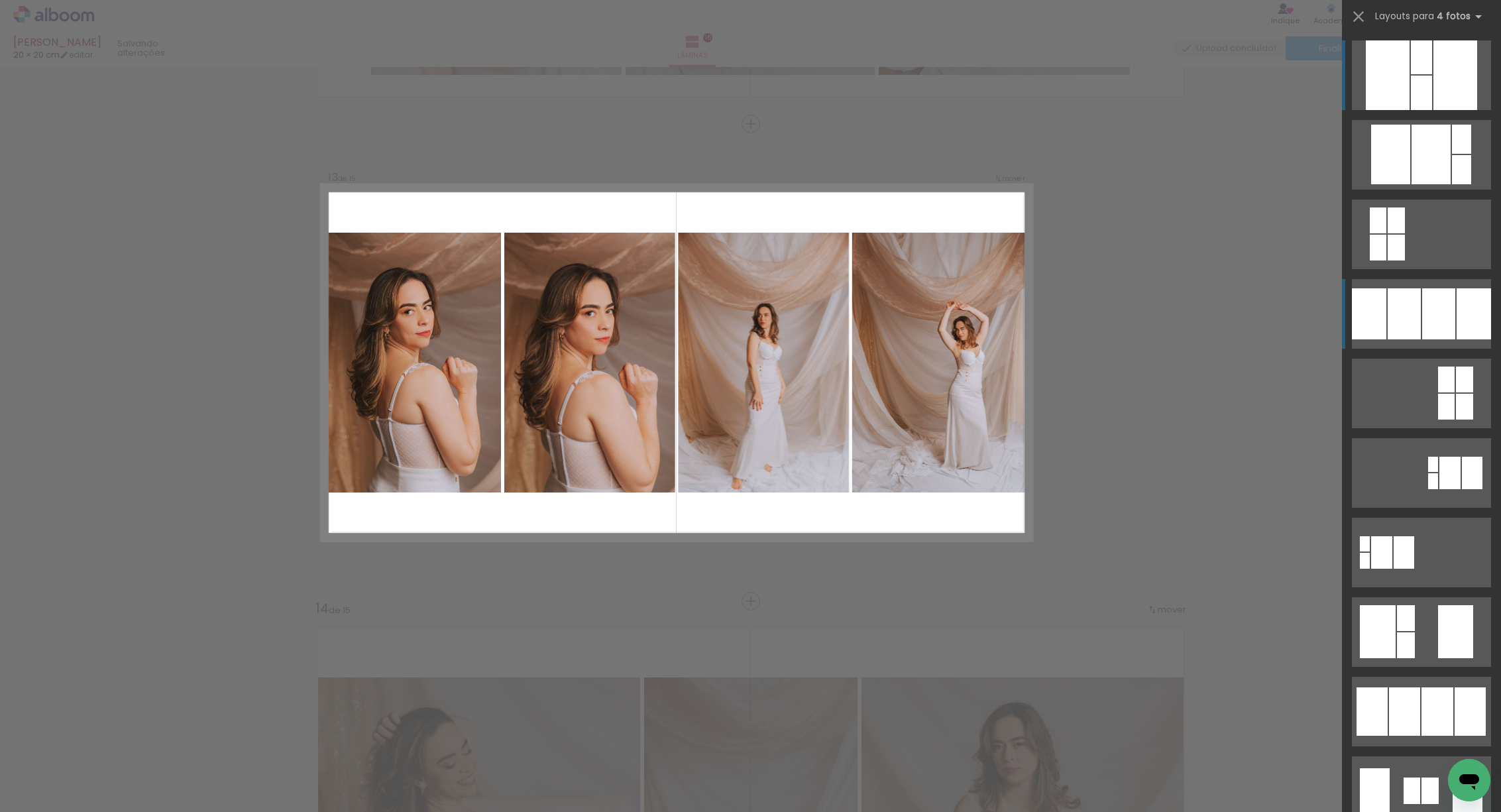
click at [1405, 233] on div at bounding box center [1396, 221] width 18 height 26
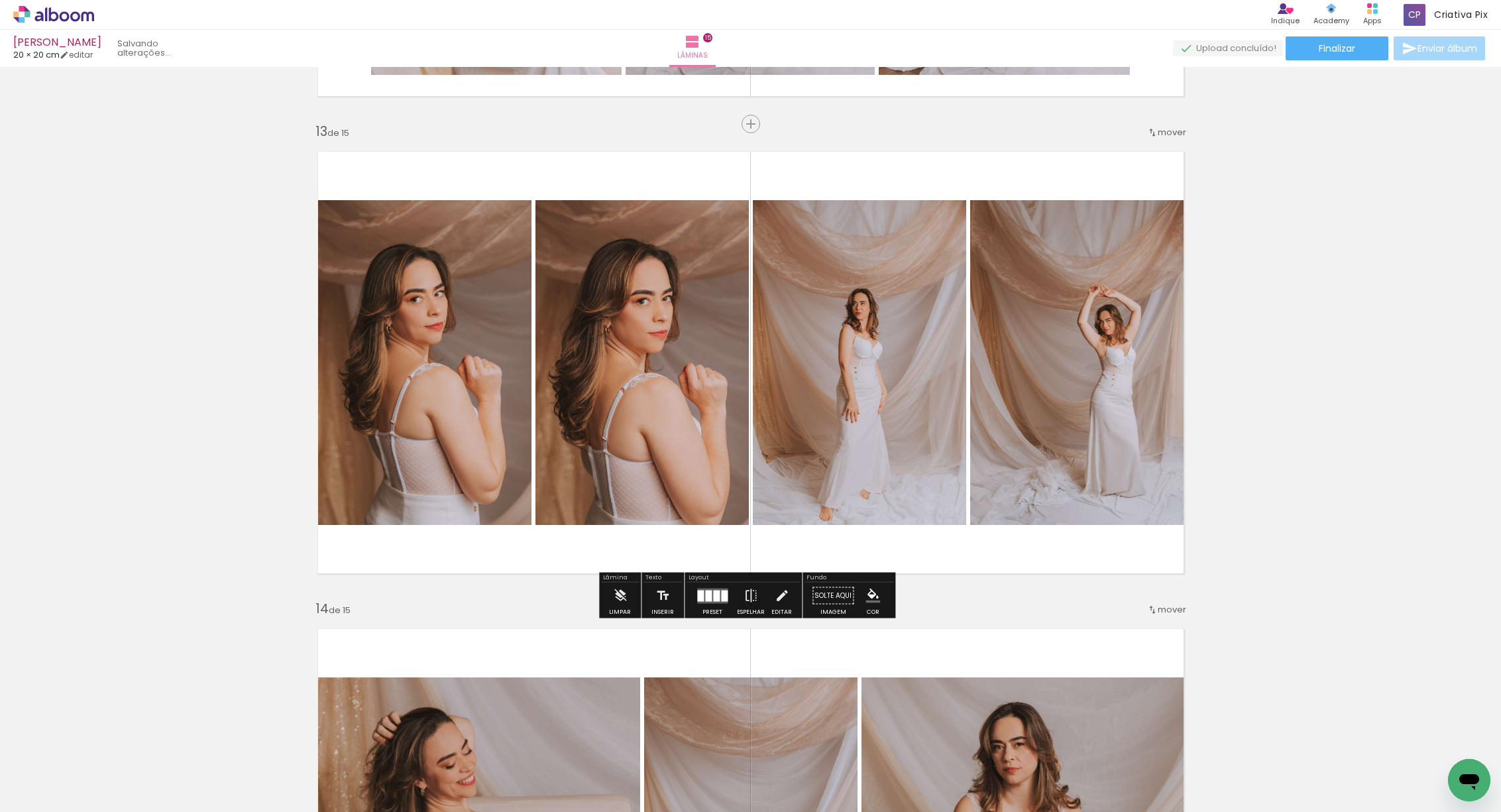
scroll to position [5654, 0]
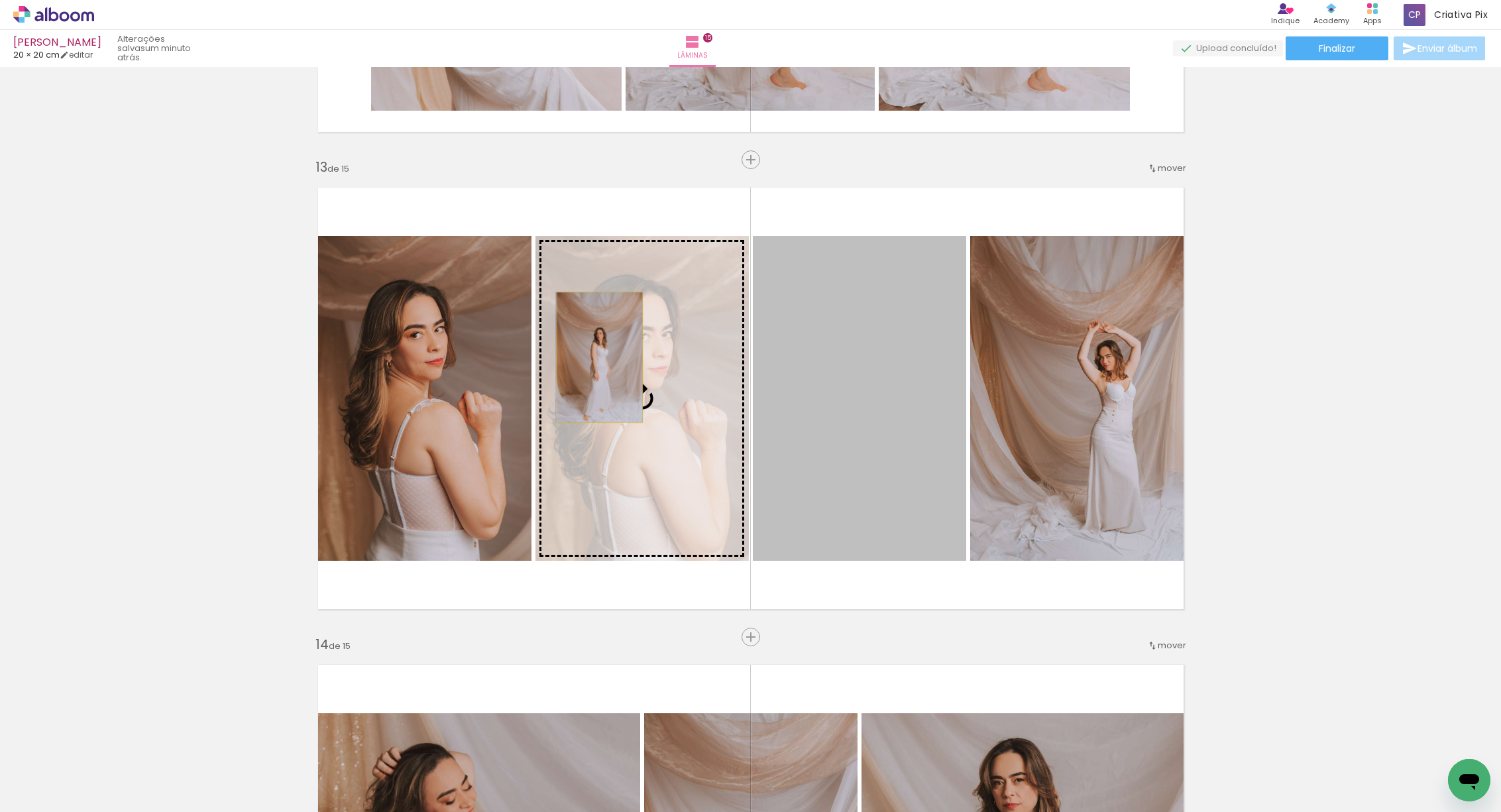
drag, startPoint x: 864, startPoint y: 390, endPoint x: 595, endPoint y: 357, distance: 271.0
click at [0, 0] on slot at bounding box center [0, 0] width 0 height 0
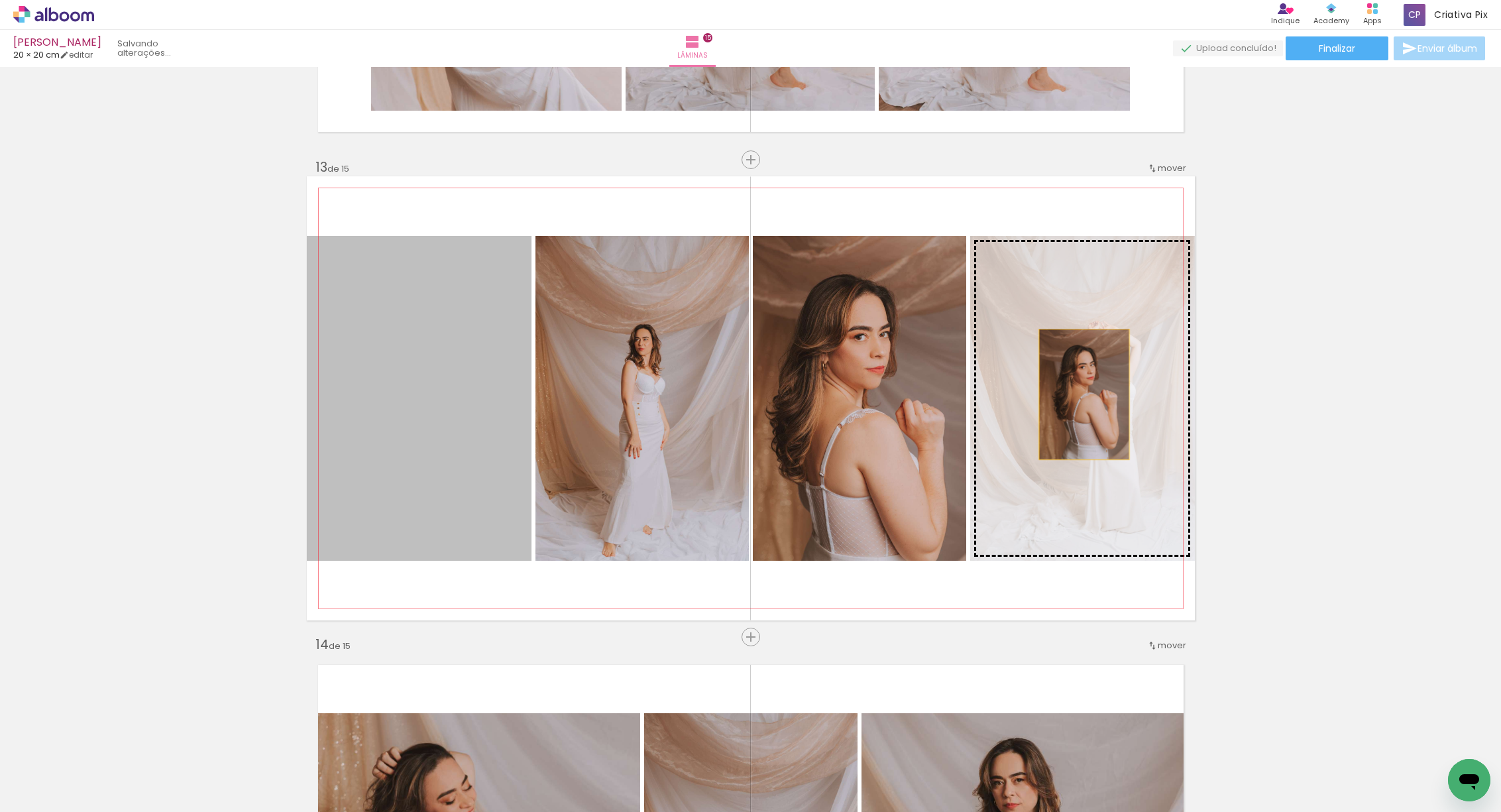
drag, startPoint x: 454, startPoint y: 383, endPoint x: 1079, endPoint y: 394, distance: 625.1
click at [0, 0] on slot at bounding box center [0, 0] width 0 height 0
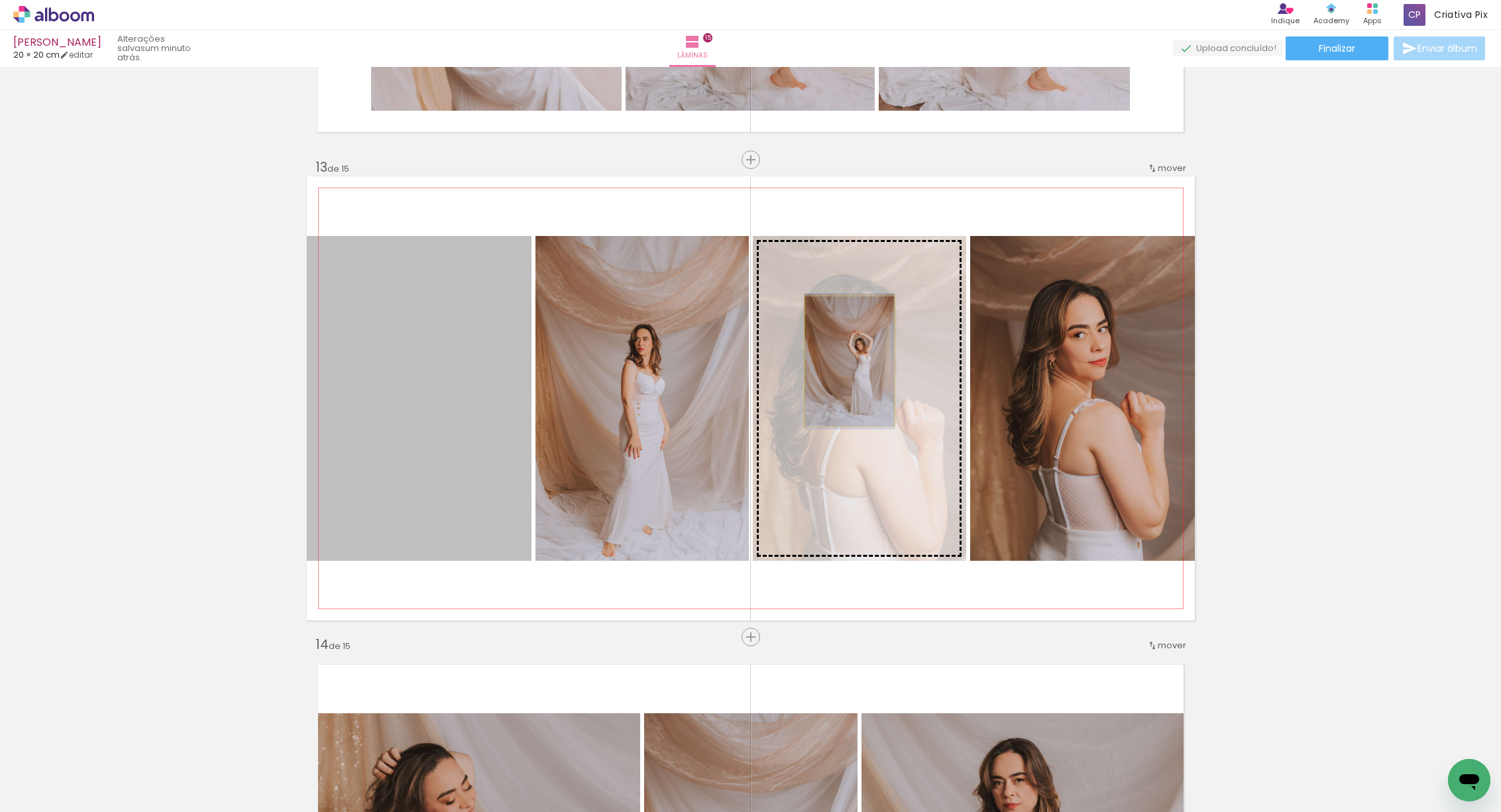
drag, startPoint x: 428, startPoint y: 348, endPoint x: 844, endPoint y: 361, distance: 416.2
click at [0, 0] on slot at bounding box center [0, 0] width 0 height 0
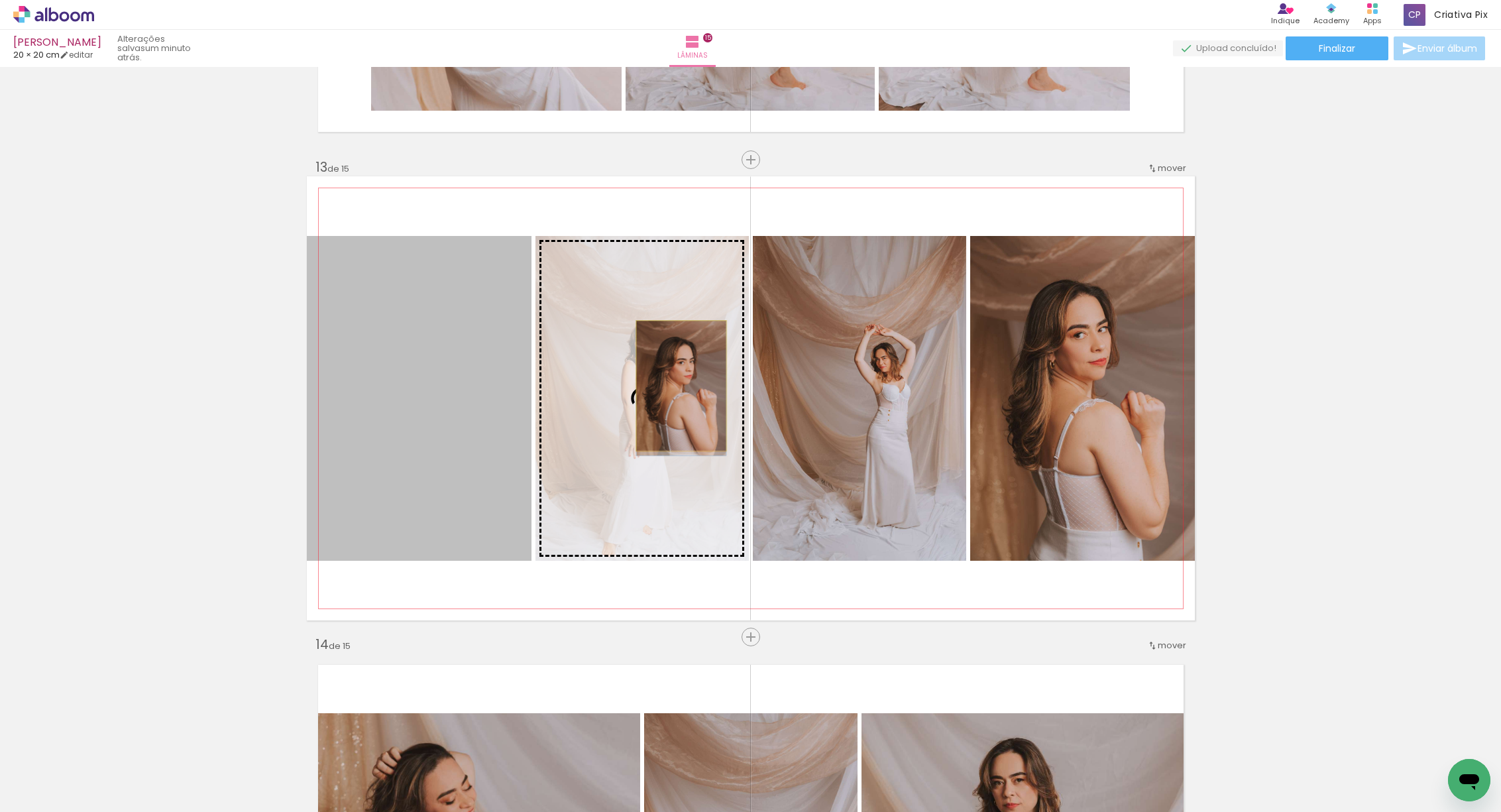
drag, startPoint x: 424, startPoint y: 368, endPoint x: 676, endPoint y: 386, distance: 252.6
click at [0, 0] on slot at bounding box center [0, 0] width 0 height 0
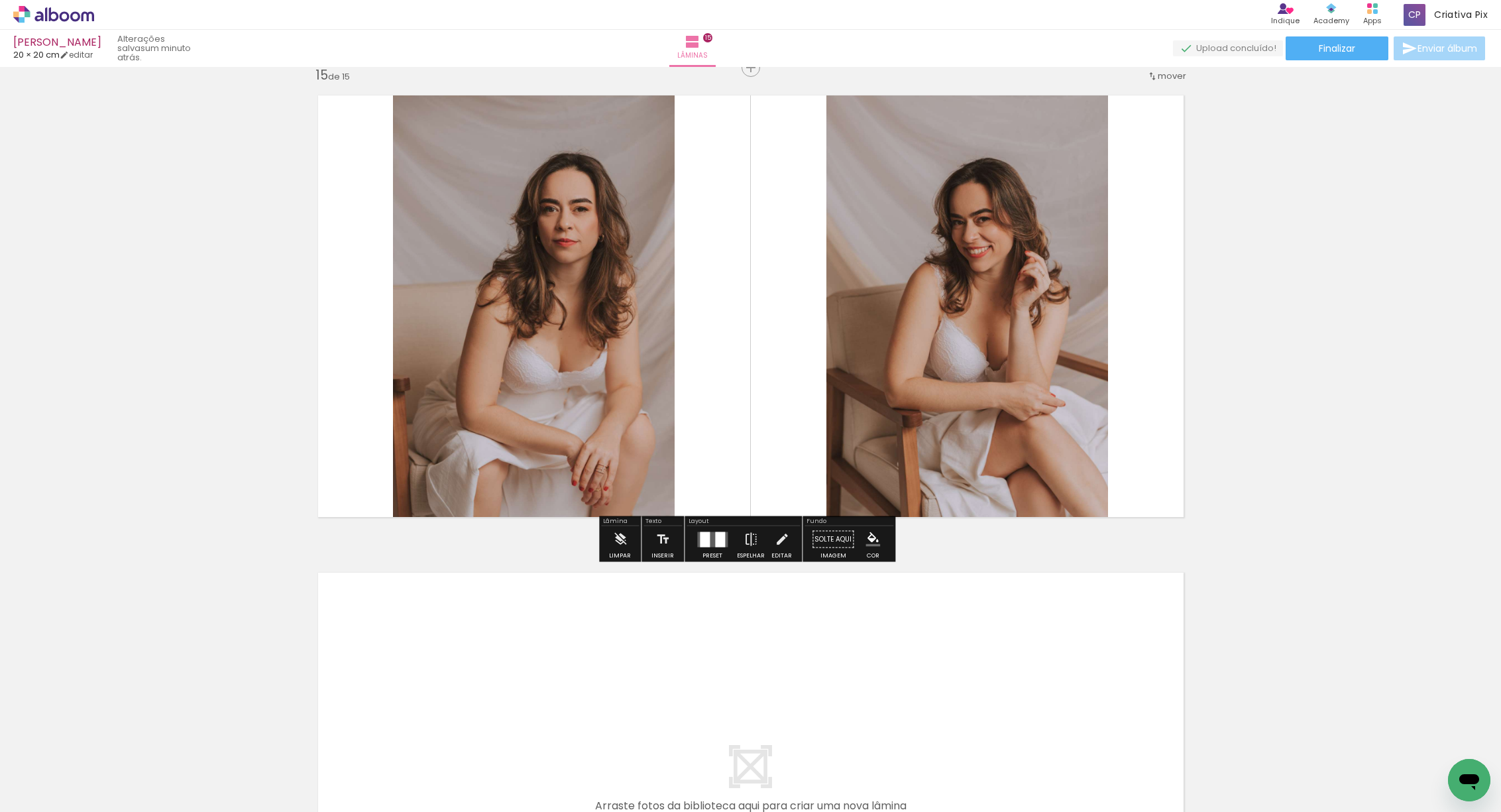
scroll to position [6689, 0]
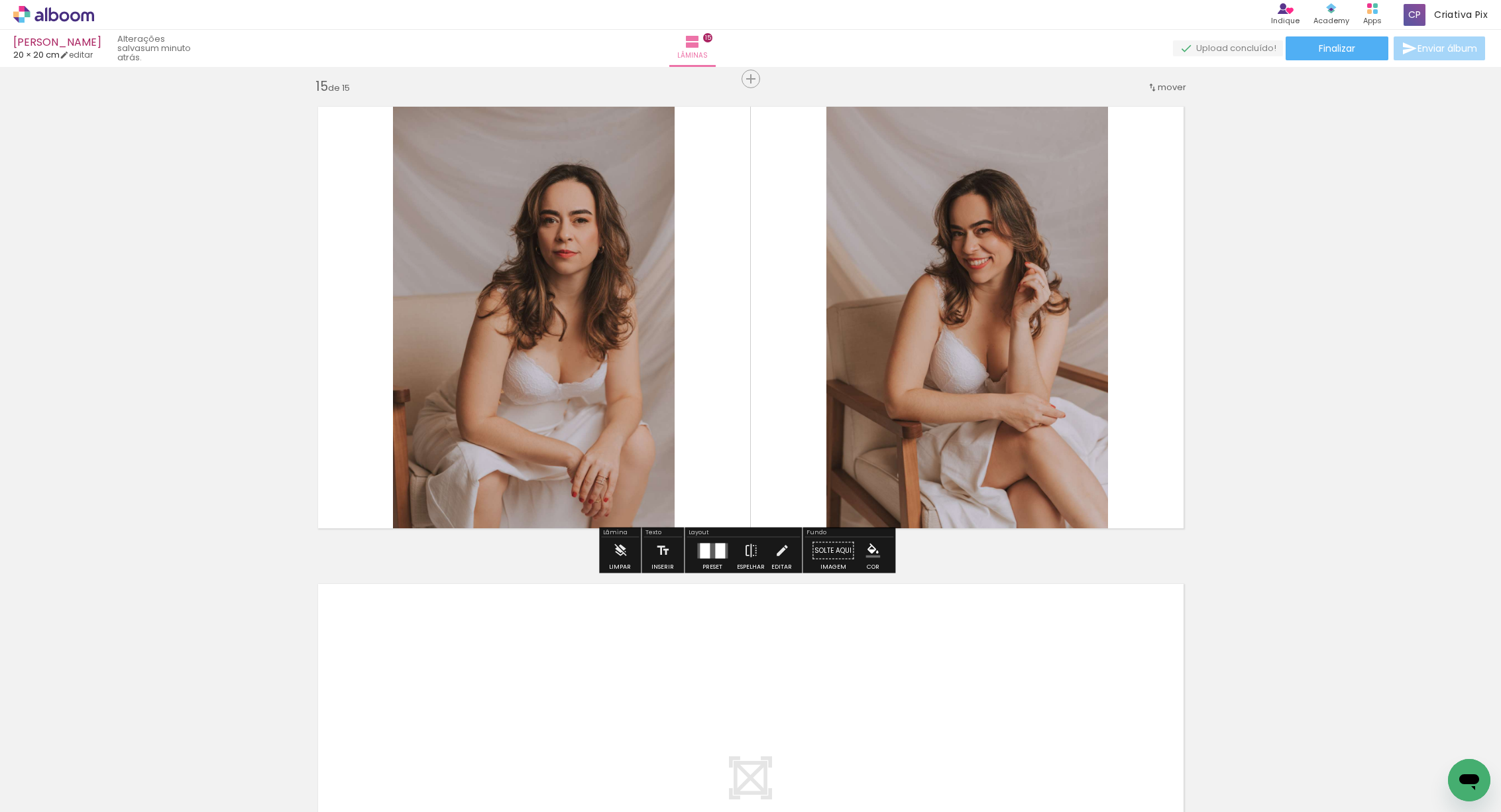
click at [708, 552] on quentale-layouter at bounding box center [712, 550] width 30 height 15
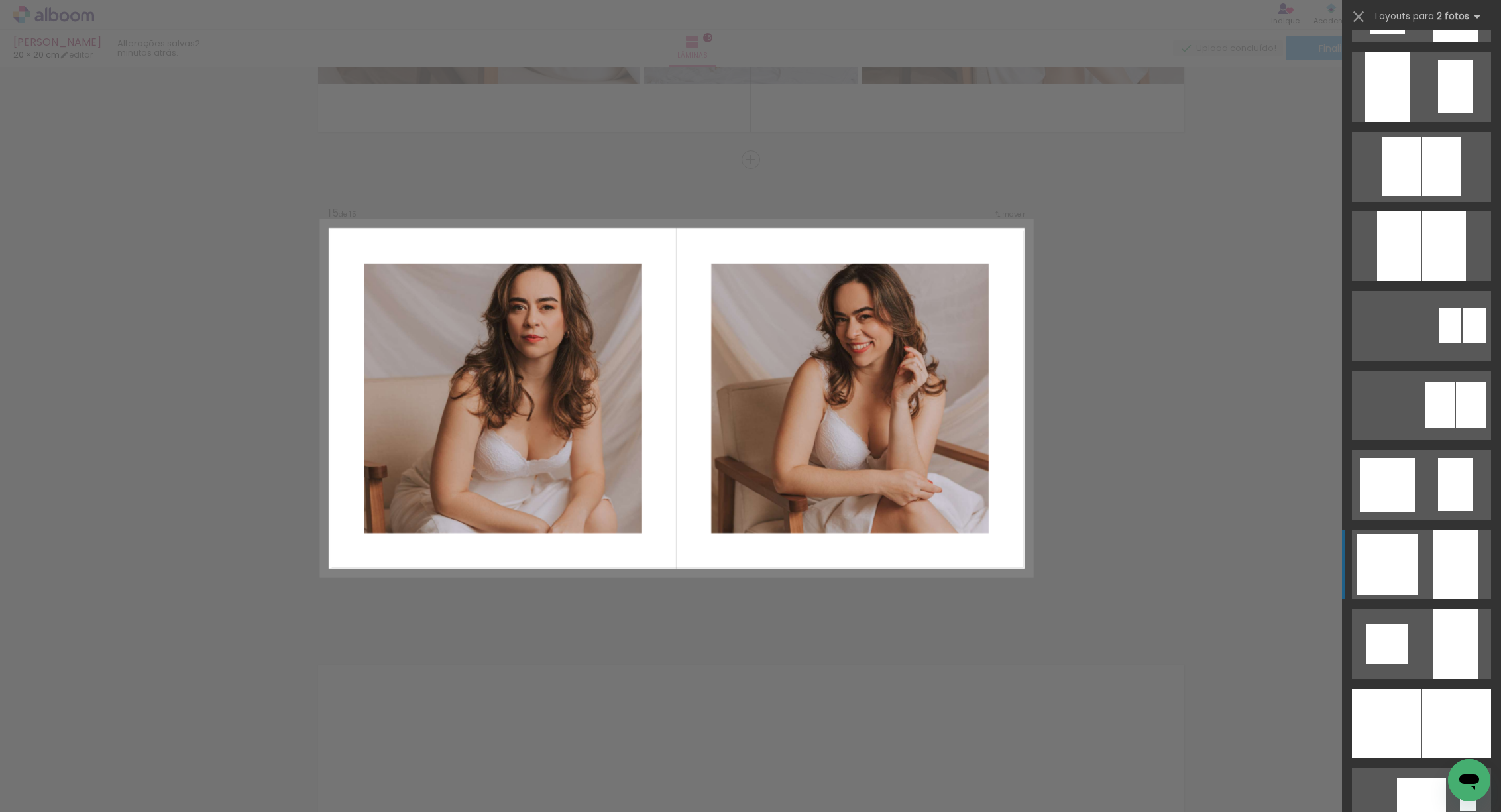
scroll to position [918, 0]
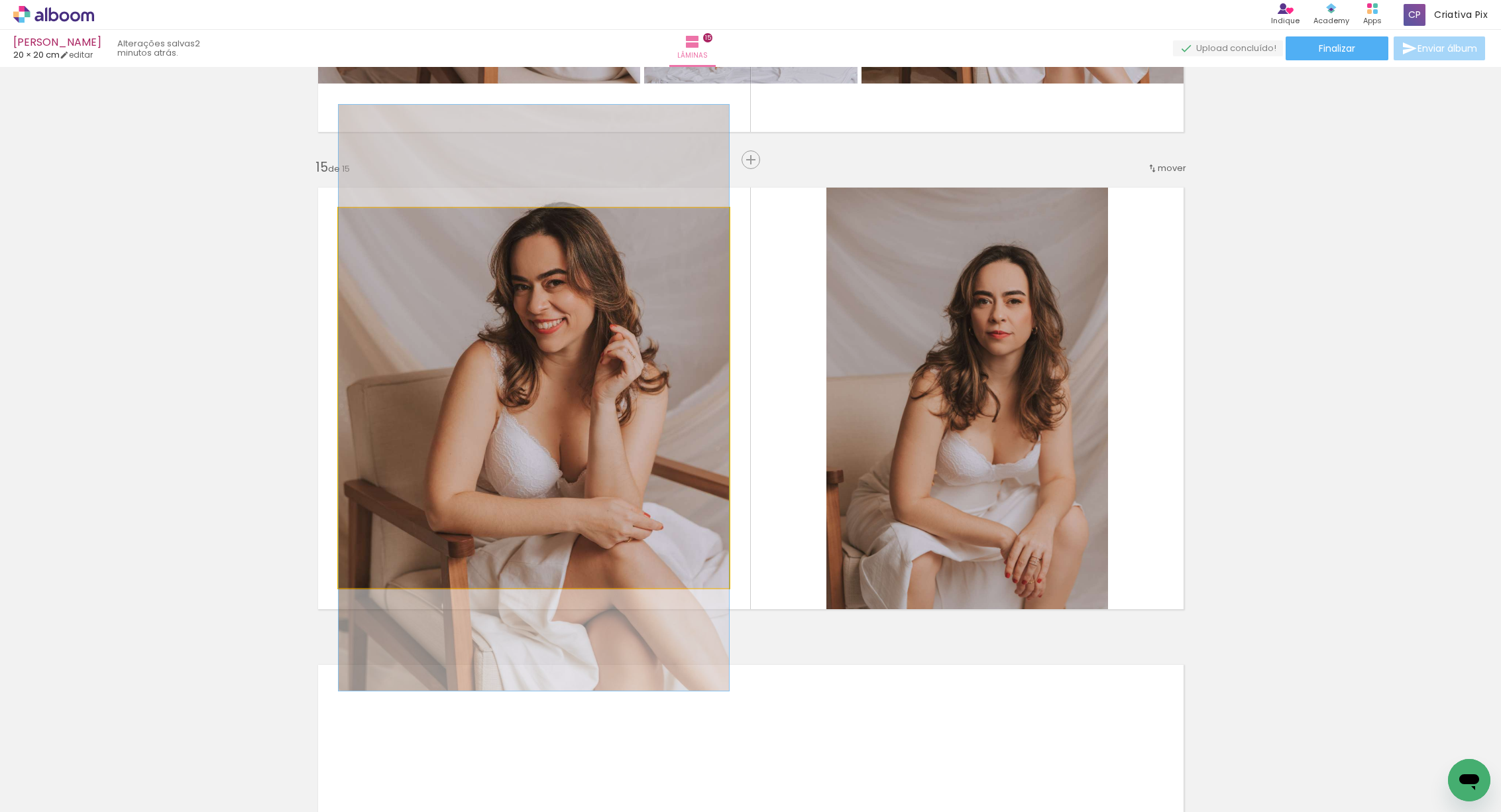
drag, startPoint x: 595, startPoint y: 355, endPoint x: 603, endPoint y: 355, distance: 8.0
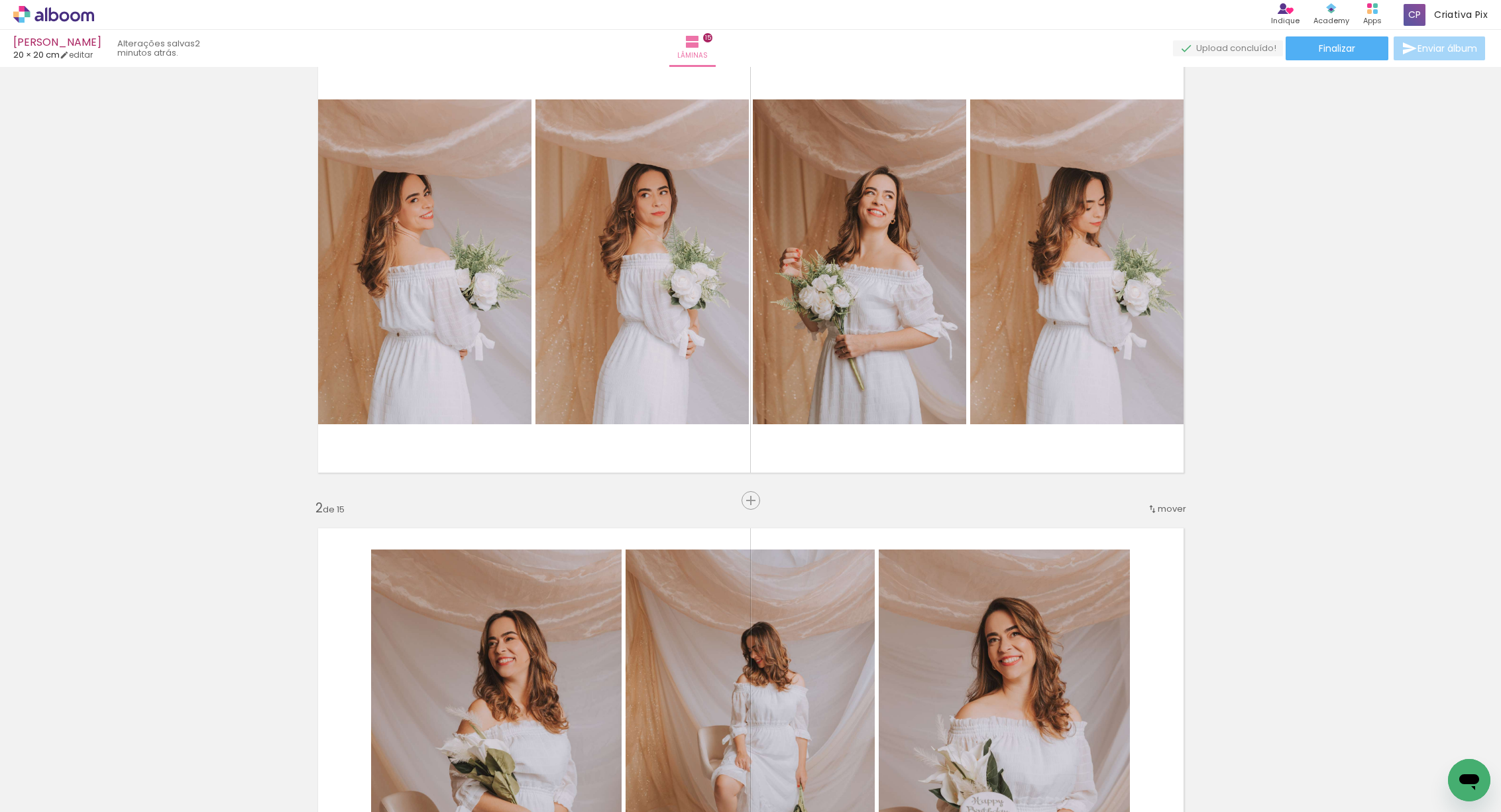
scroll to position [0, 0]
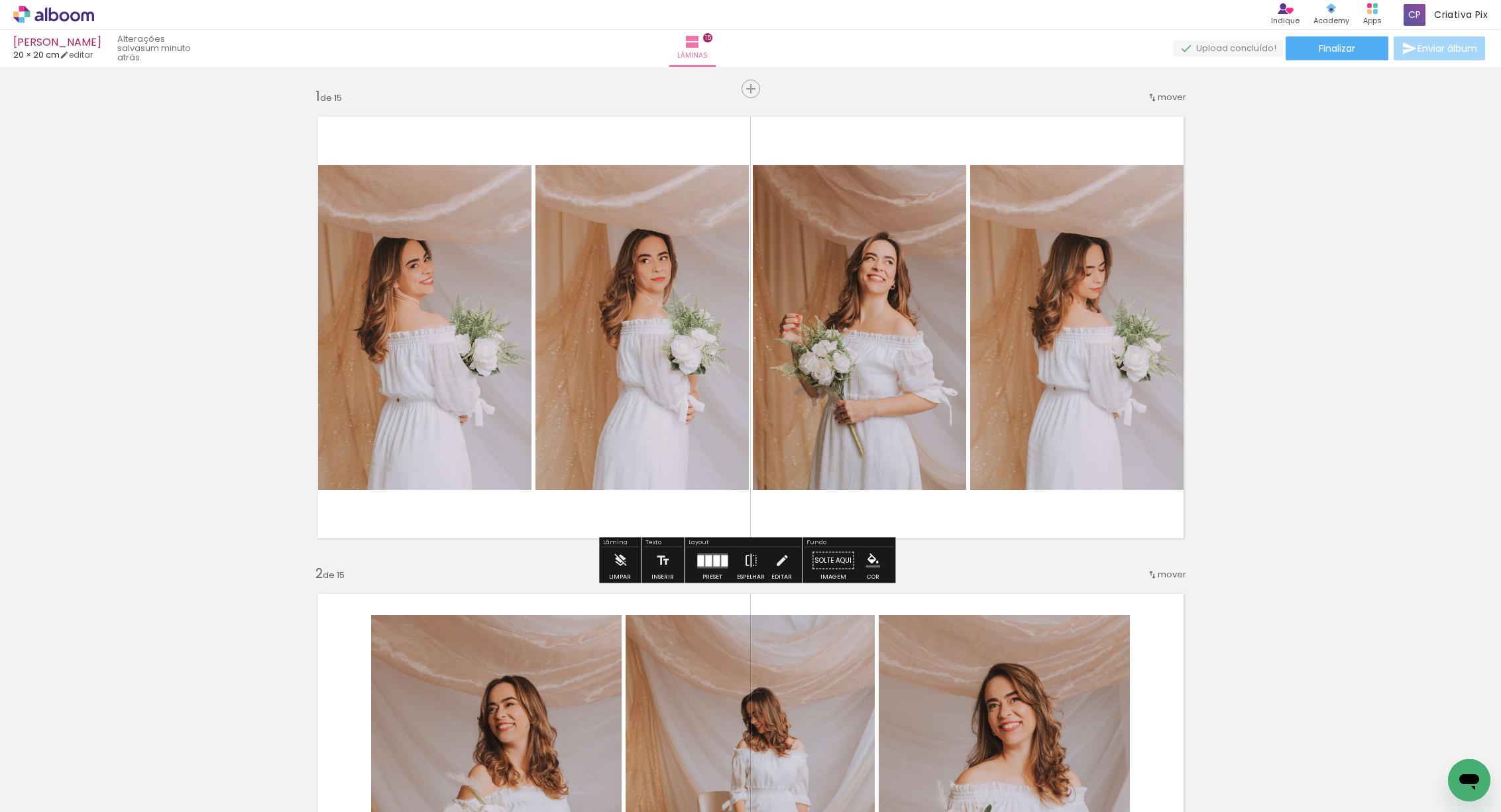
scroll to position [0, 1877]
click at [700, 43] on iron-icon at bounding box center [692, 42] width 16 height 16
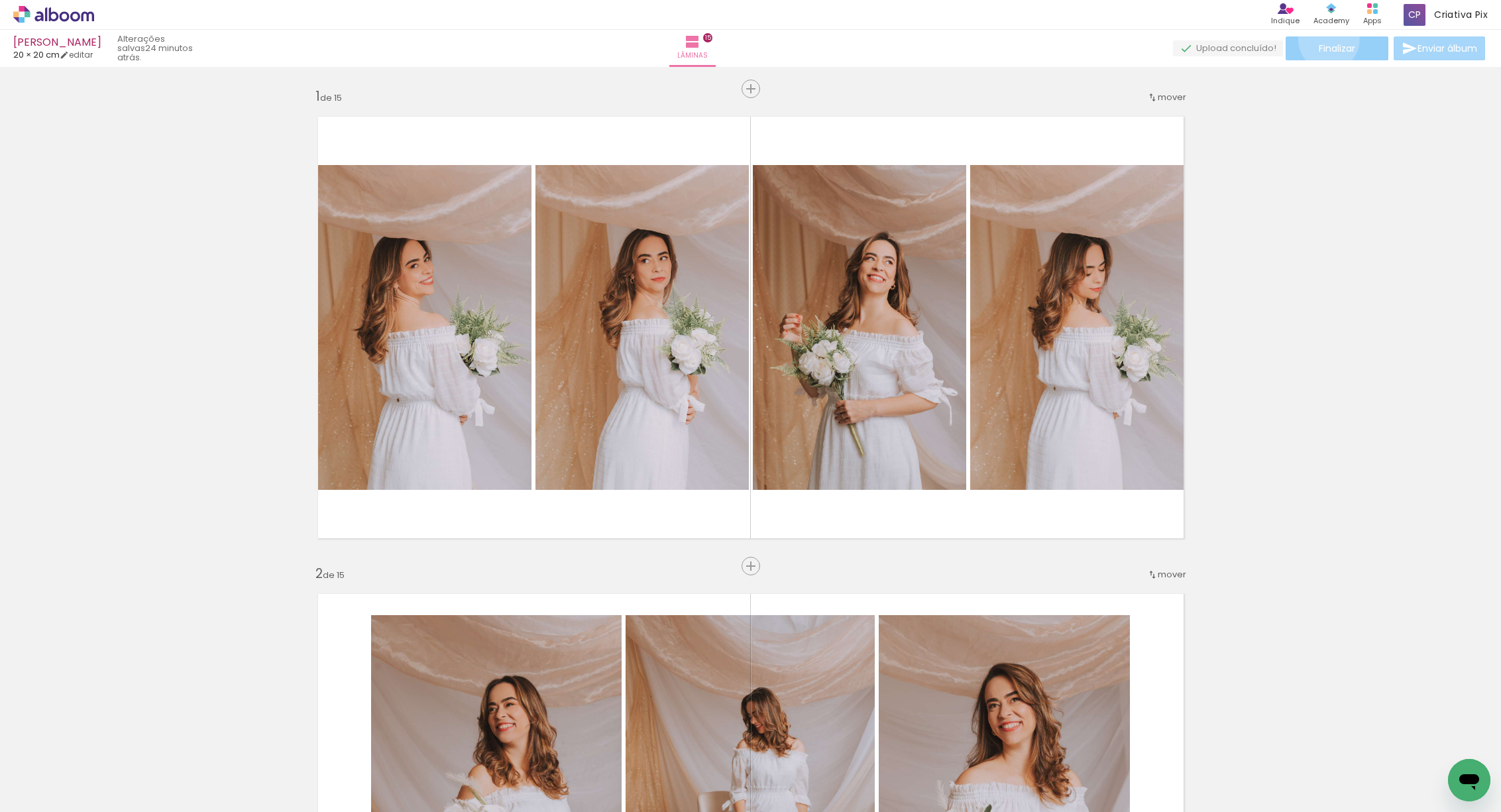
click at [1324, 40] on paper-button "Finalizar" at bounding box center [1336, 49] width 103 height 24
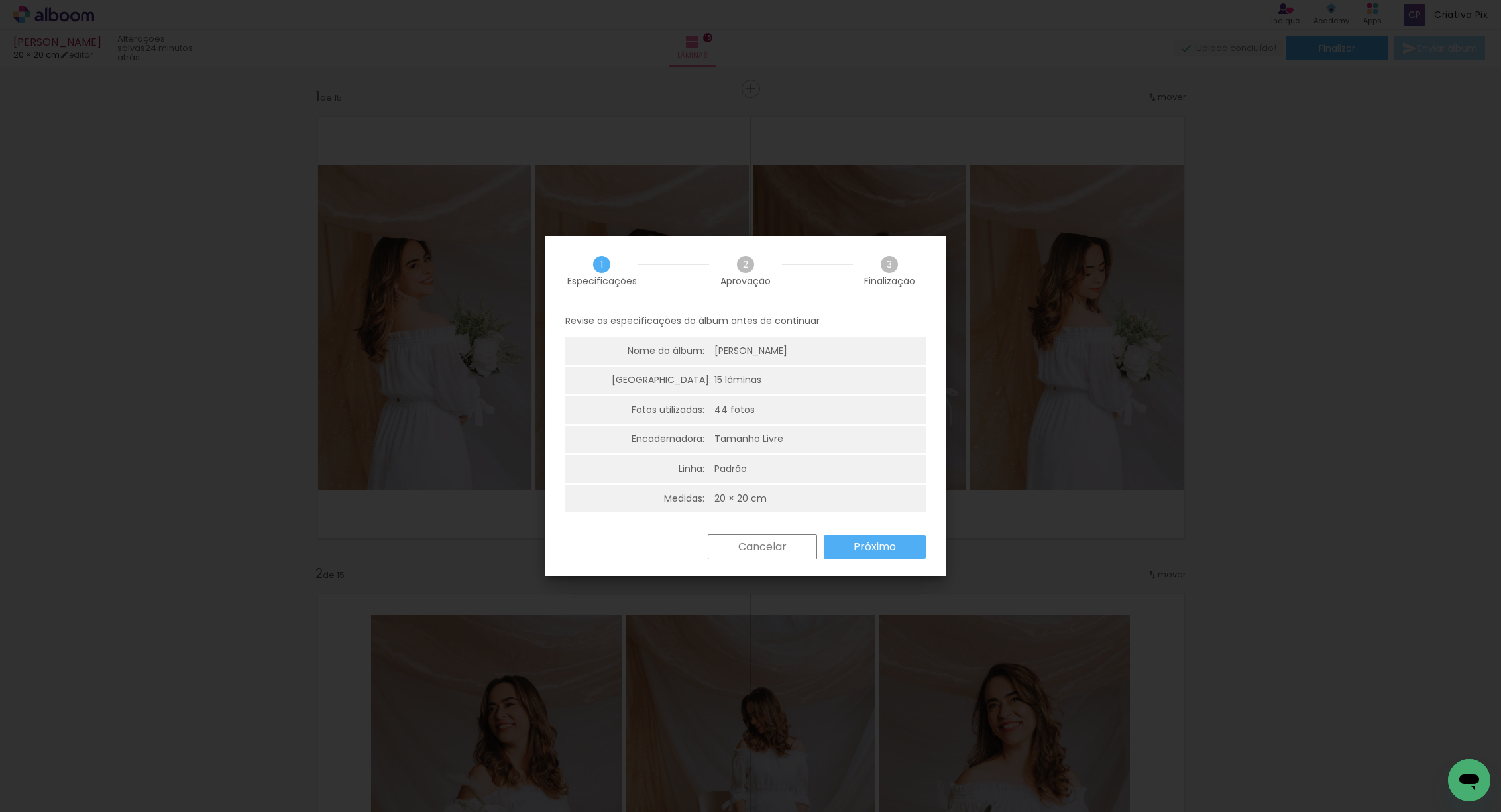
click at [0, 0] on slot "Próximo" at bounding box center [0, 0] width 0 height 0
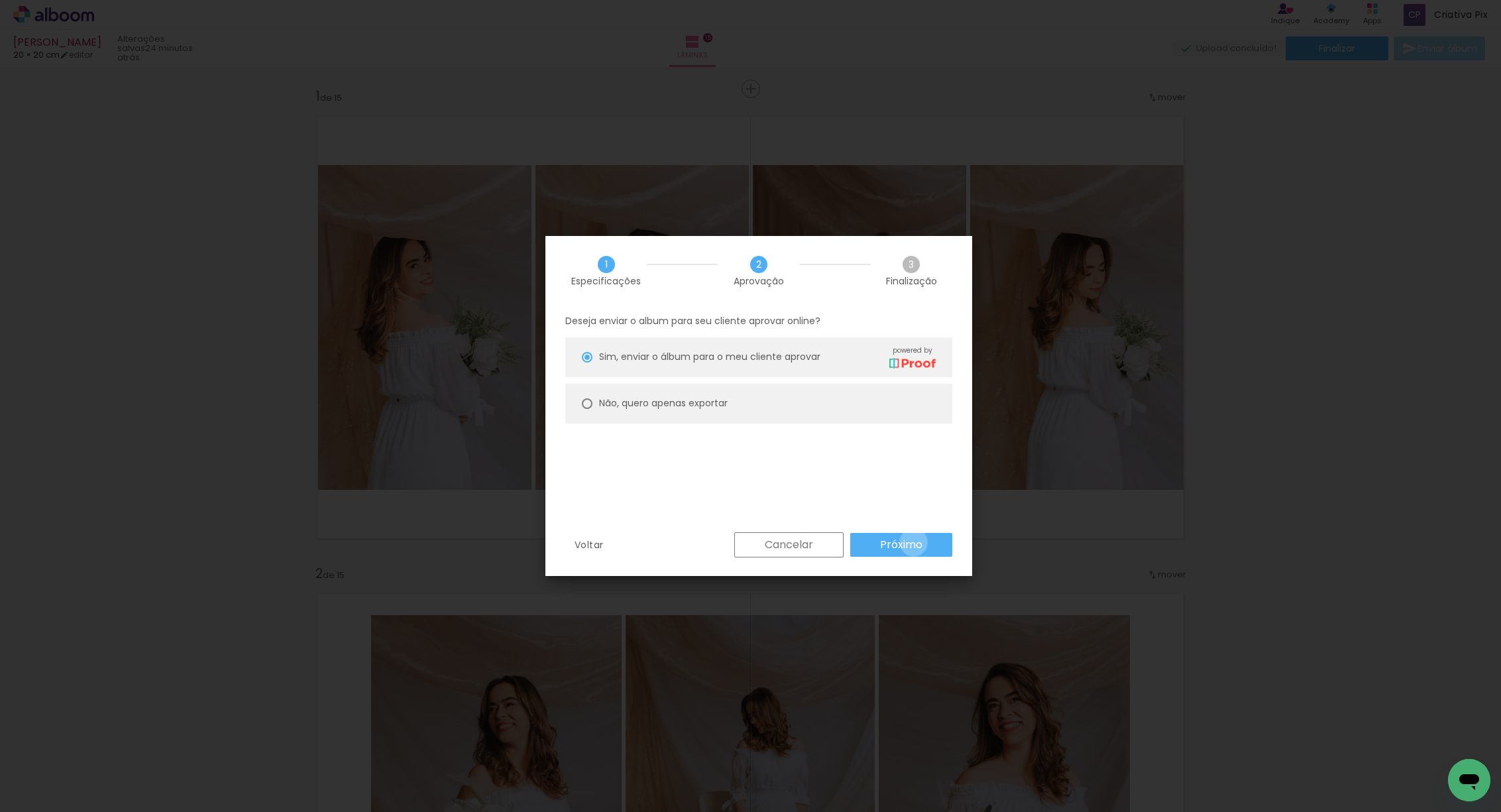
click at [0, 0] on slot "Próximo" at bounding box center [0, 0] width 0 height 0
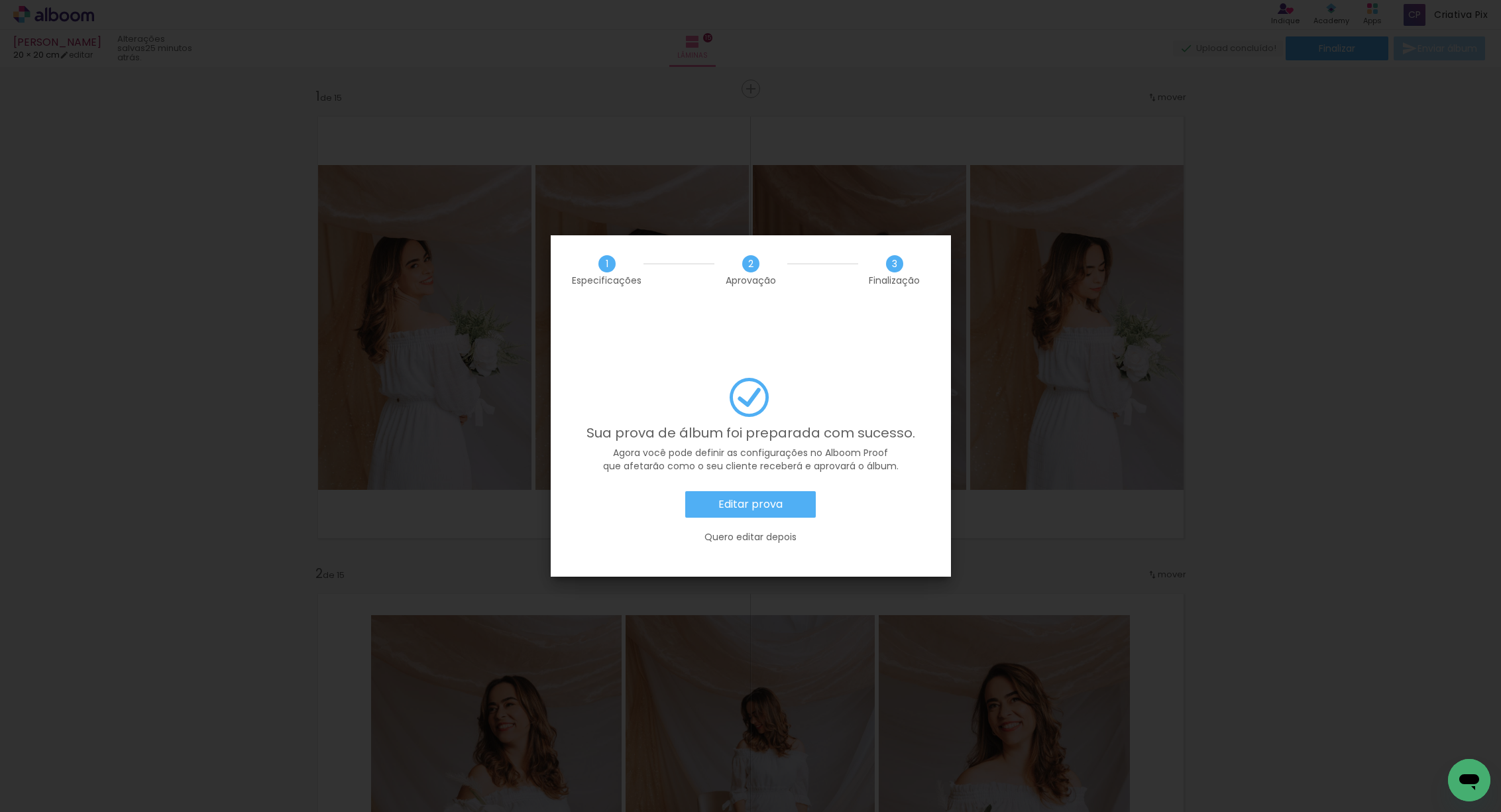
scroll to position [0, 1877]
click at [0, 0] on slot "Editar prova" at bounding box center [0, 0] width 0 height 0
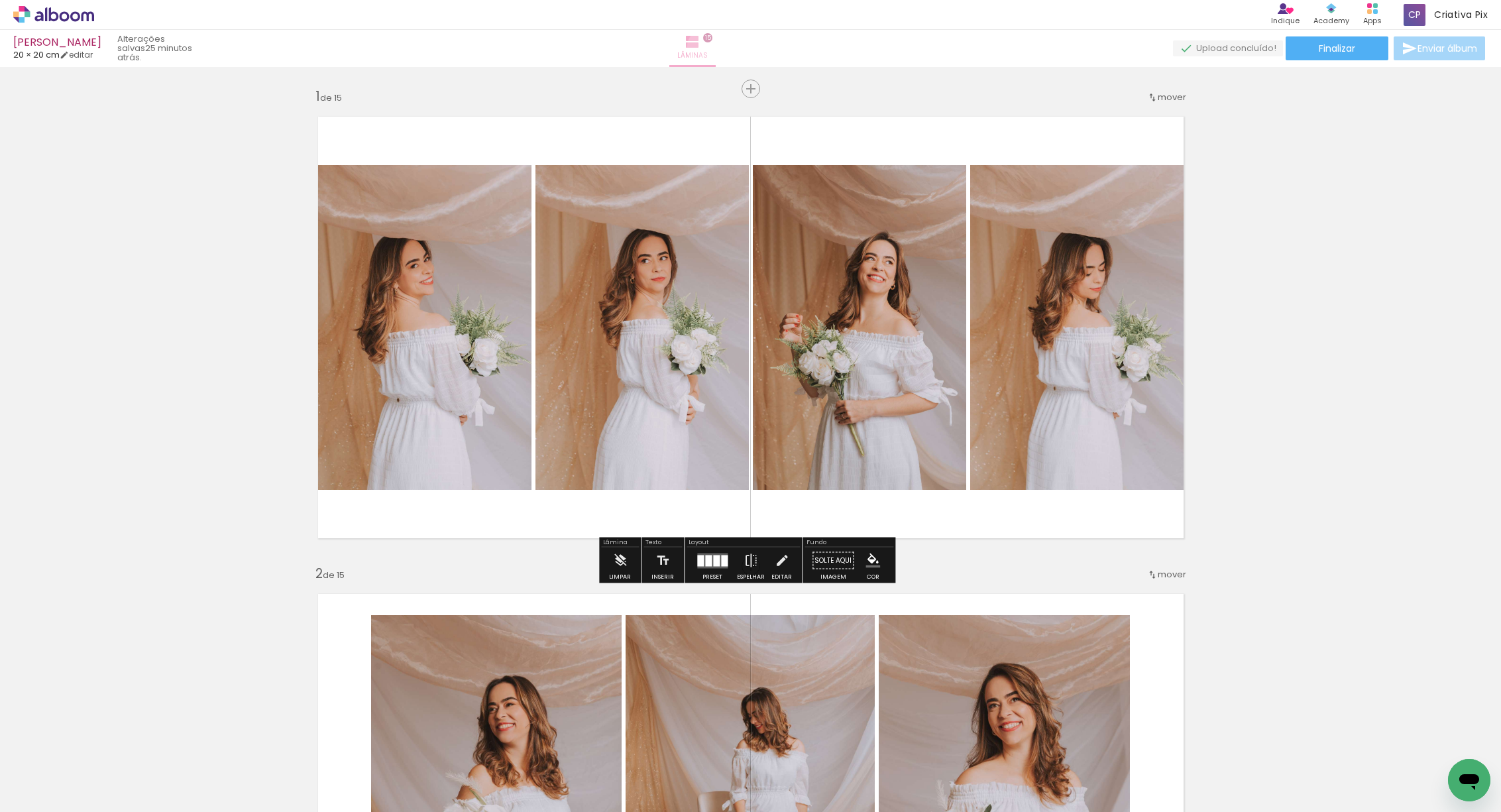
click at [715, 47] on paper-button "Lâminas 15" at bounding box center [692, 48] width 46 height 37
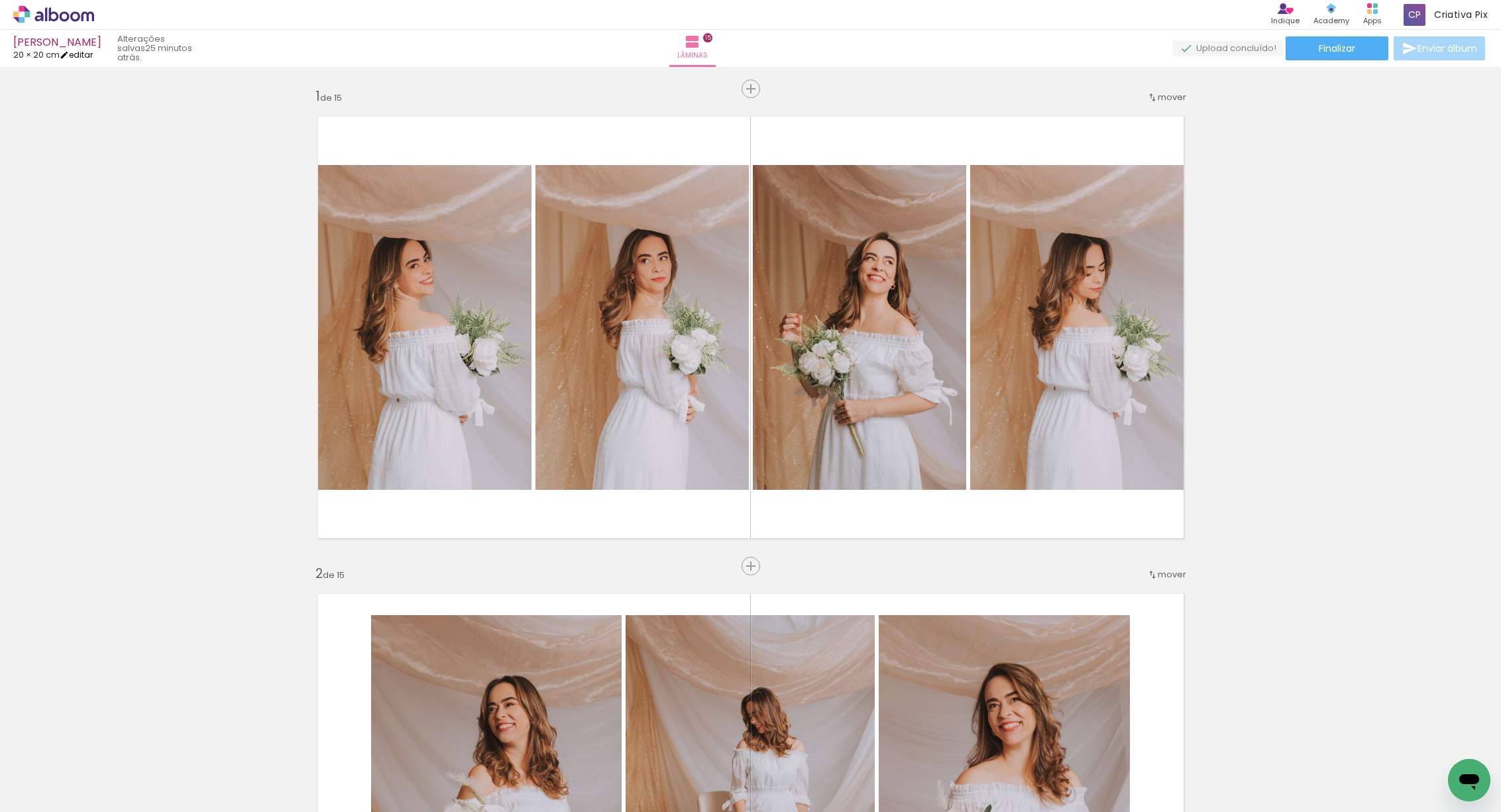
click at [83, 52] on link "editar" at bounding box center [76, 54] width 33 height 11
type input "20,3"
type input "40,6"
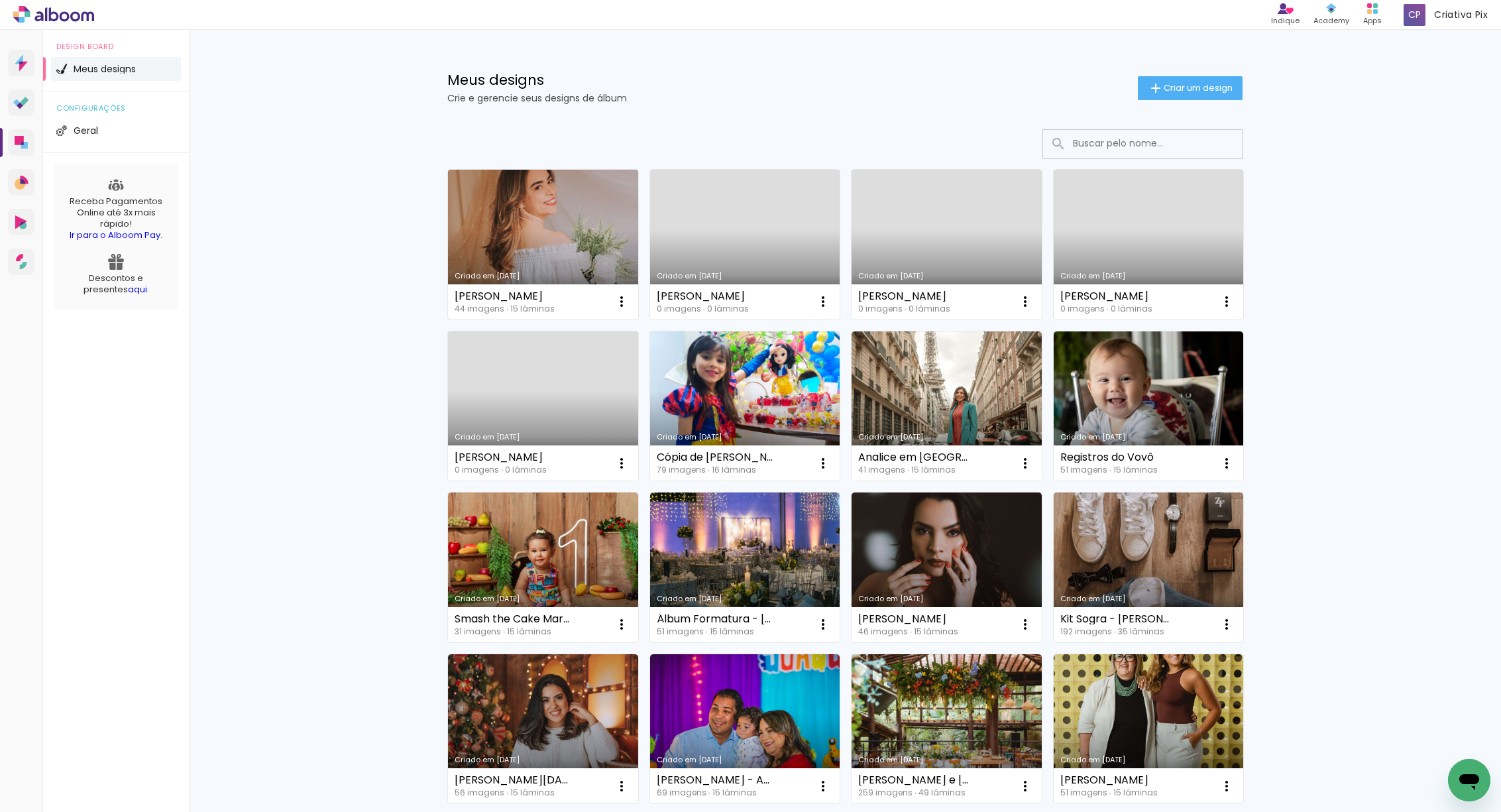
click at [517, 208] on link "Criado em [DATE]" at bounding box center [543, 244] width 190 height 149
click at [548, 242] on link "Criado em [DATE]" at bounding box center [543, 244] width 190 height 149
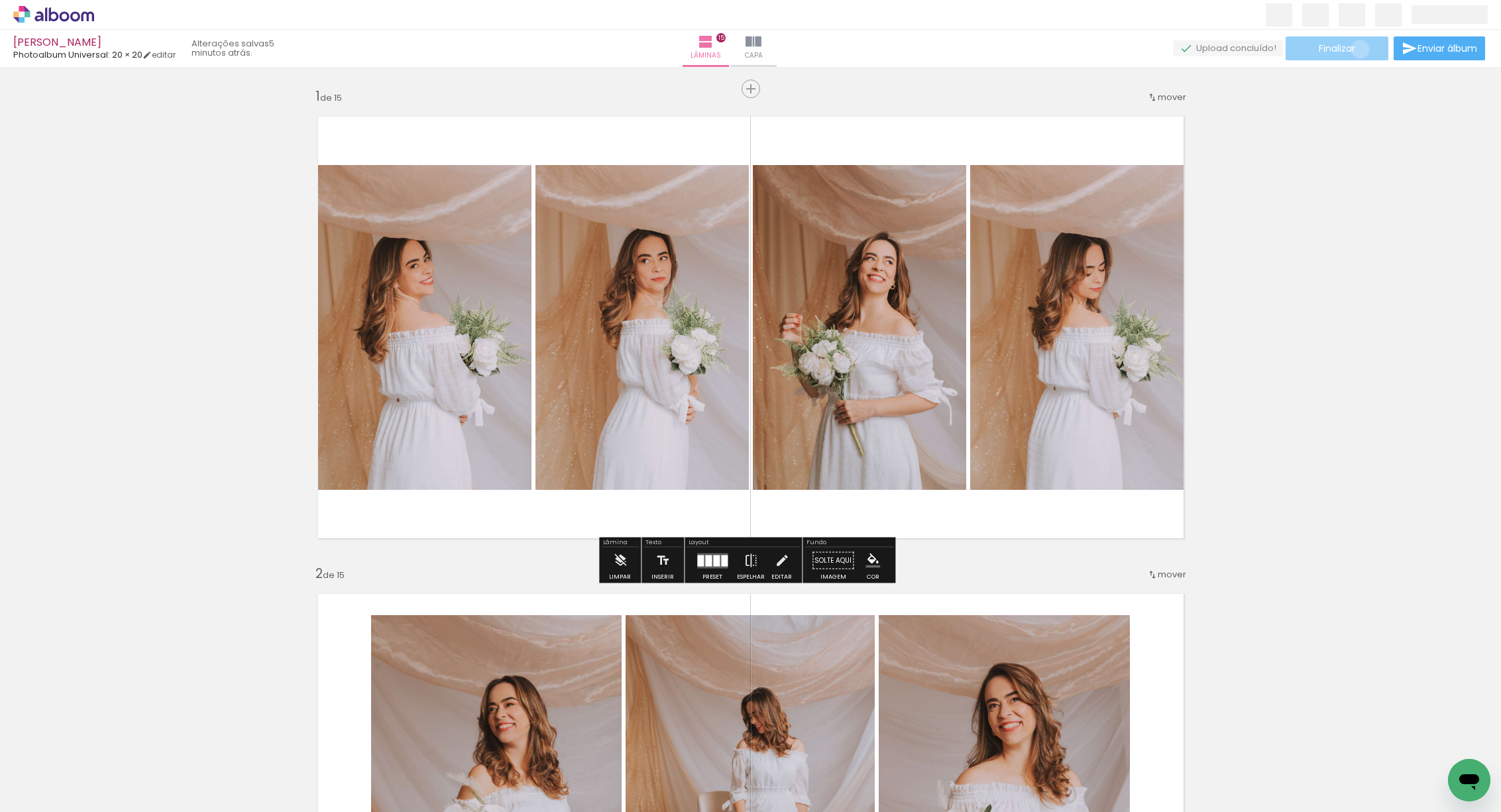
click at [1356, 49] on paper-button "Finalizar" at bounding box center [1336, 49] width 103 height 24
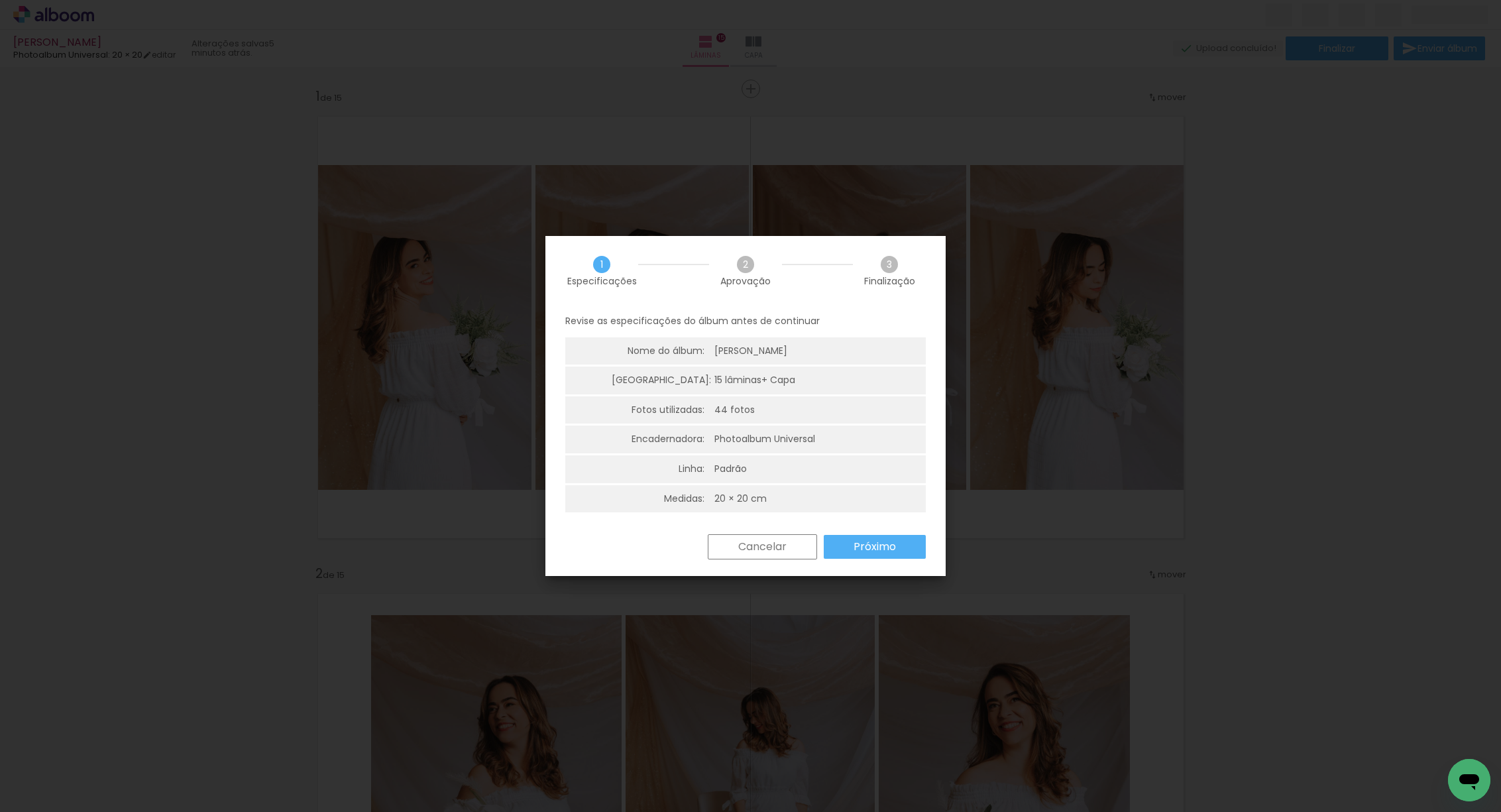
click at [898, 543] on paper-button "Próximo" at bounding box center [875, 547] width 102 height 24
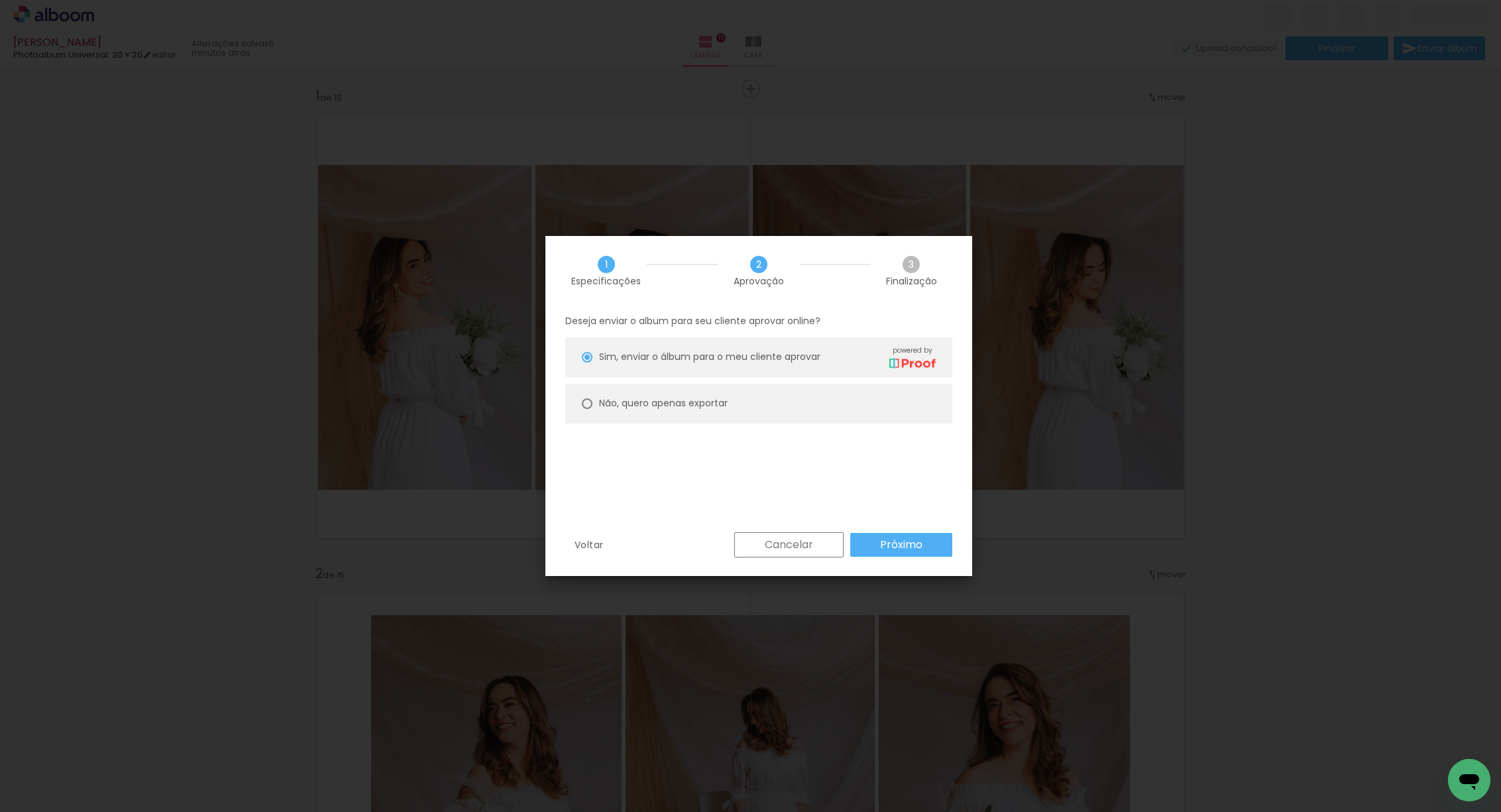
click at [0, 0] on slot "Próximo" at bounding box center [0, 0] width 0 height 0
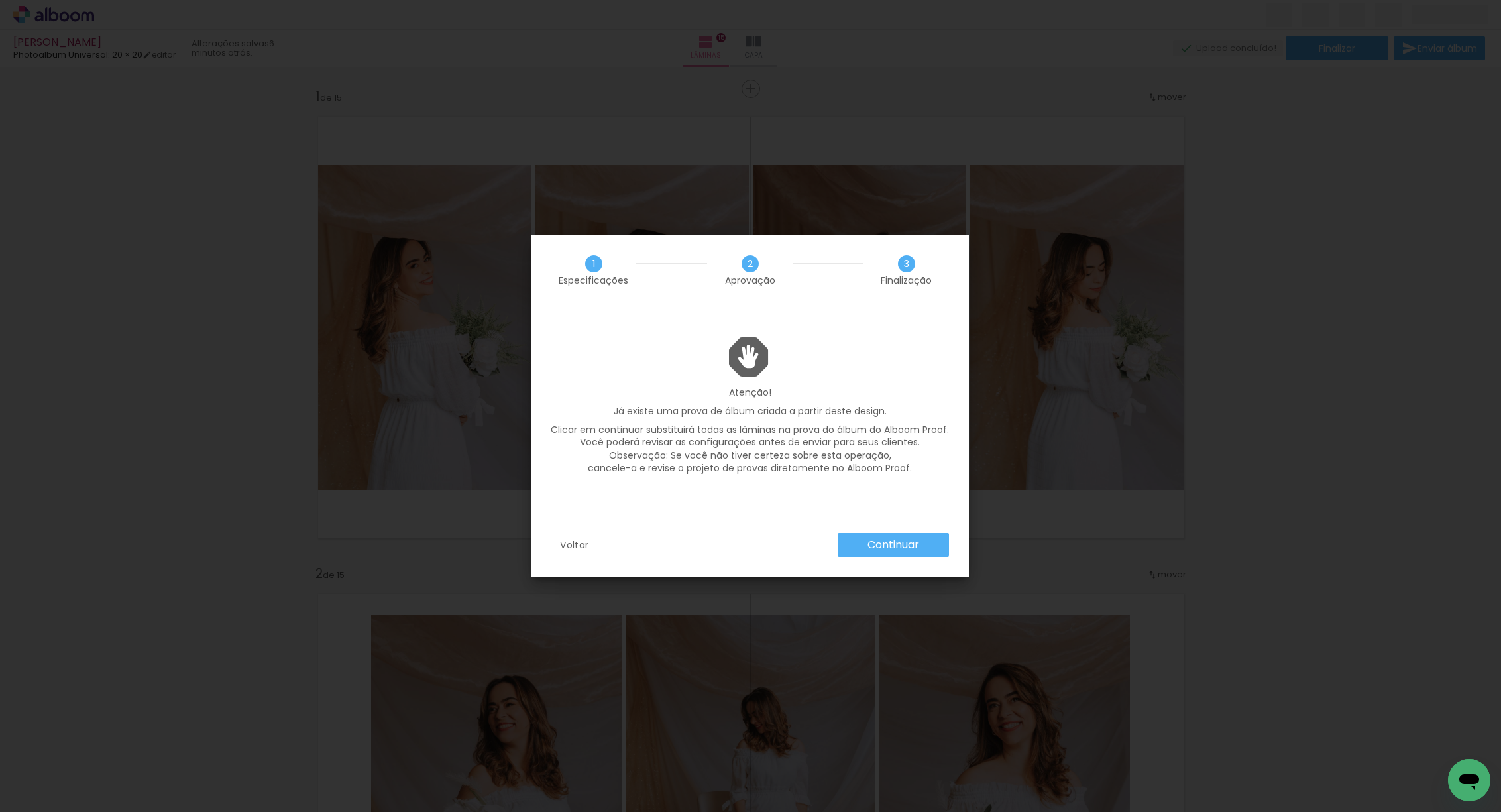
click at [0, 0] on slot "Continuar" at bounding box center [0, 0] width 0 height 0
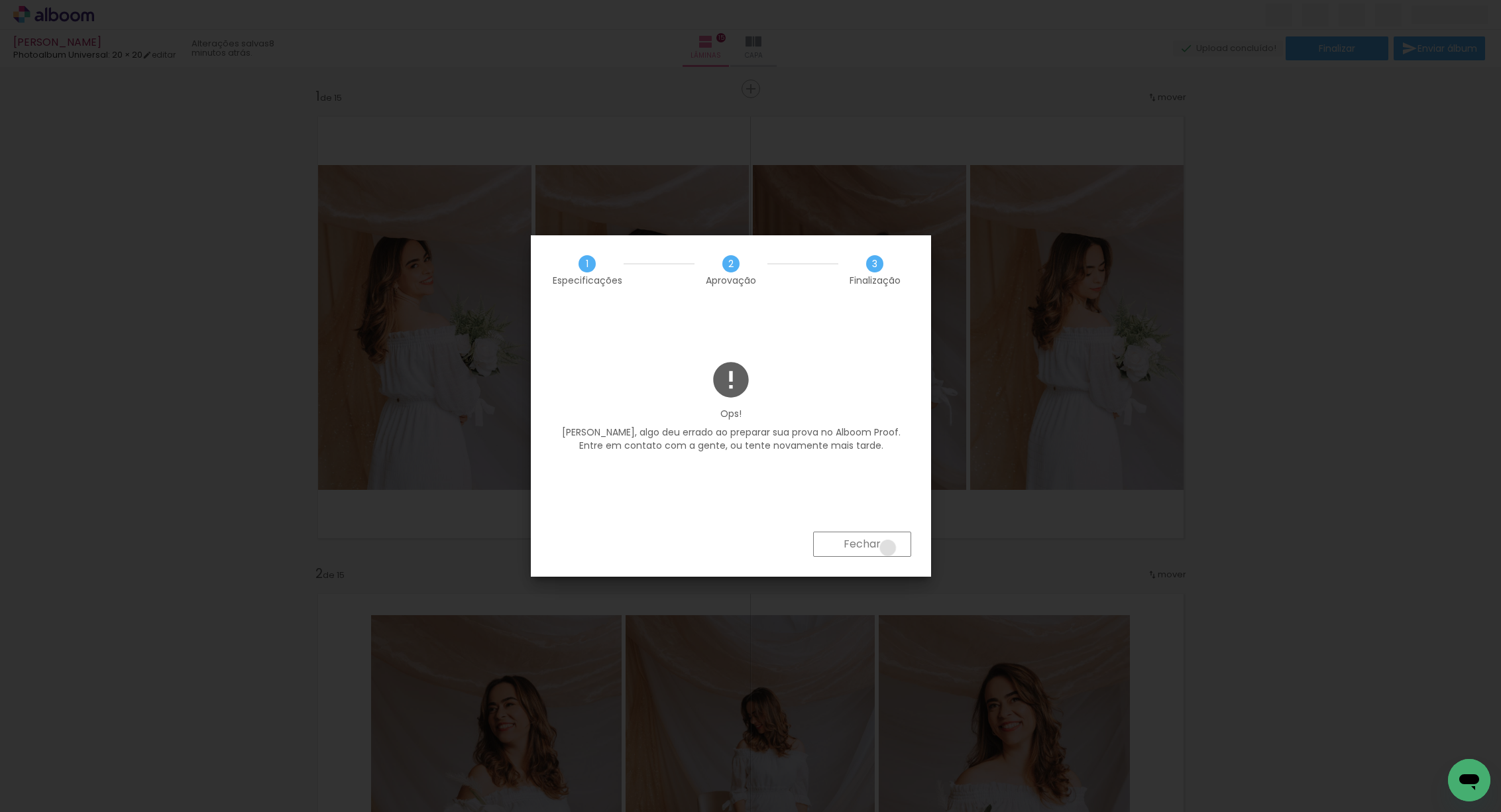
click at [889, 547] on paper-button "Fechar" at bounding box center [862, 544] width 98 height 26
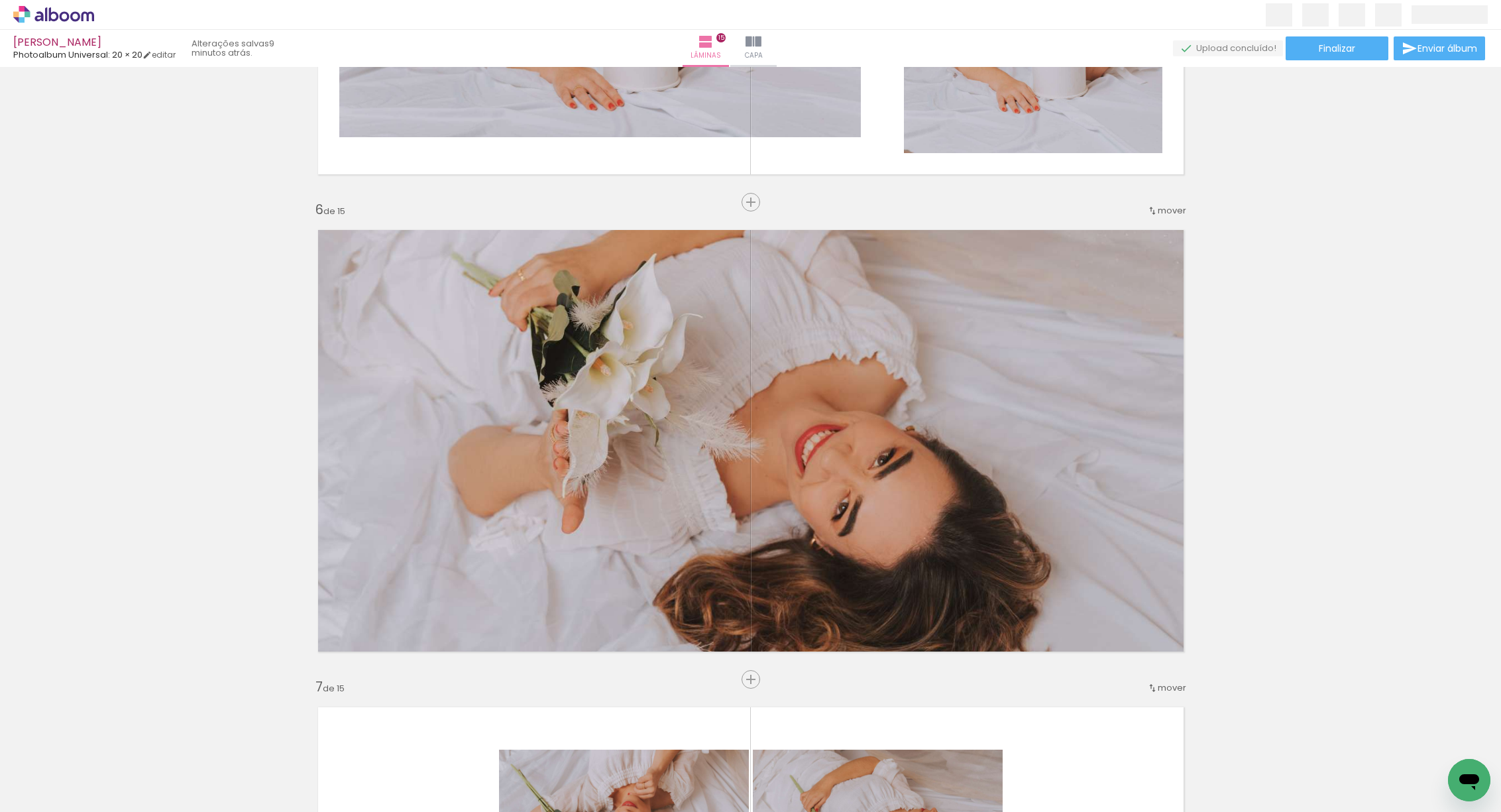
scroll to position [1935, 0]
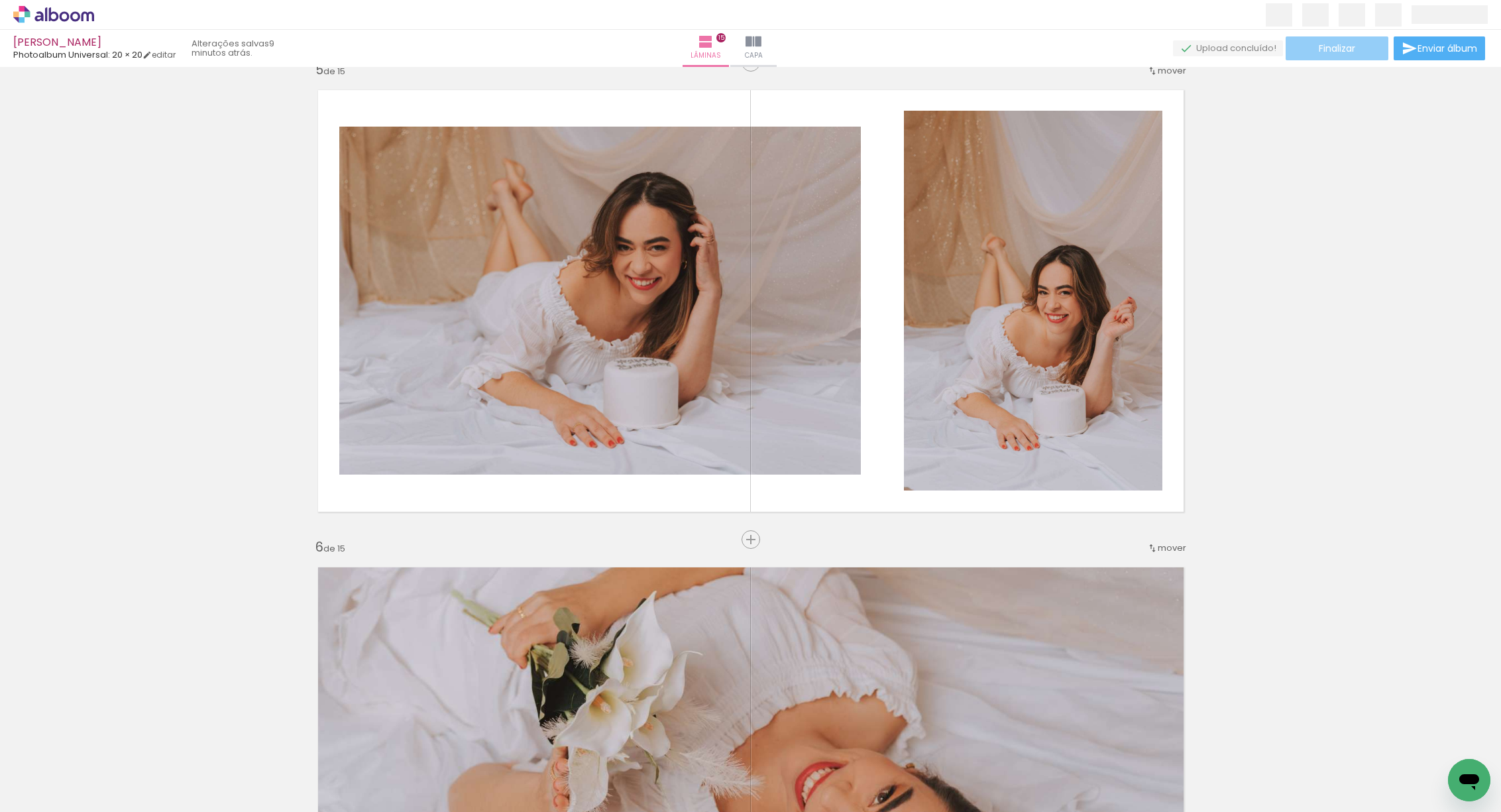
click at [1348, 44] on span "Finalizar" at bounding box center [1337, 49] width 37 height 10
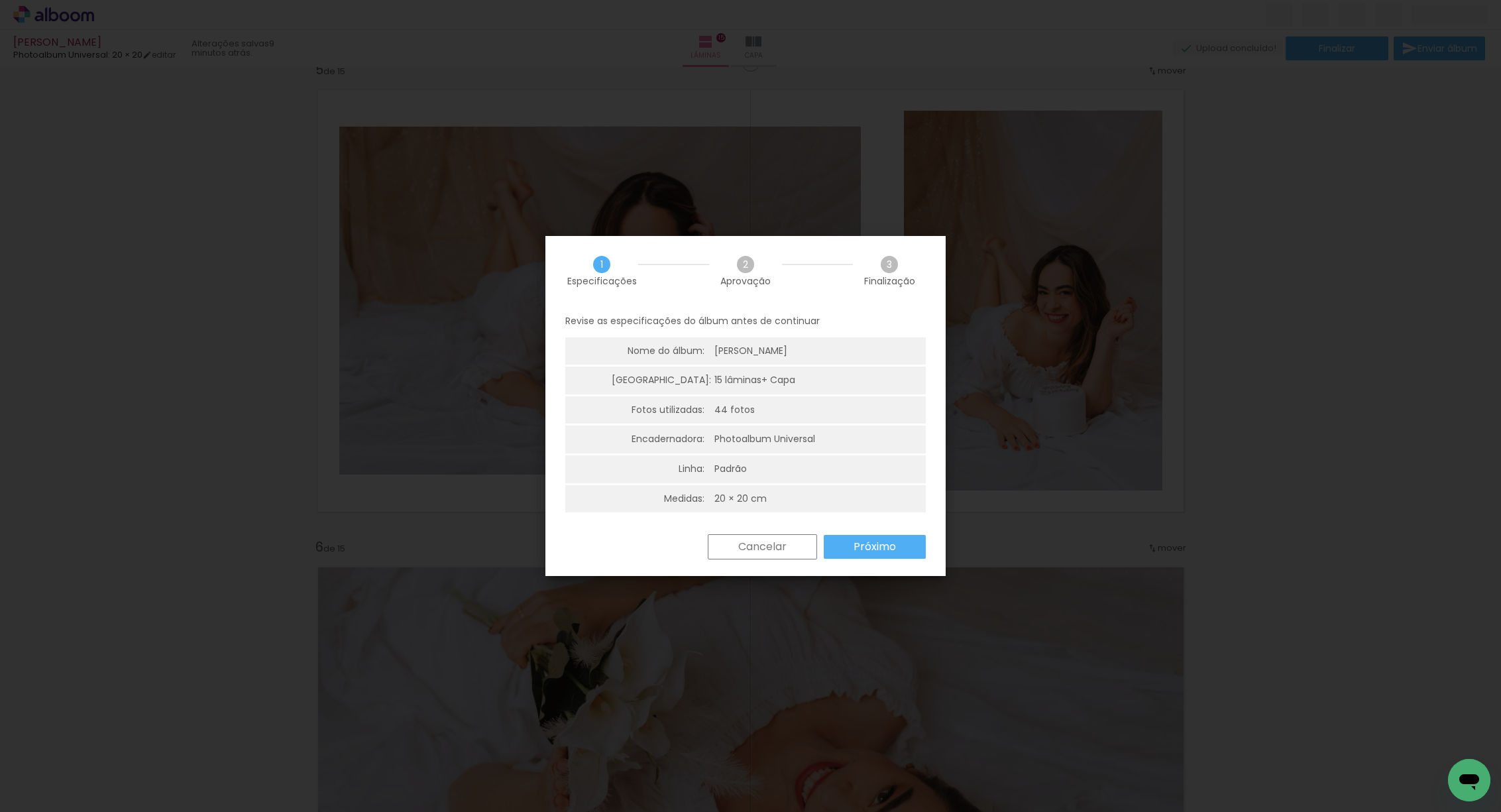
click at [899, 545] on paper-button "Próximo" at bounding box center [875, 547] width 102 height 24
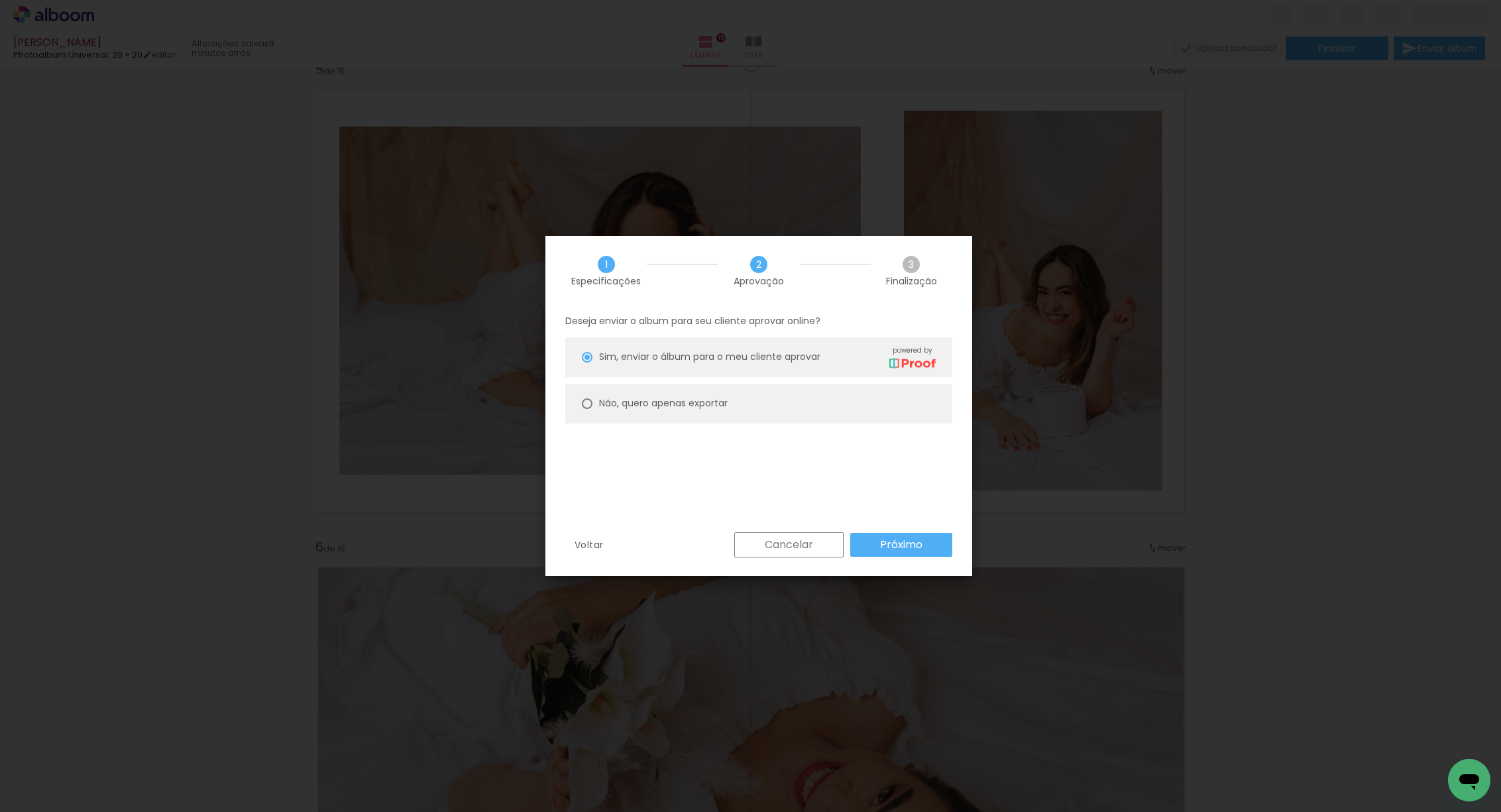
click at [0, 0] on slot "Próximo" at bounding box center [0, 0] width 0 height 0
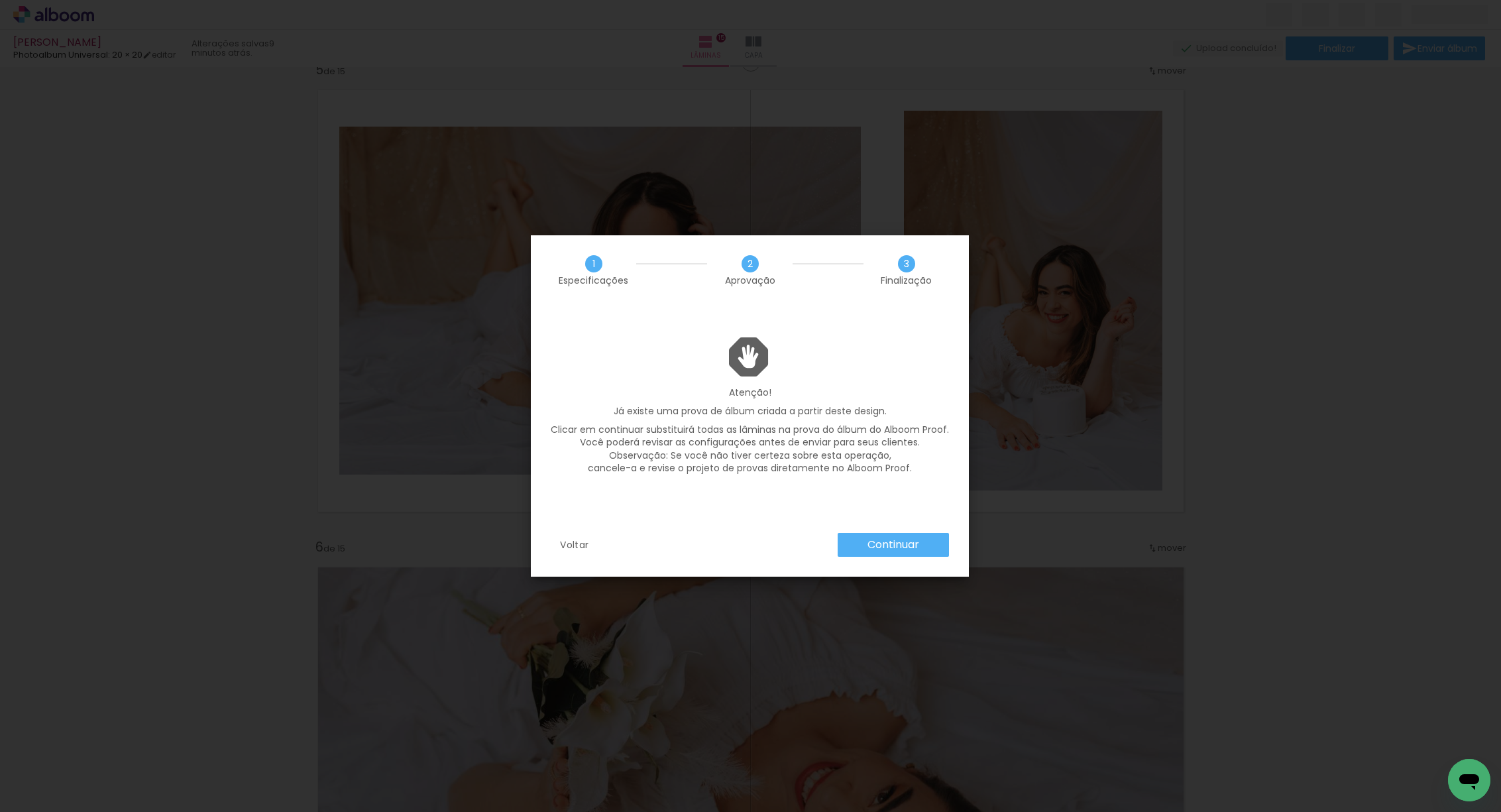
click at [0, 0] on slot "Continuar" at bounding box center [0, 0] width 0 height 0
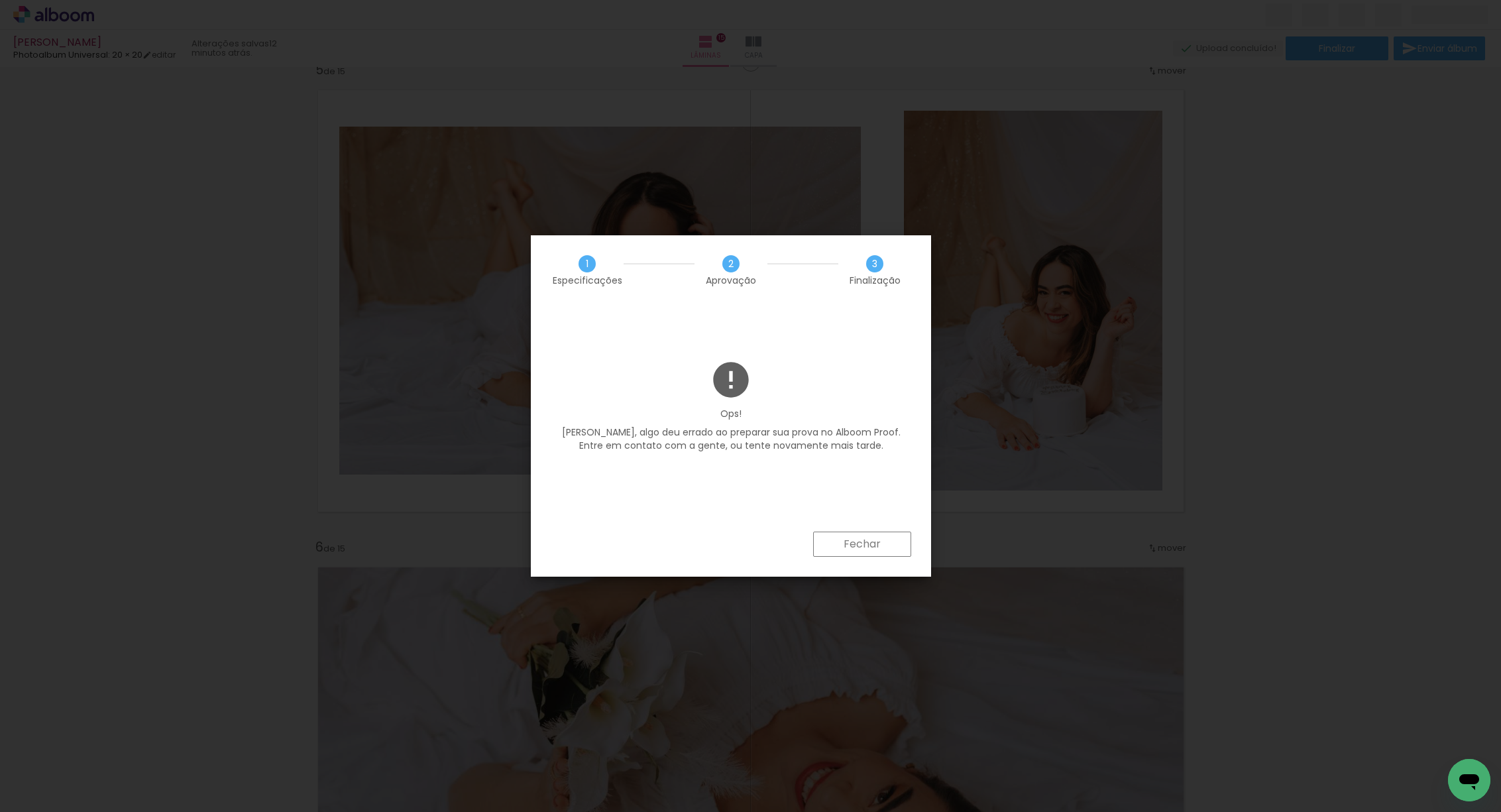
click at [0, 0] on slot "Fechar" at bounding box center [0, 0] width 0 height 0
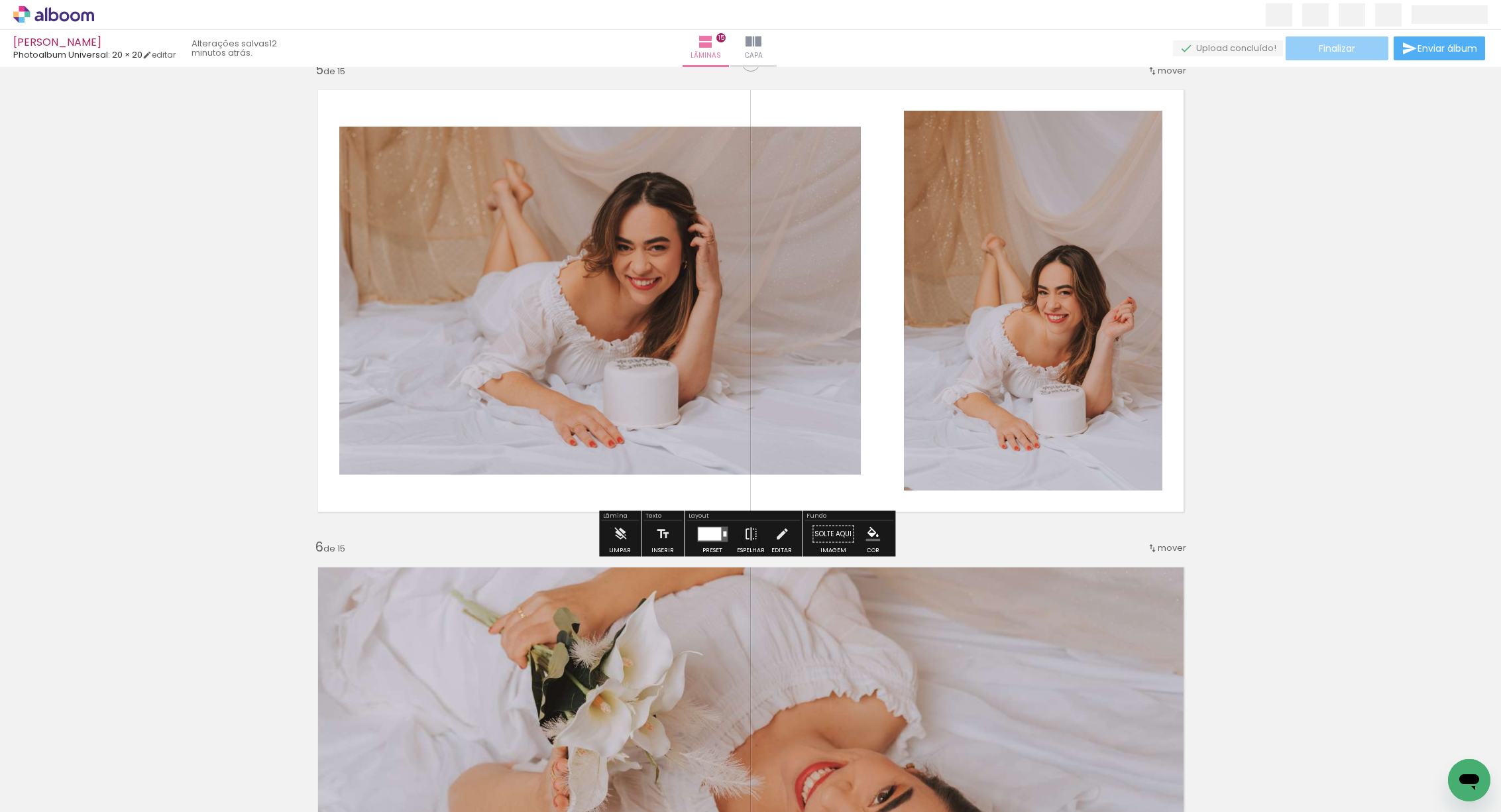
click at [1346, 45] on span "Finalizar" at bounding box center [1337, 49] width 37 height 10
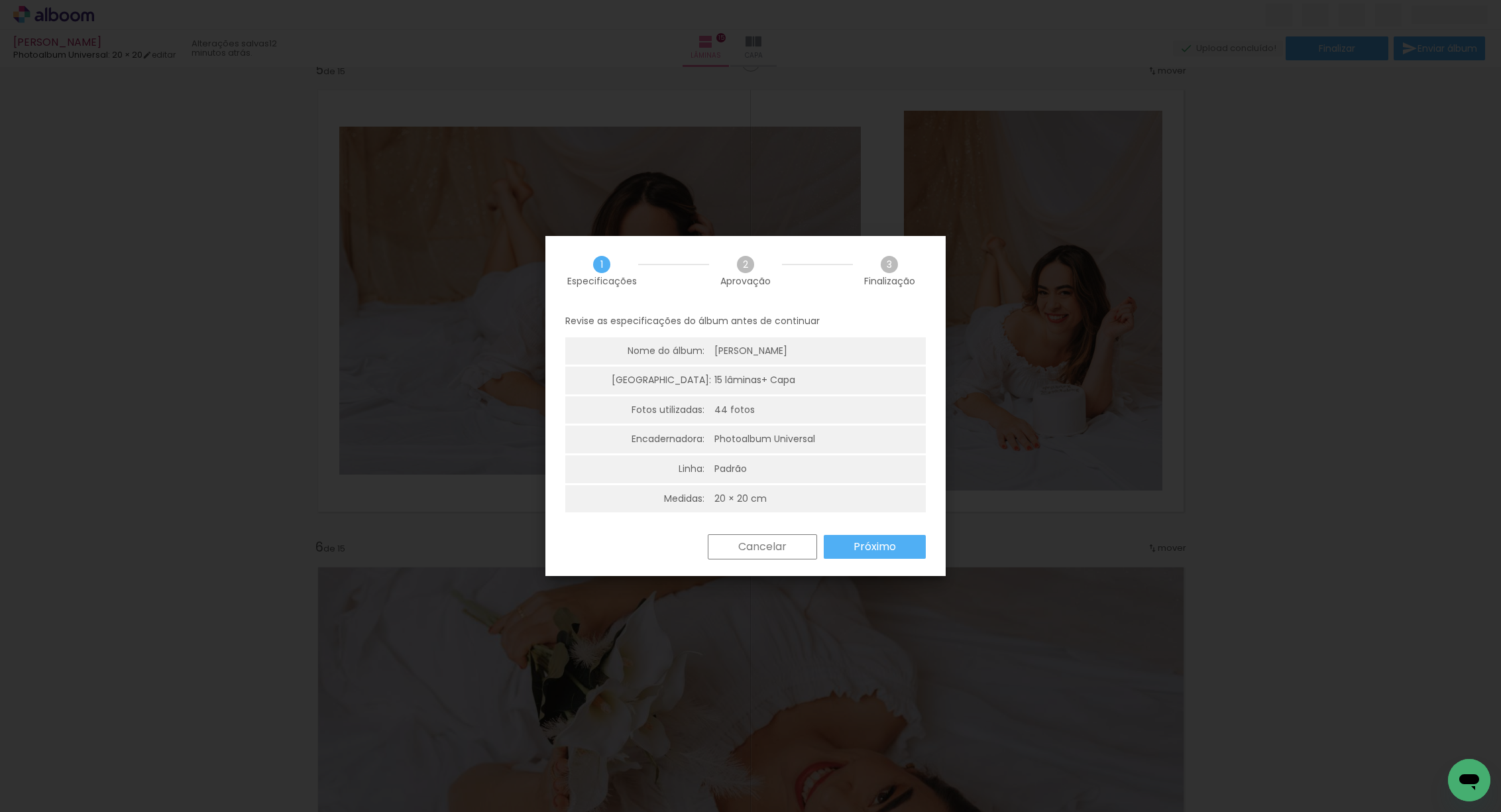
click at [0, 0] on slot "Próximo" at bounding box center [0, 0] width 0 height 0
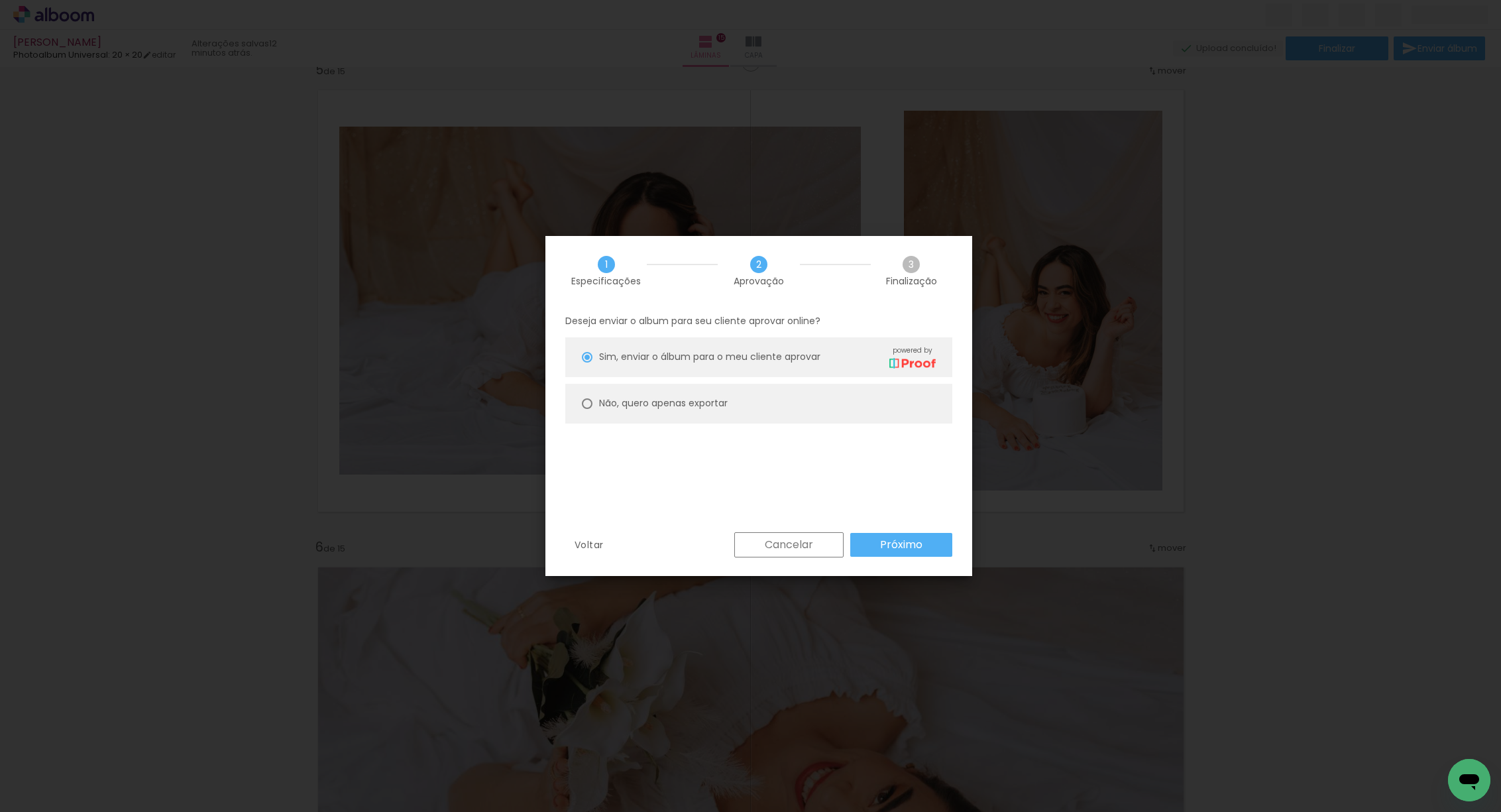
click at [0, 0] on slot "Próximo" at bounding box center [0, 0] width 0 height 0
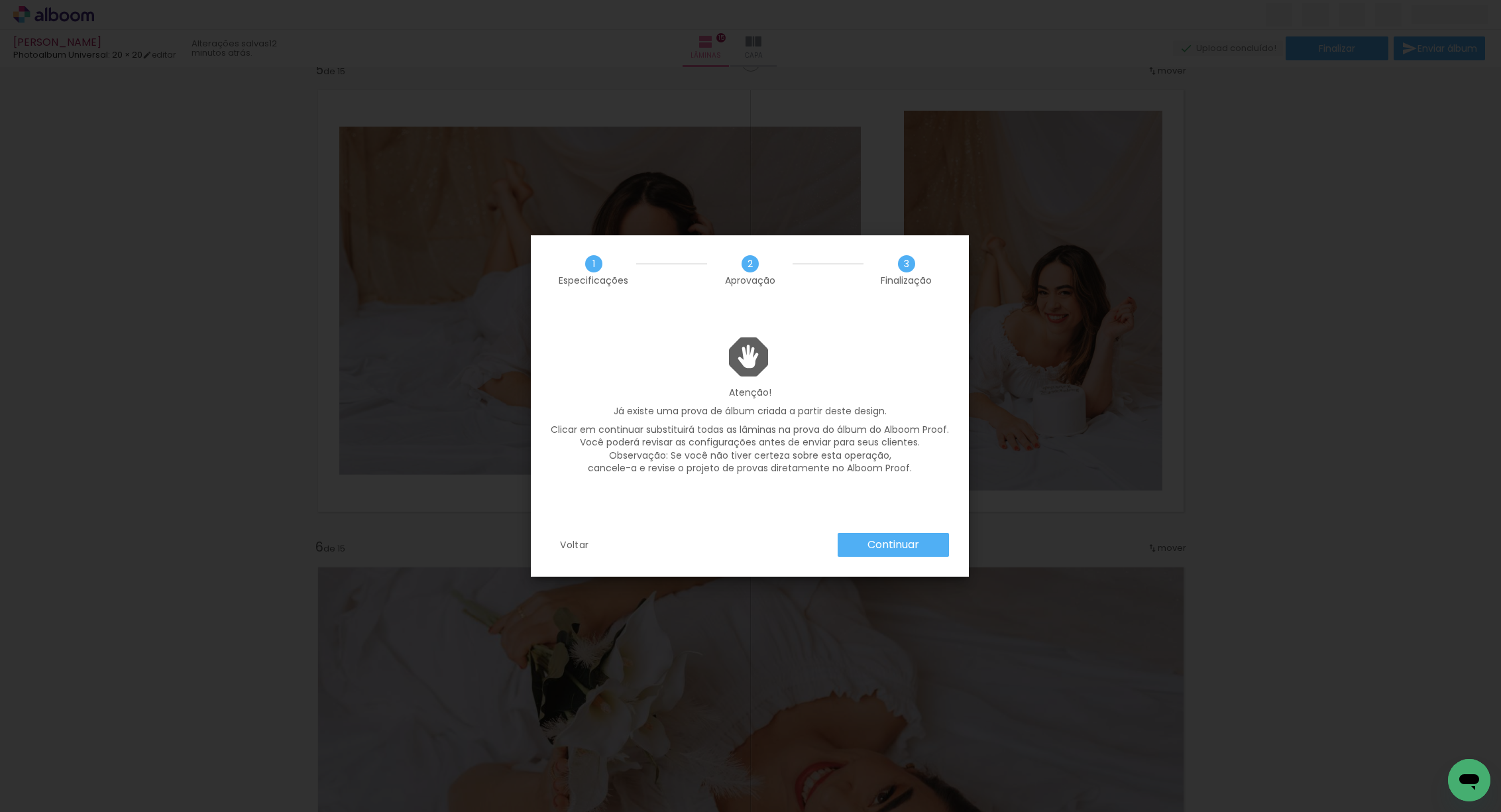
click at [0, 0] on slot "Continuar" at bounding box center [0, 0] width 0 height 0
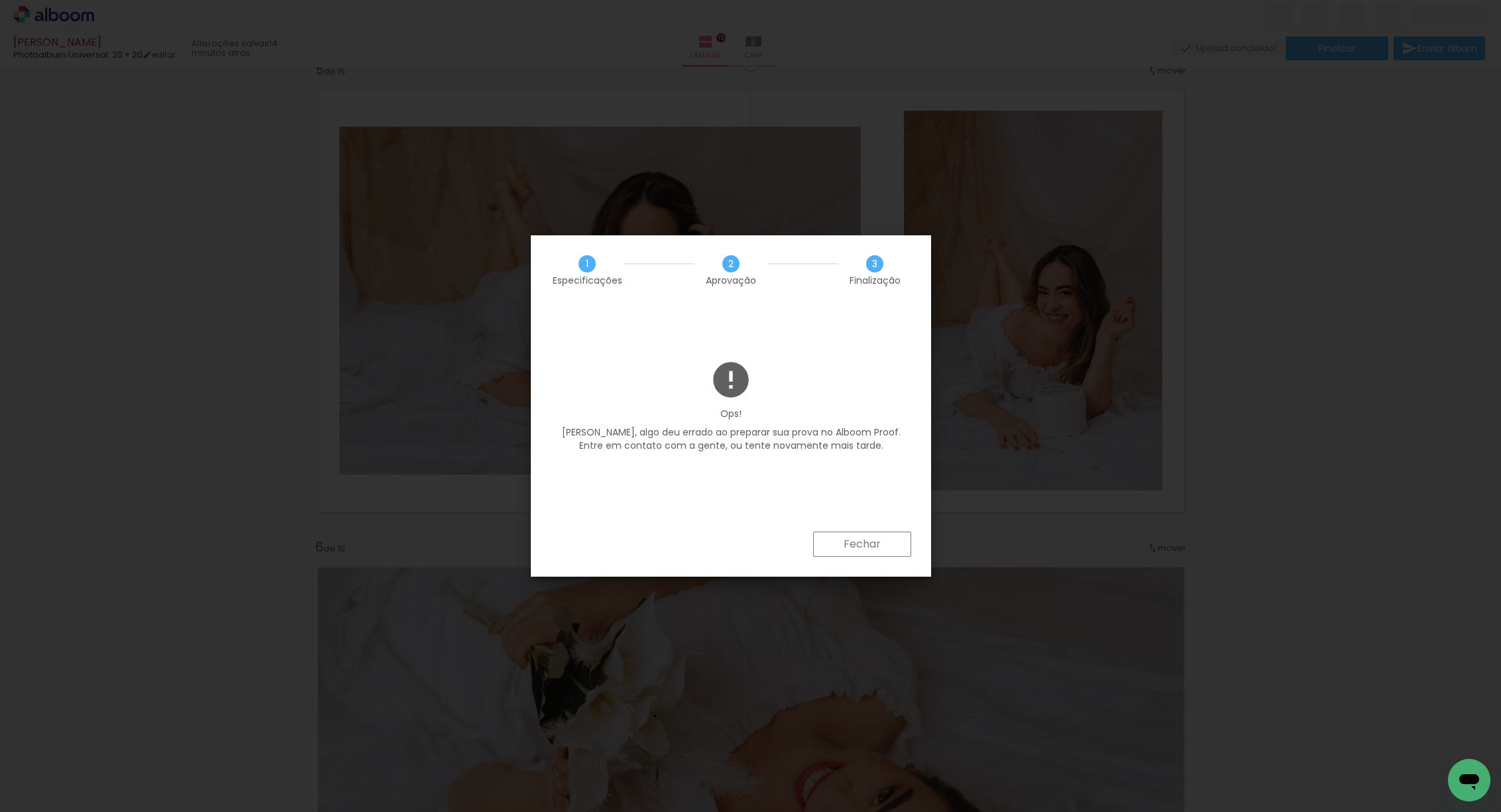
click at [0, 0] on slot "Fechar" at bounding box center [0, 0] width 0 height 0
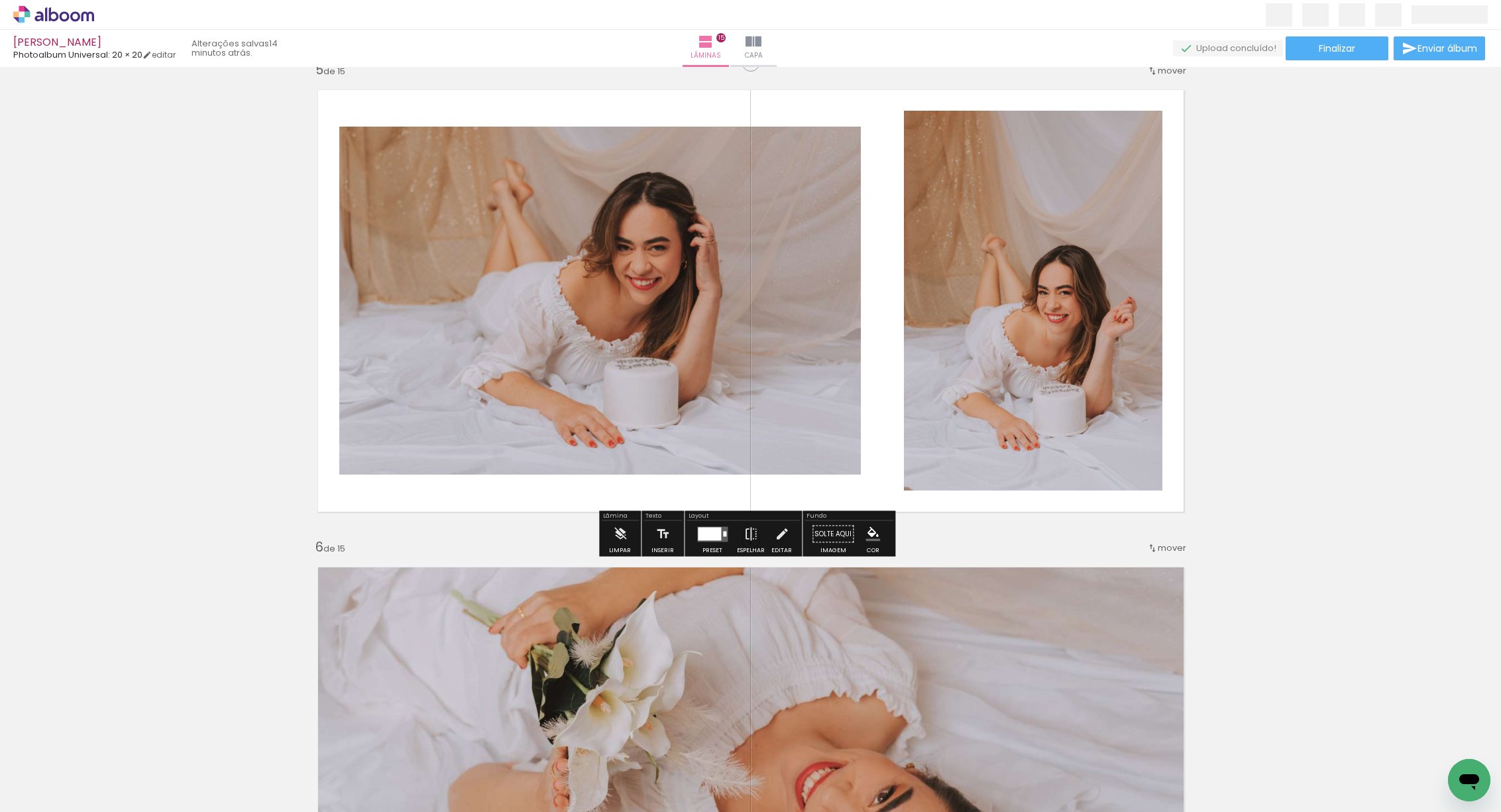
click at [63, 17] on icon at bounding box center [54, 14] width 81 height 18
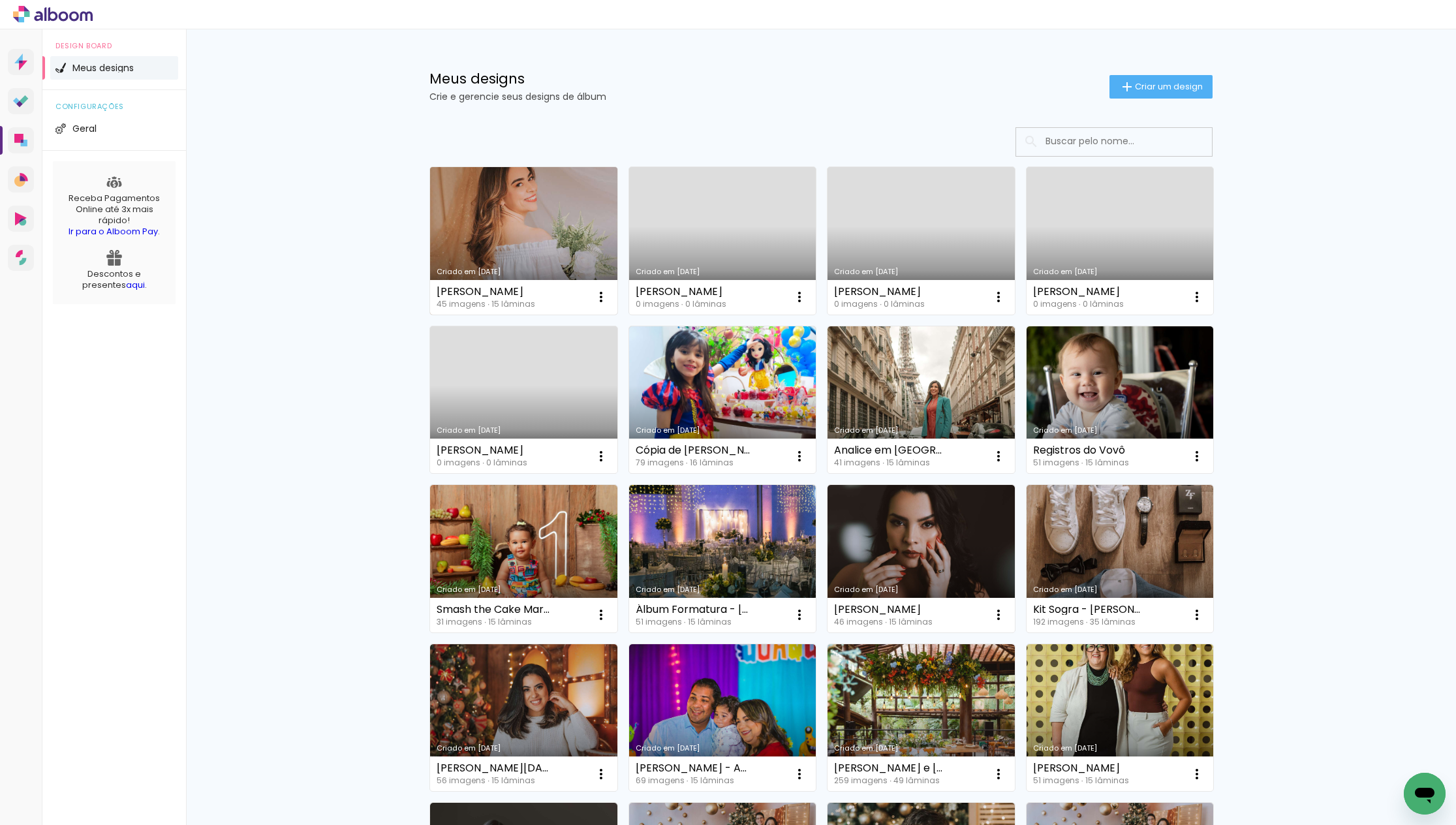
click at [540, 209] on link "Criado em [DATE]" at bounding box center [523, 240] width 187 height 147
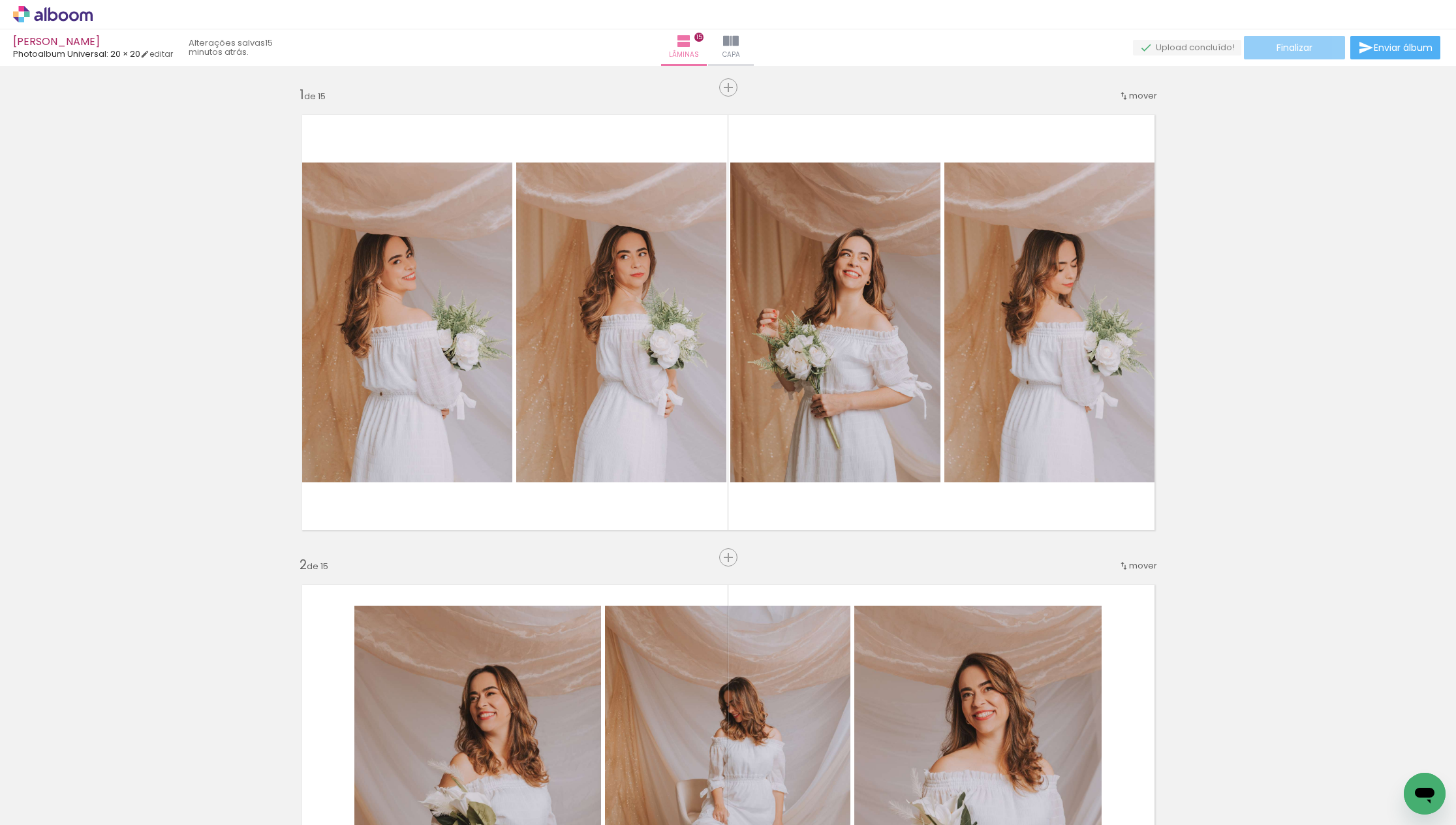
click at [1292, 49] on span "Finalizar" at bounding box center [1295, 48] width 36 height 9
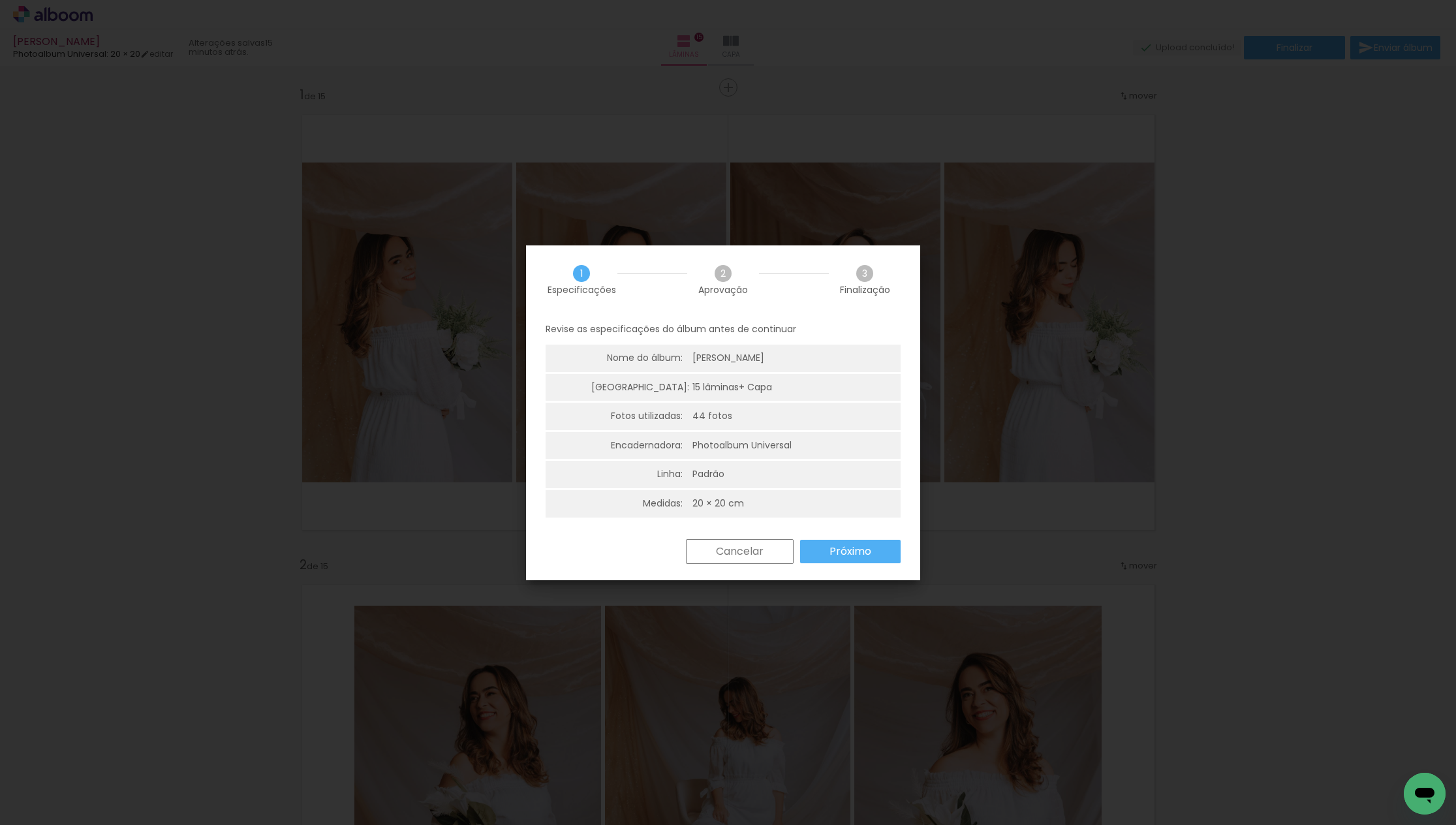
click at [0, 0] on slot "Próximo" at bounding box center [0, 0] width 0 height 0
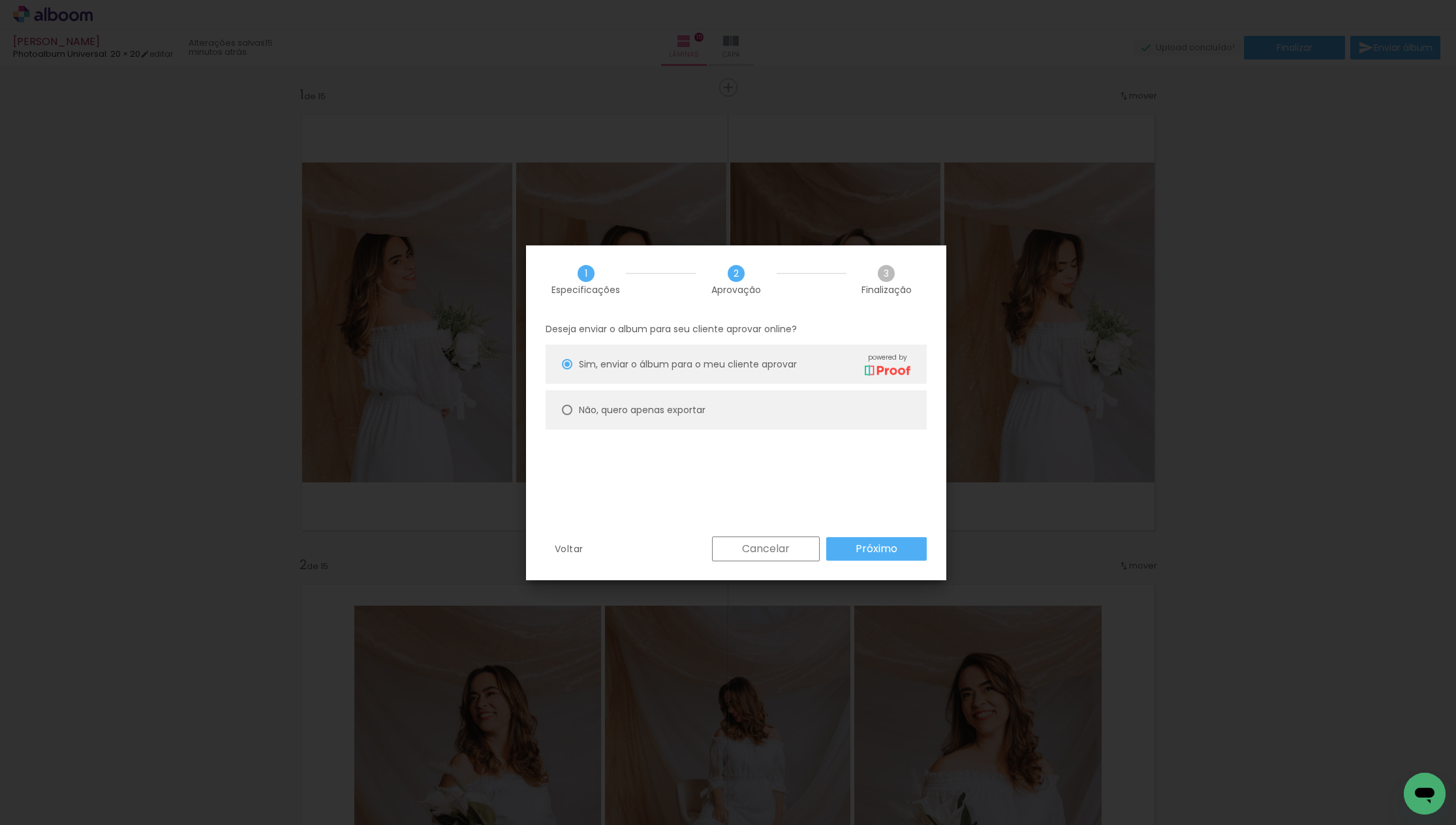
click at [0, 0] on slot "Próximo" at bounding box center [0, 0] width 0 height 0
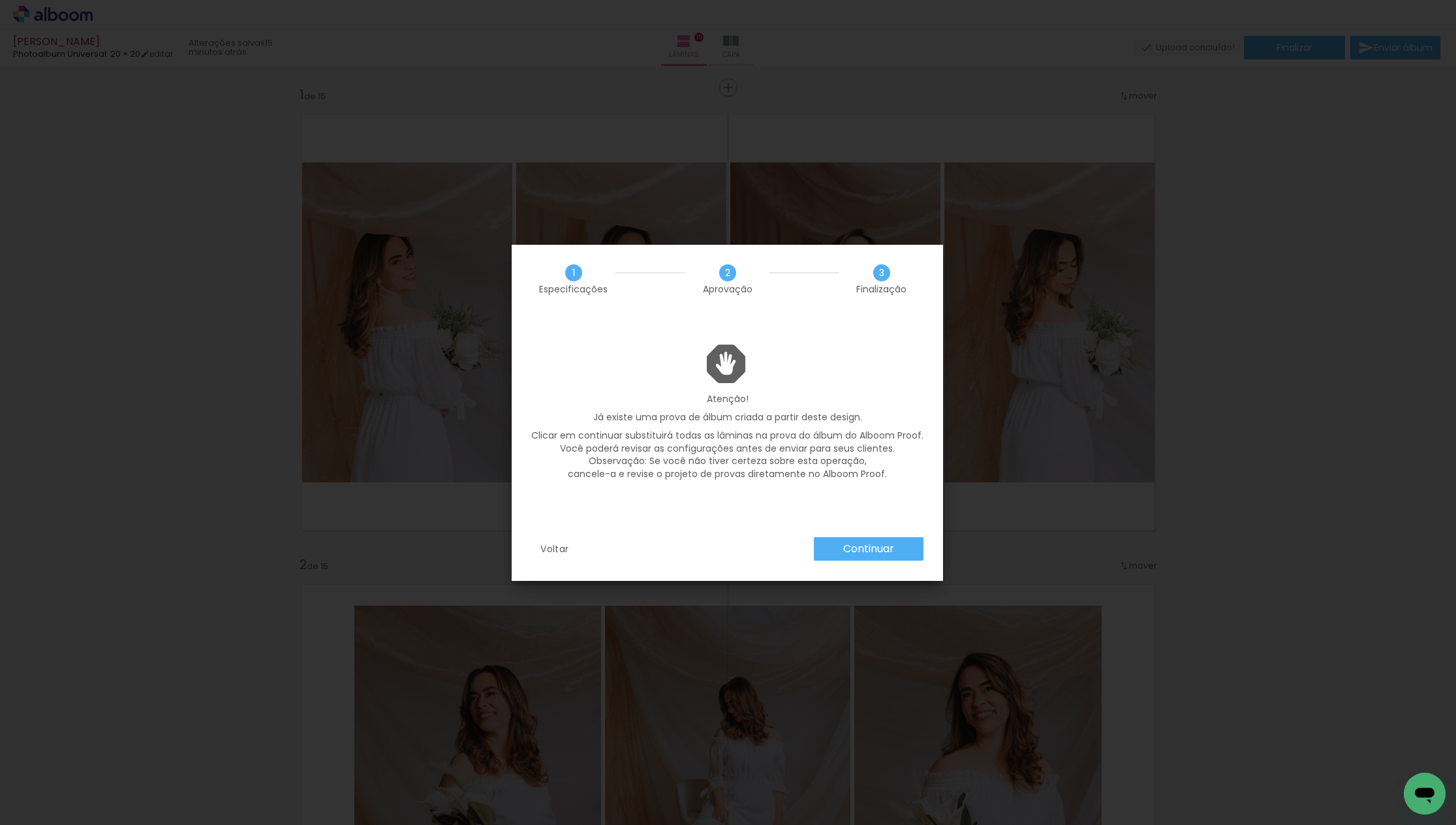
click at [0, 0] on slot "Continuar" at bounding box center [0, 0] width 0 height 0
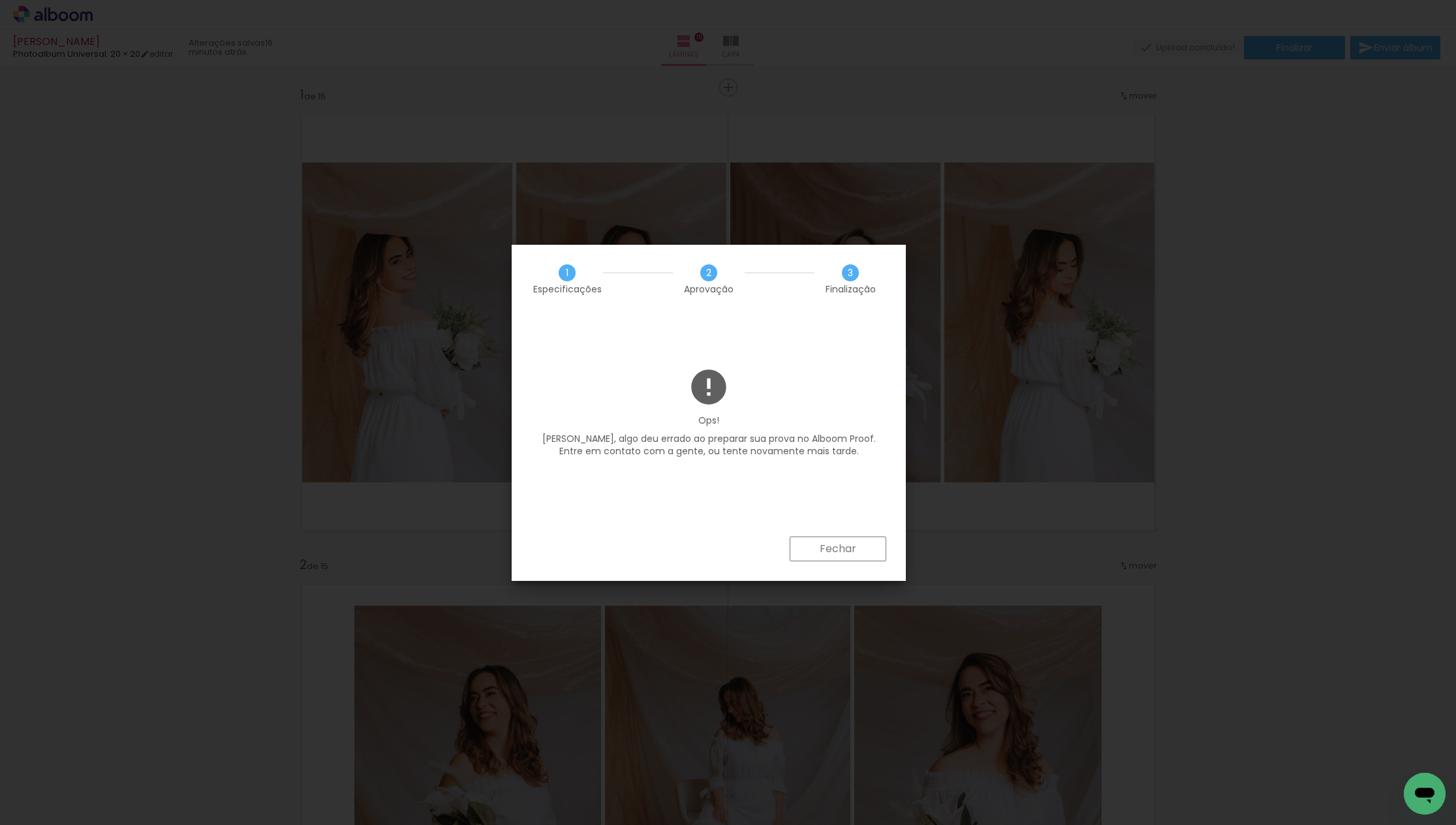
click at [0, 0] on slot "Fechar" at bounding box center [0, 0] width 0 height 0
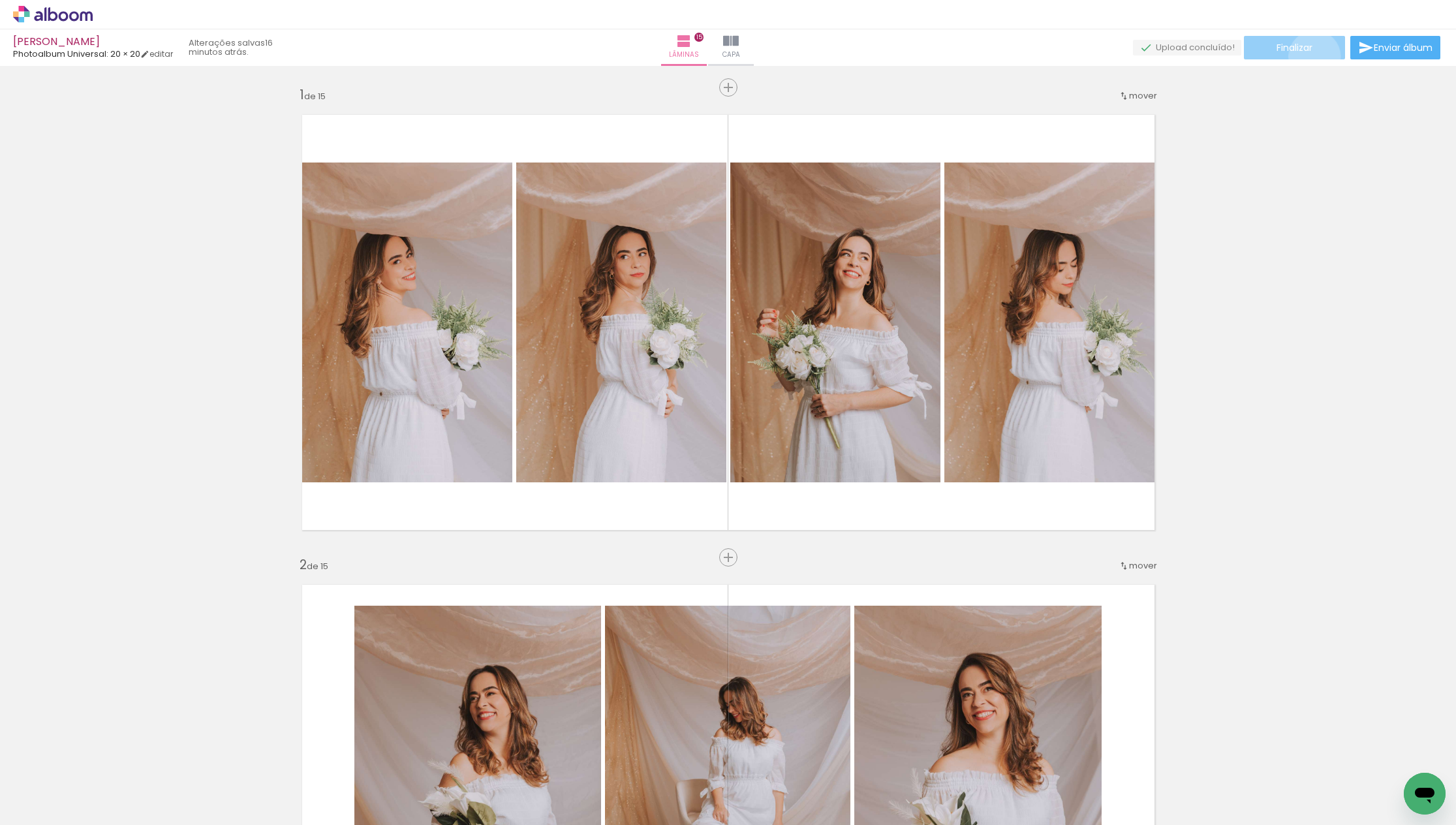
click at [1310, 56] on paper-button "Finalizar" at bounding box center [1294, 48] width 102 height 24
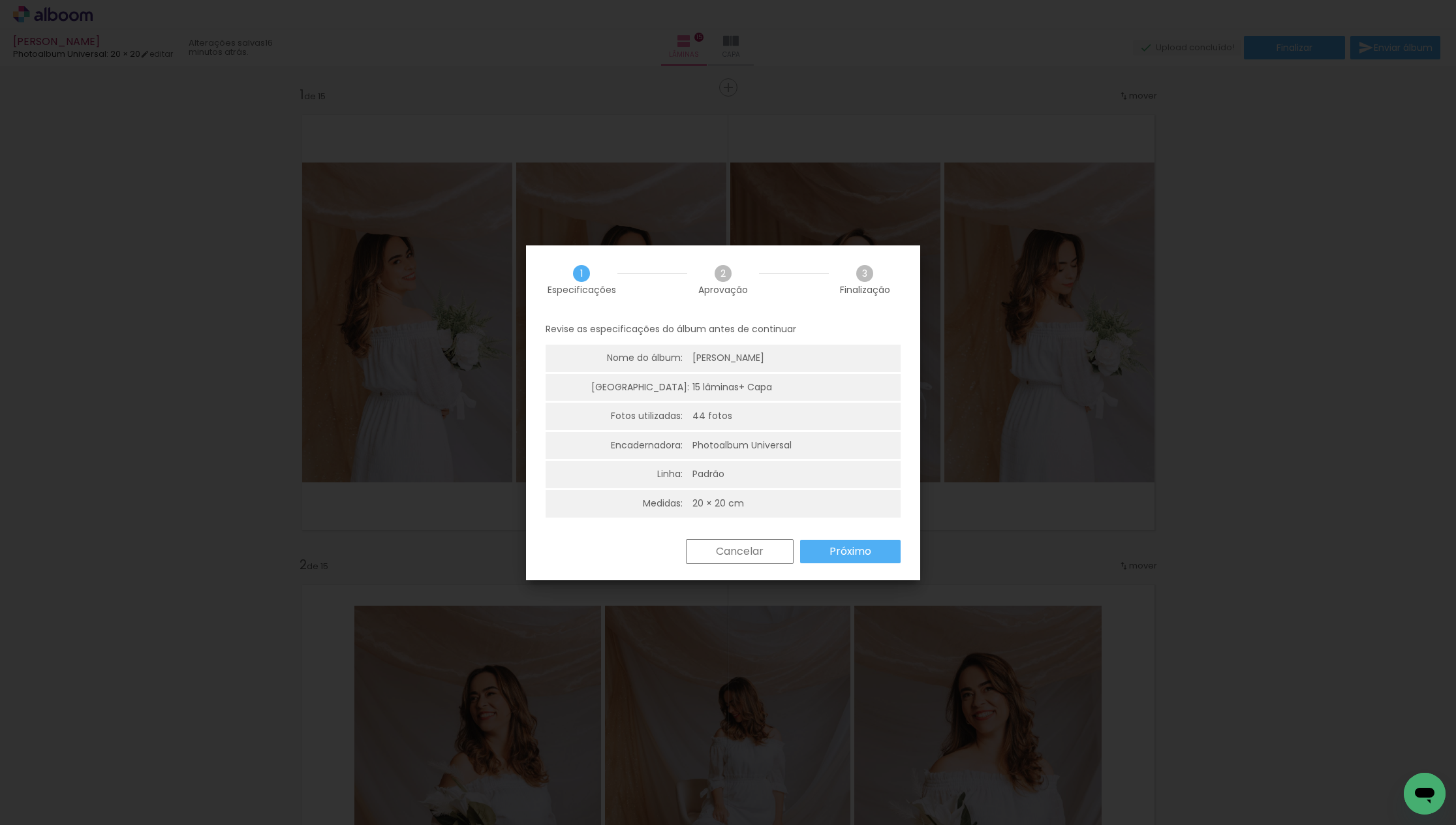
click at [0, 0] on slot "Próximo" at bounding box center [0, 0] width 0 height 0
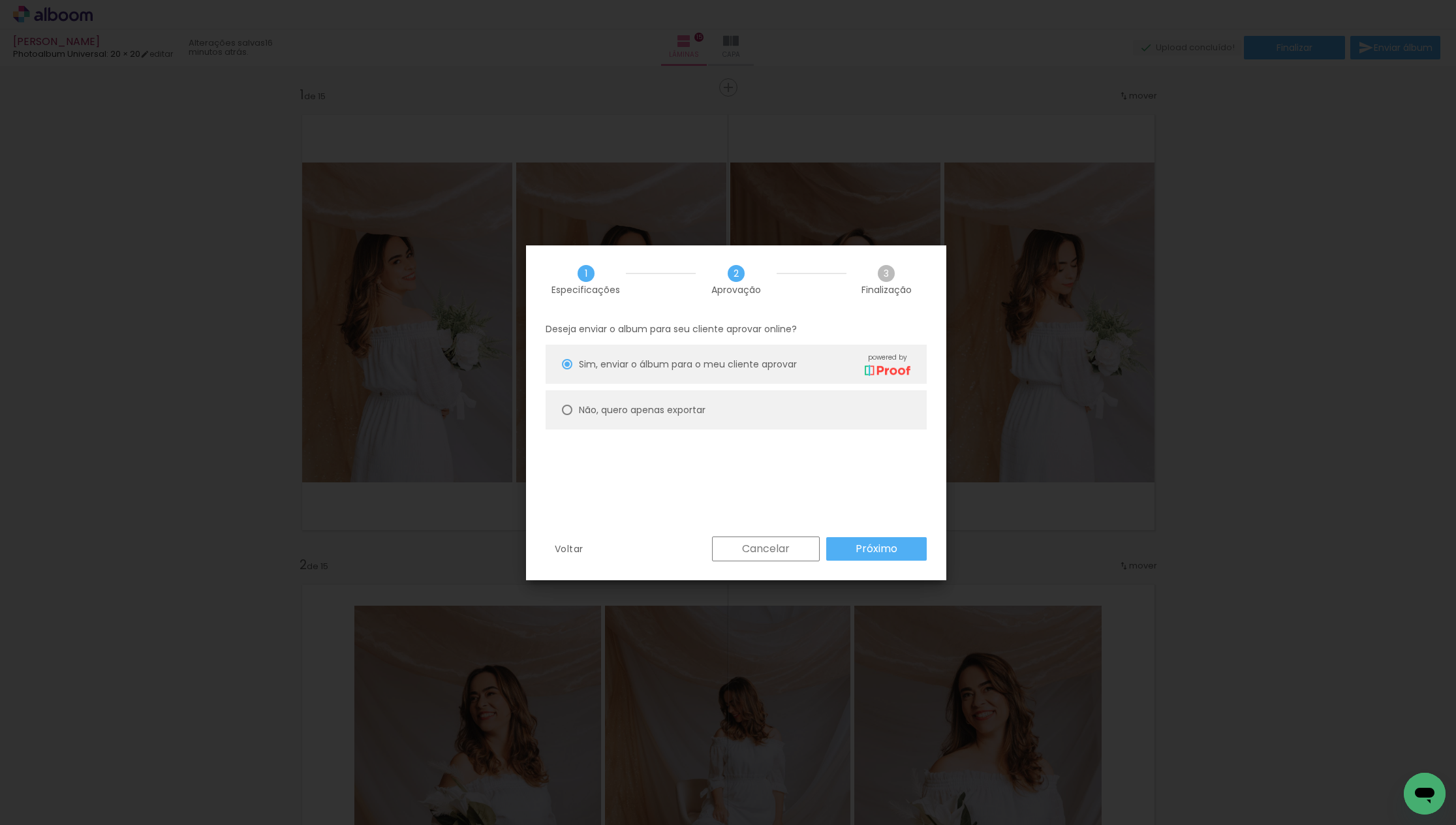
click at [0, 0] on slot "Próximo" at bounding box center [0, 0] width 0 height 0
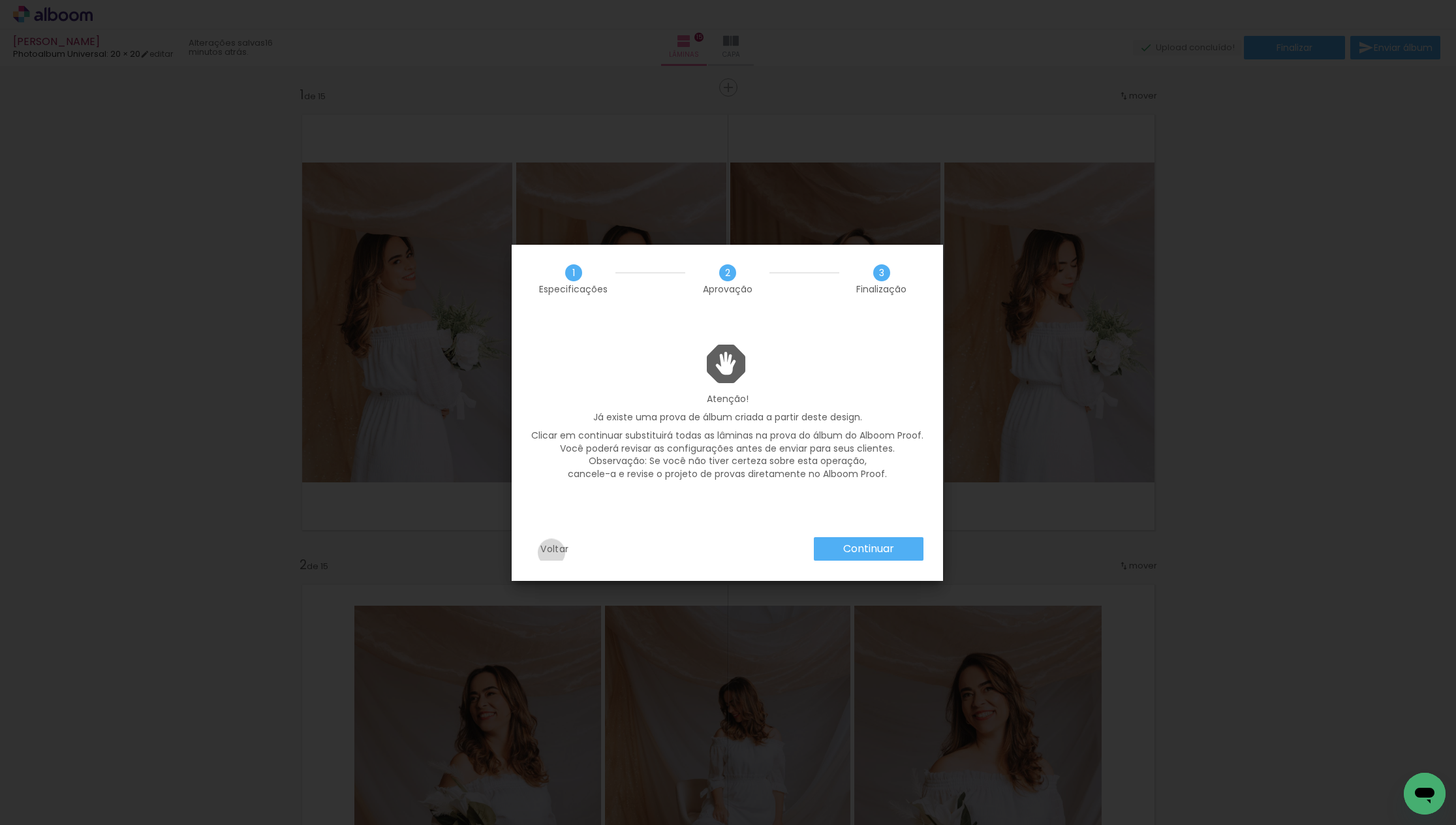
click at [0, 0] on slot "Voltar" at bounding box center [0, 0] width 0 height 0
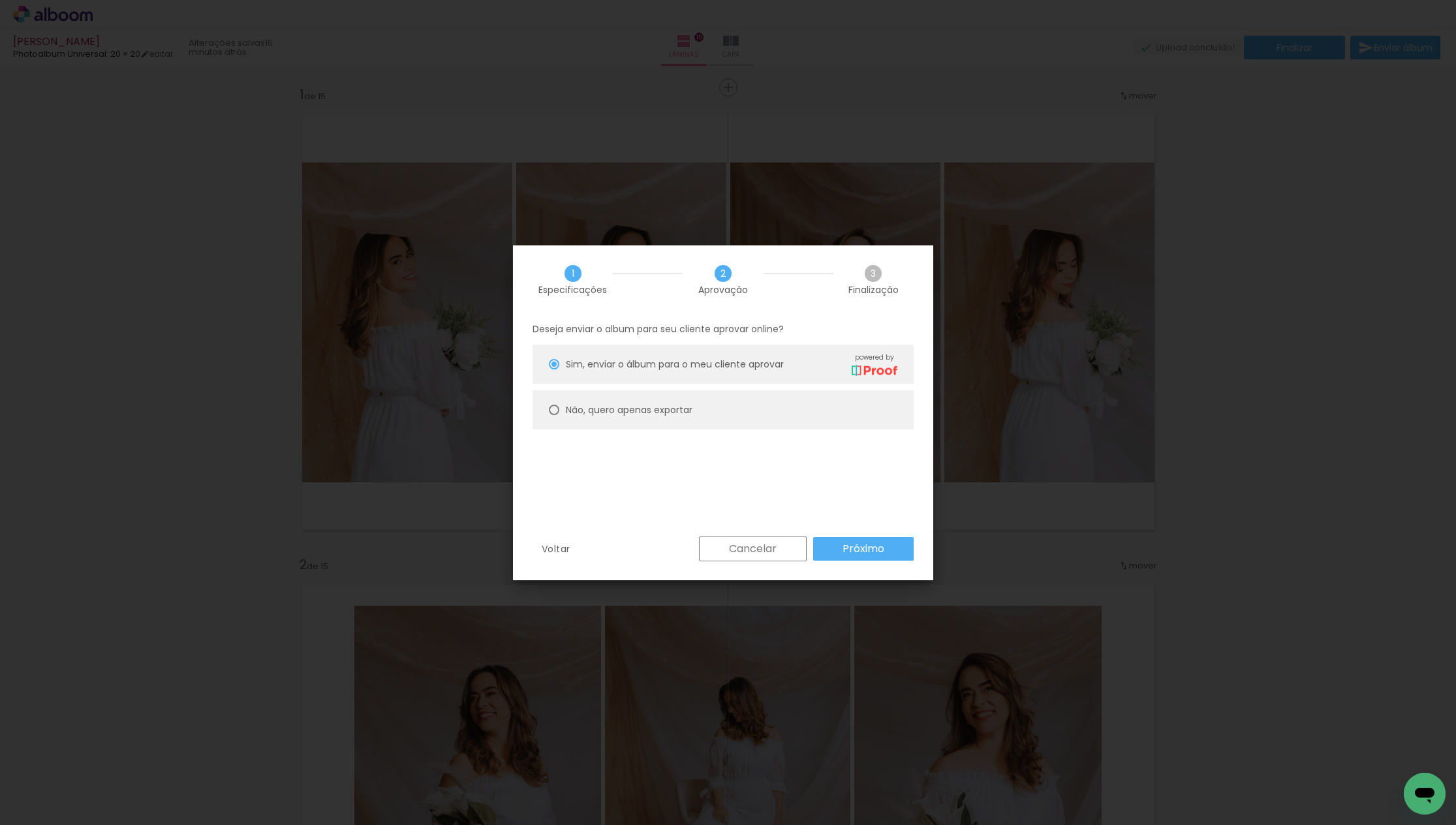
click at [750, 537] on paper-button "Cancelar" at bounding box center [752, 549] width 108 height 25
